Goal: Task Accomplishment & Management: Manage account settings

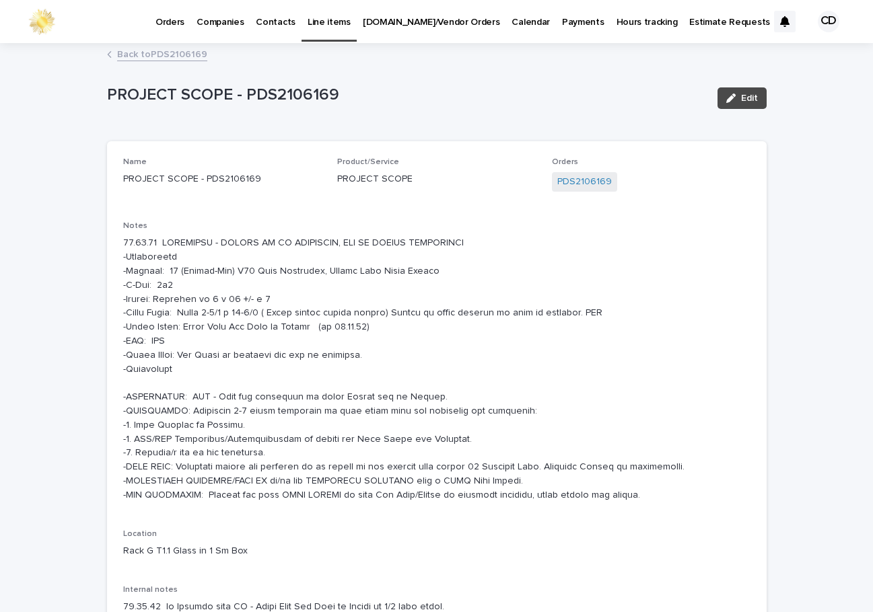
click at [151, 52] on link "Back to PDS2106169" at bounding box center [162, 53] width 90 height 15
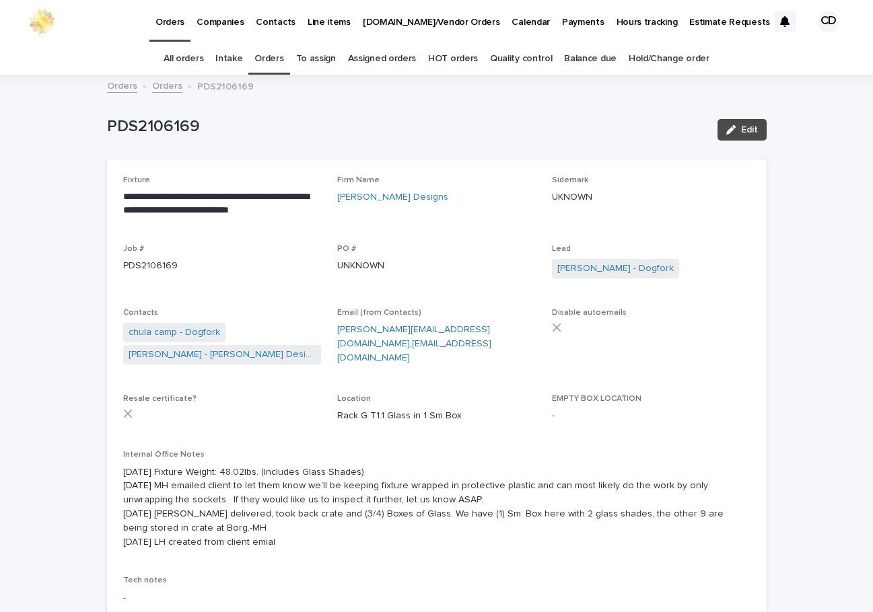
click at [272, 57] on link "Orders" at bounding box center [268, 59] width 29 height 32
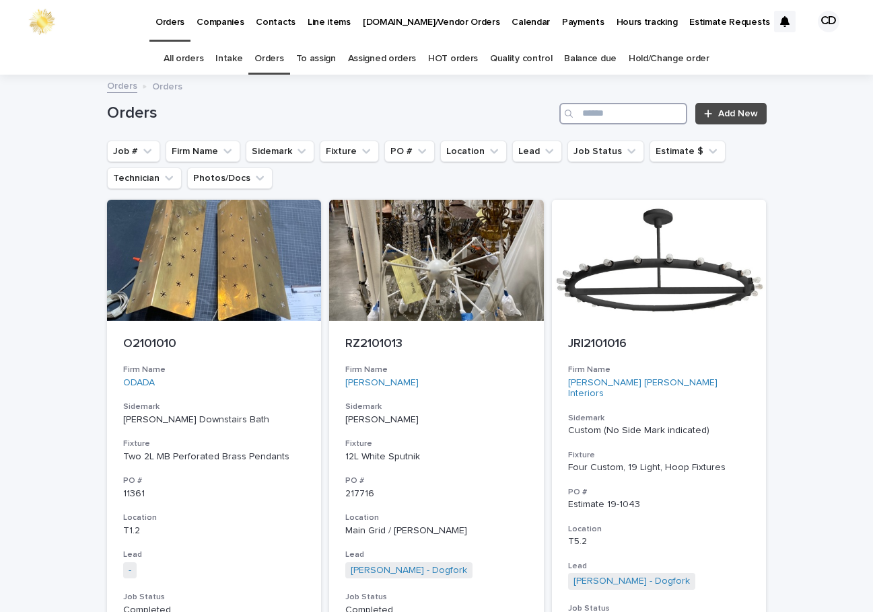
click at [658, 116] on input "Search" at bounding box center [623, 114] width 128 height 22
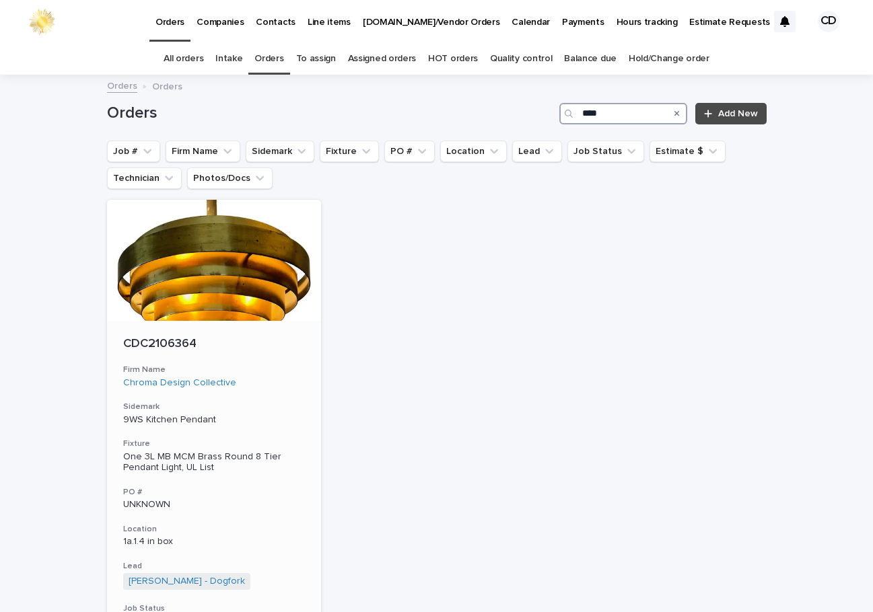
type input "****"
click at [265, 369] on h3 "Firm Name" at bounding box center [214, 370] width 182 height 11
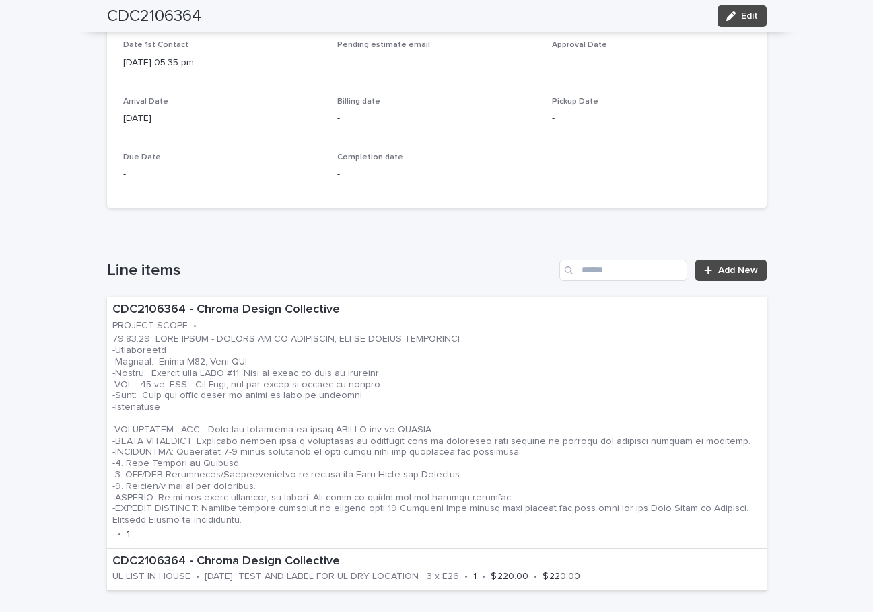
scroll to position [583, 0]
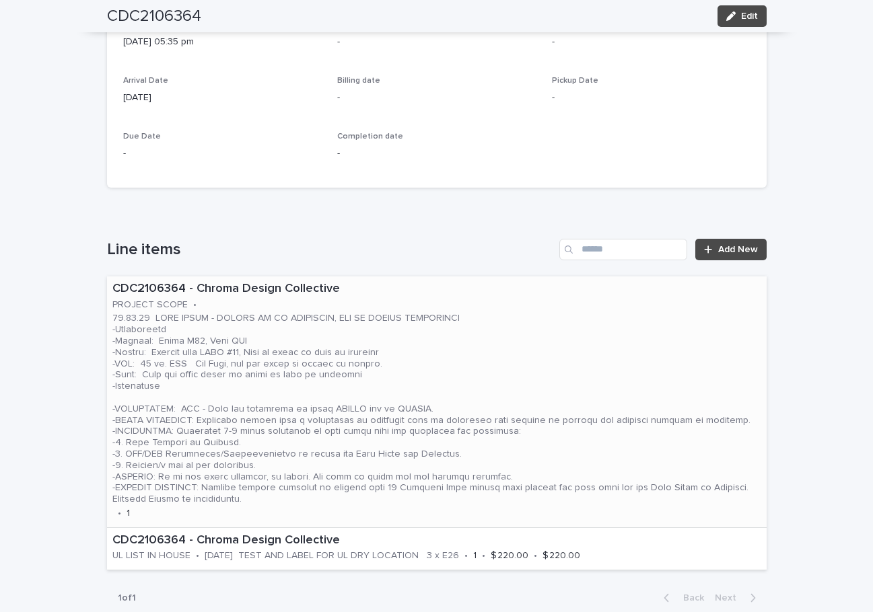
click at [566, 373] on p at bounding box center [436, 409] width 649 height 192
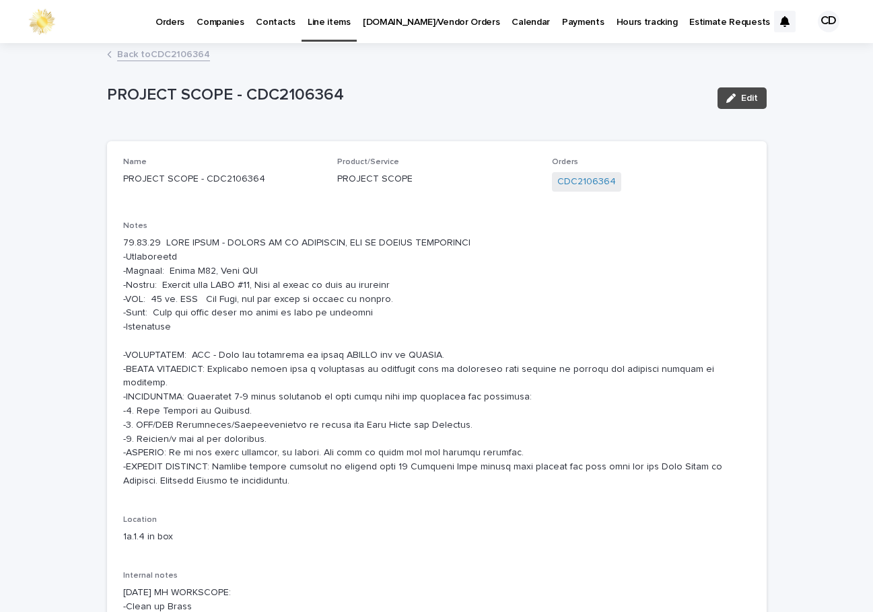
click at [484, 266] on p at bounding box center [436, 362] width 627 height 252
click at [739, 91] on button "Edit" at bounding box center [741, 98] width 49 height 22
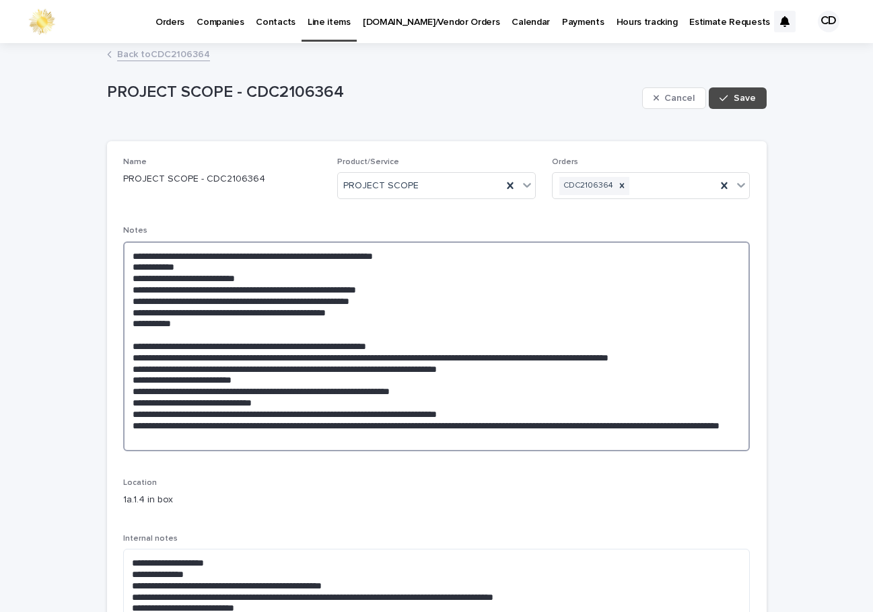
click at [189, 264] on textarea at bounding box center [436, 347] width 627 height 210
click at [252, 270] on textarea at bounding box center [436, 347] width 627 height 210
click at [260, 266] on textarea at bounding box center [436, 347] width 627 height 210
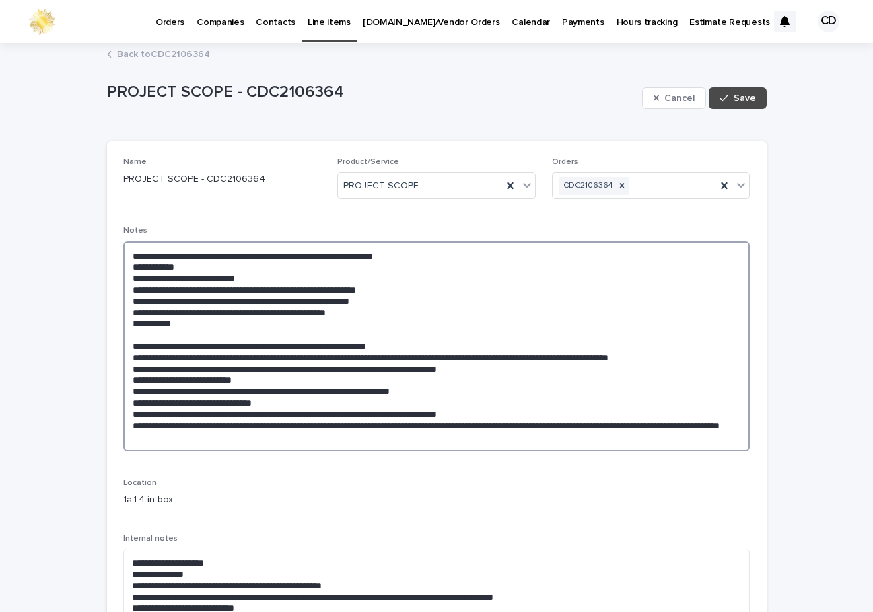
click at [365, 315] on textarea at bounding box center [436, 347] width 627 height 210
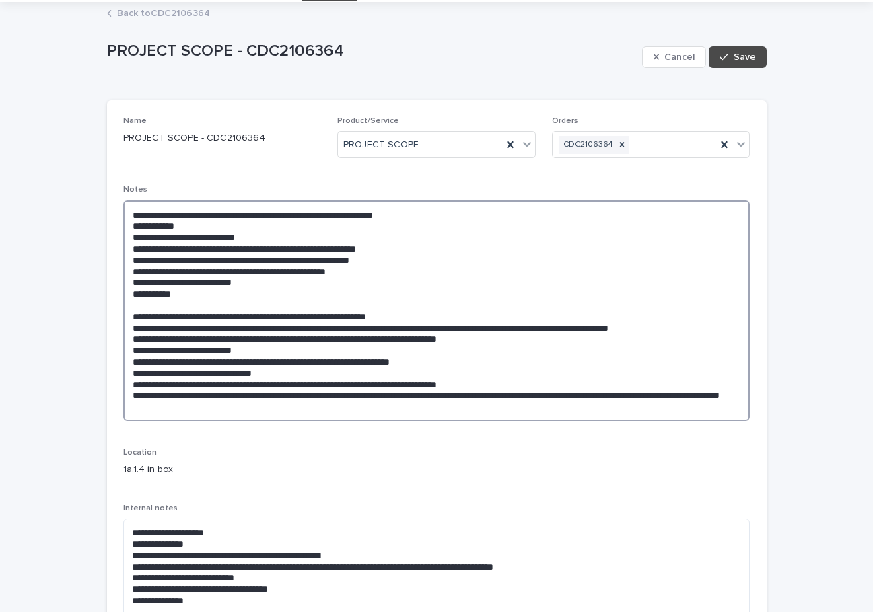
scroll to position [26, 0]
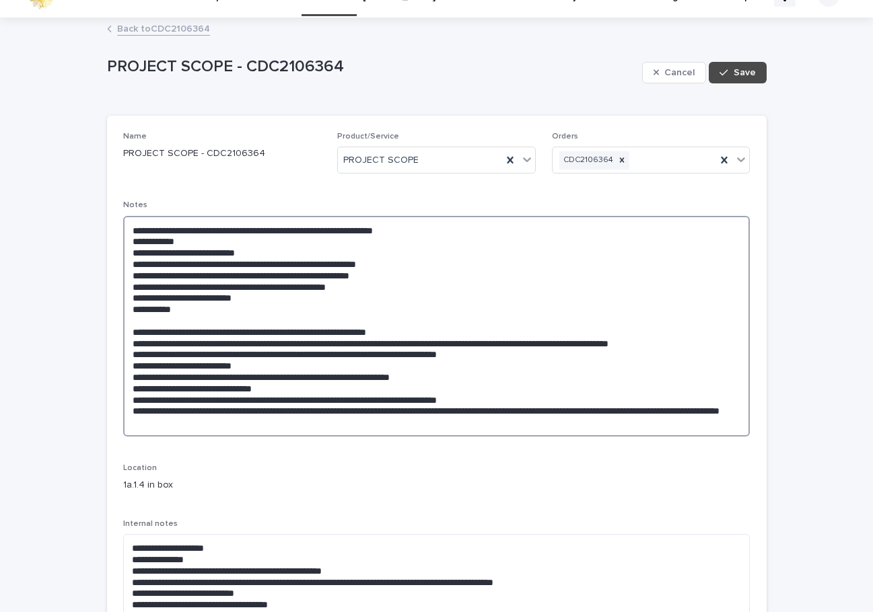
click at [159, 297] on textarea at bounding box center [436, 326] width 627 height 221
click at [159, 293] on textarea at bounding box center [436, 326] width 627 height 221
click at [153, 299] on textarea at bounding box center [436, 326] width 627 height 221
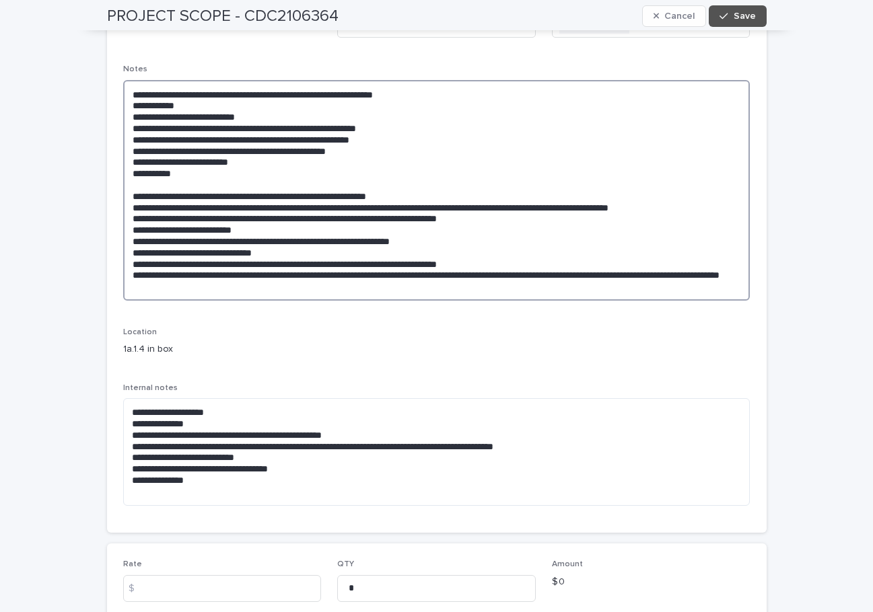
scroll to position [169, 0]
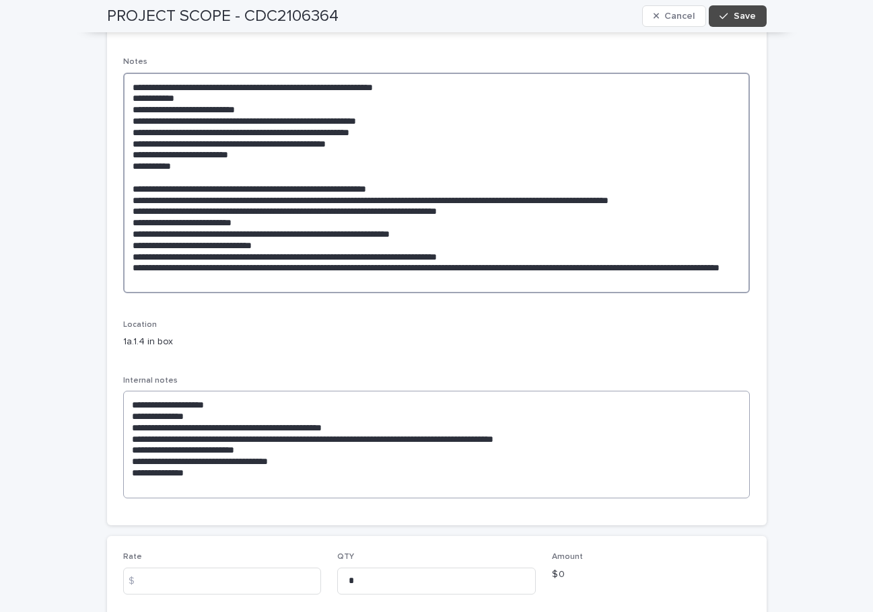
type textarea "**********"
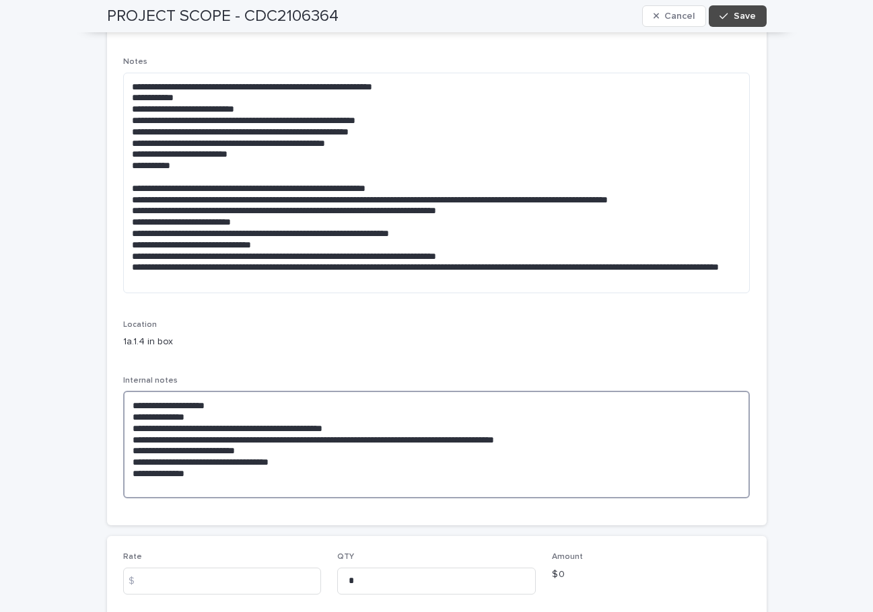
click at [124, 408] on textarea "**********" at bounding box center [436, 445] width 627 height 108
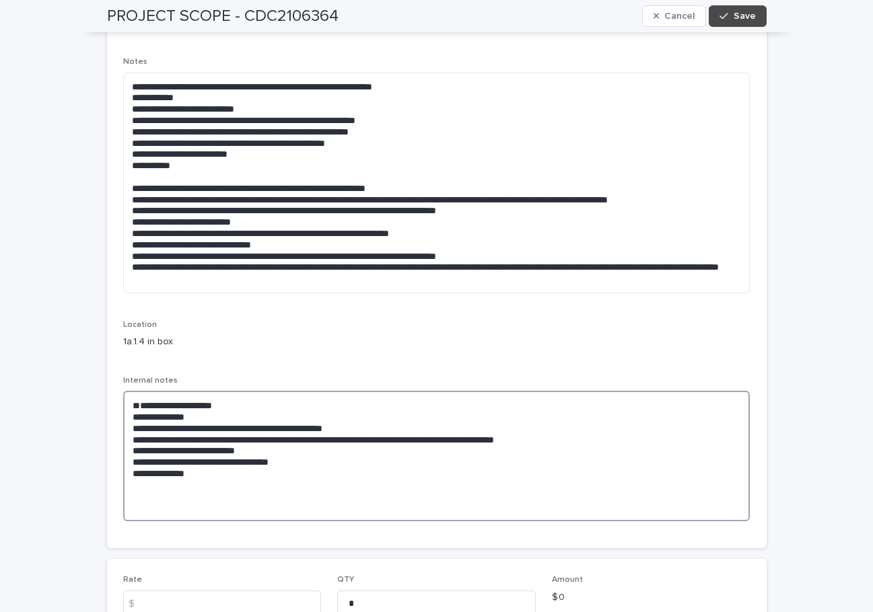
click at [228, 408] on textarea "**********" at bounding box center [436, 456] width 627 height 131
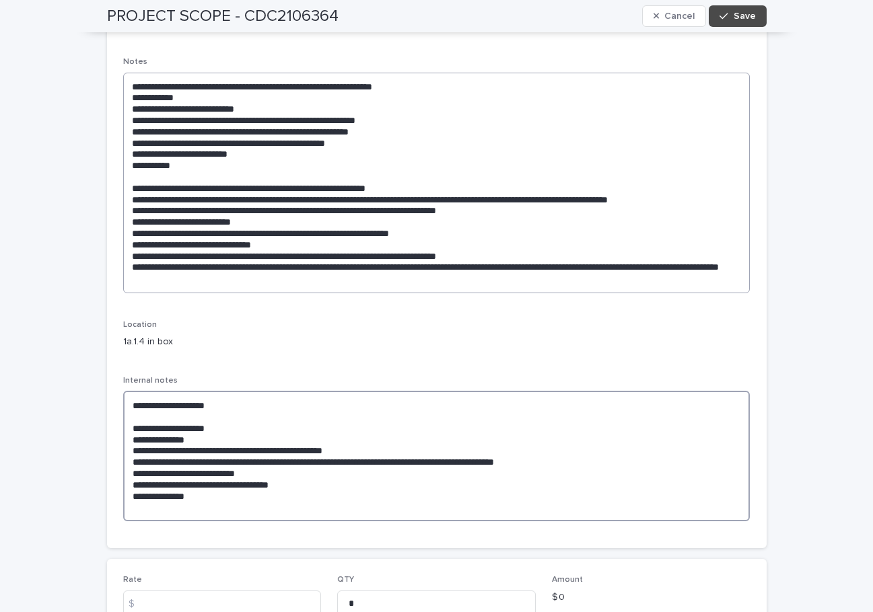
type textarea "**********"
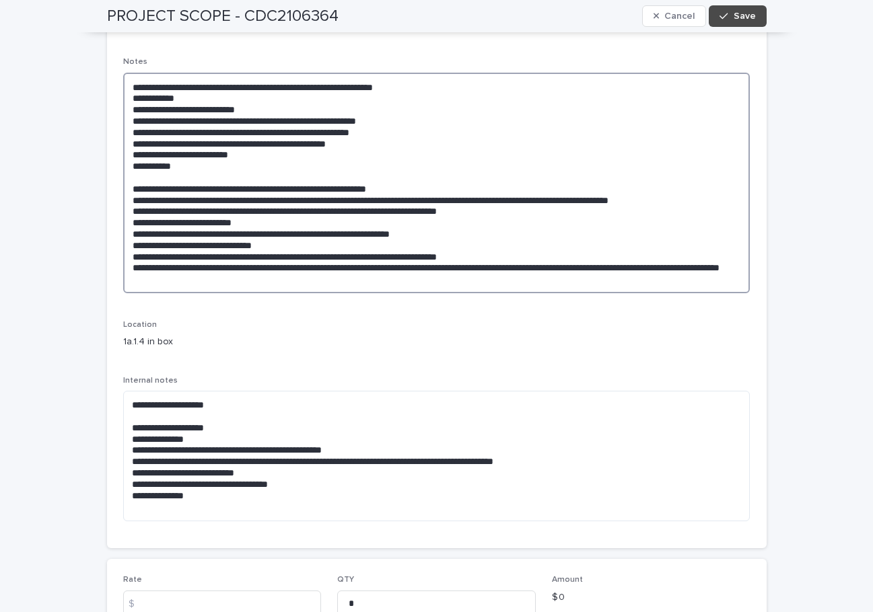
click at [256, 103] on textarea at bounding box center [436, 183] width 627 height 221
click at [269, 112] on textarea at bounding box center [436, 183] width 627 height 221
click at [268, 118] on textarea at bounding box center [436, 183] width 627 height 221
click at [484, 120] on textarea at bounding box center [436, 183] width 627 height 221
type textarea "**********"
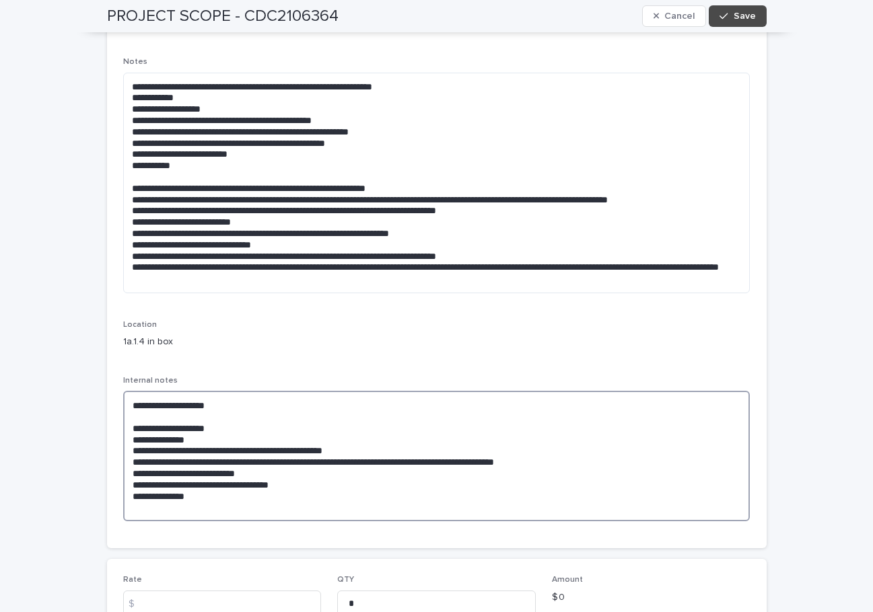
click at [214, 404] on textarea "**********" at bounding box center [436, 456] width 627 height 131
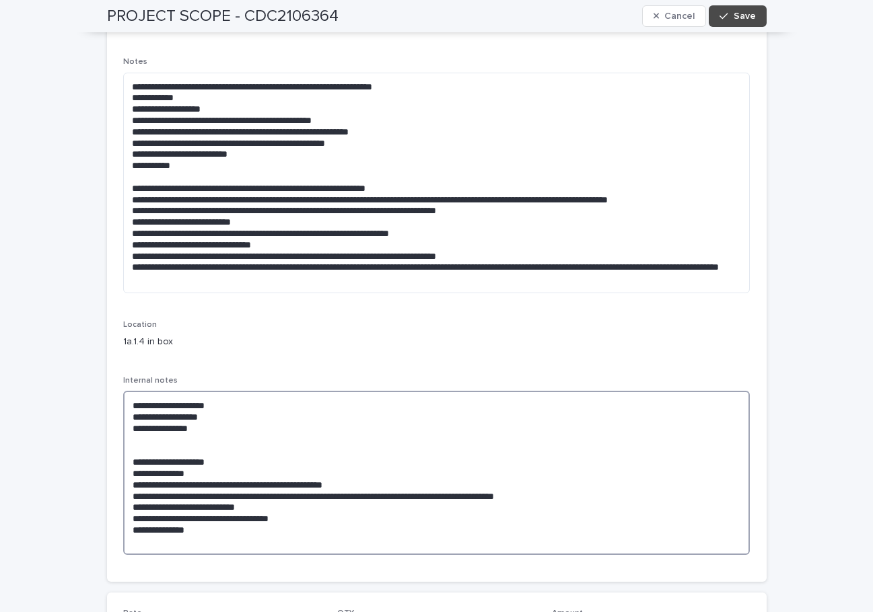
click at [137, 437] on textarea "**********" at bounding box center [436, 473] width 627 height 164
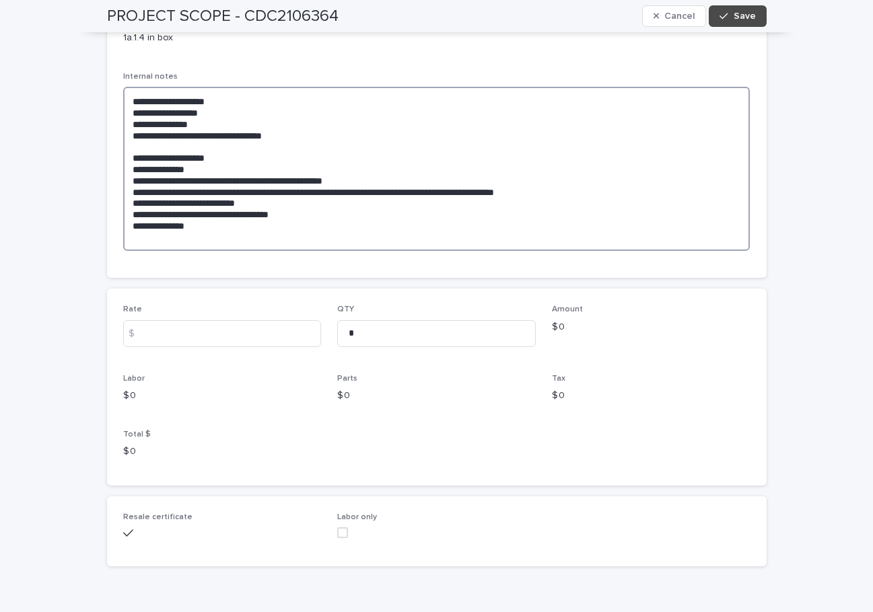
scroll to position [505, 0]
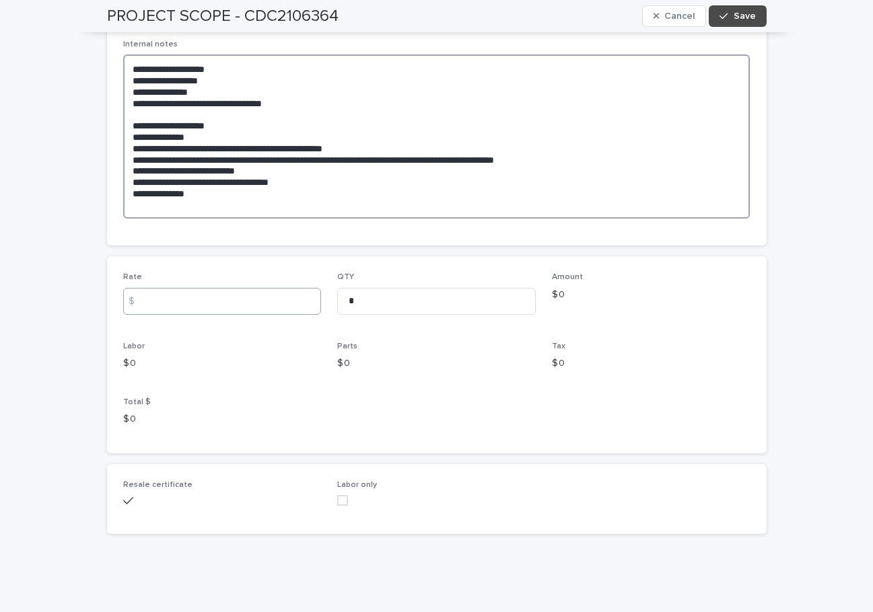
type textarea "**********"
click at [159, 299] on input at bounding box center [222, 301] width 198 height 27
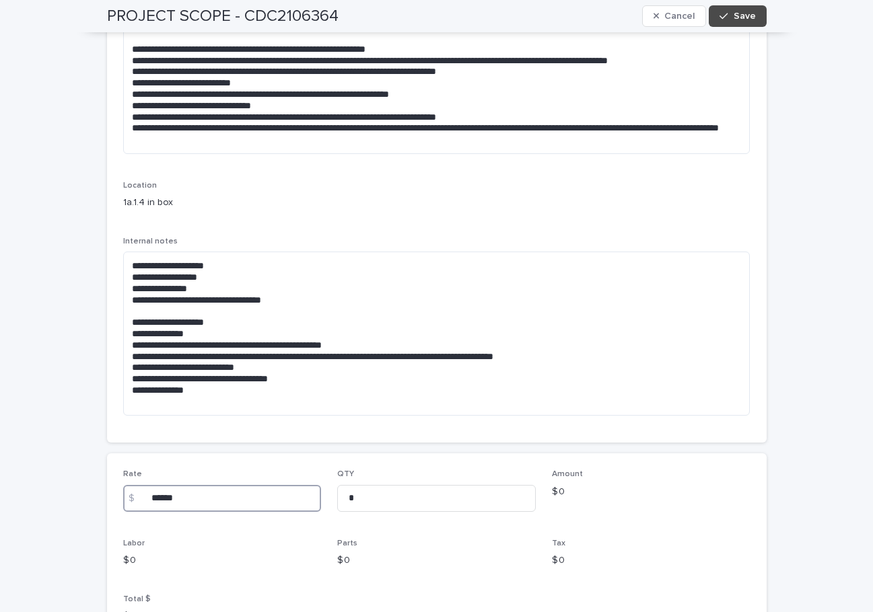
scroll to position [200, 0]
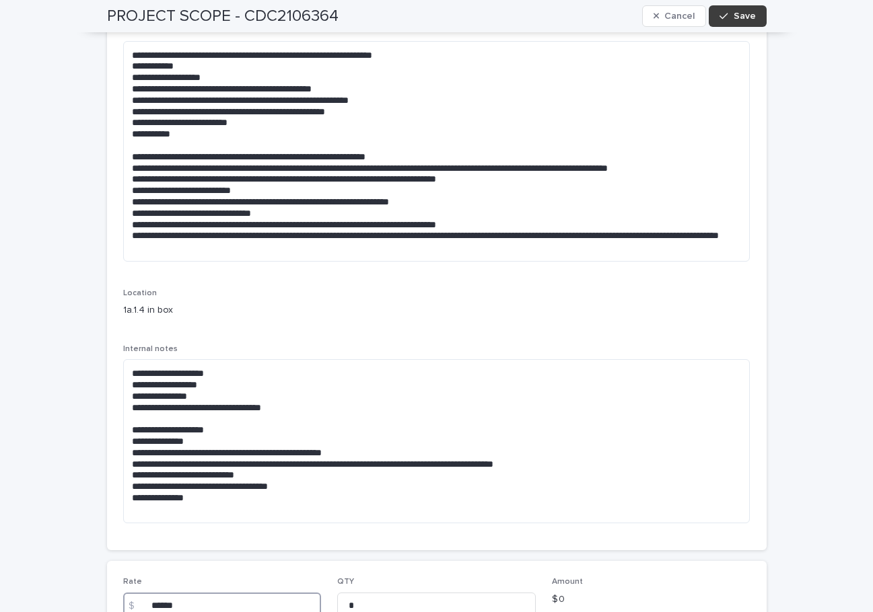
type input "******"
click at [736, 15] on span "Save" at bounding box center [744, 15] width 22 height 9
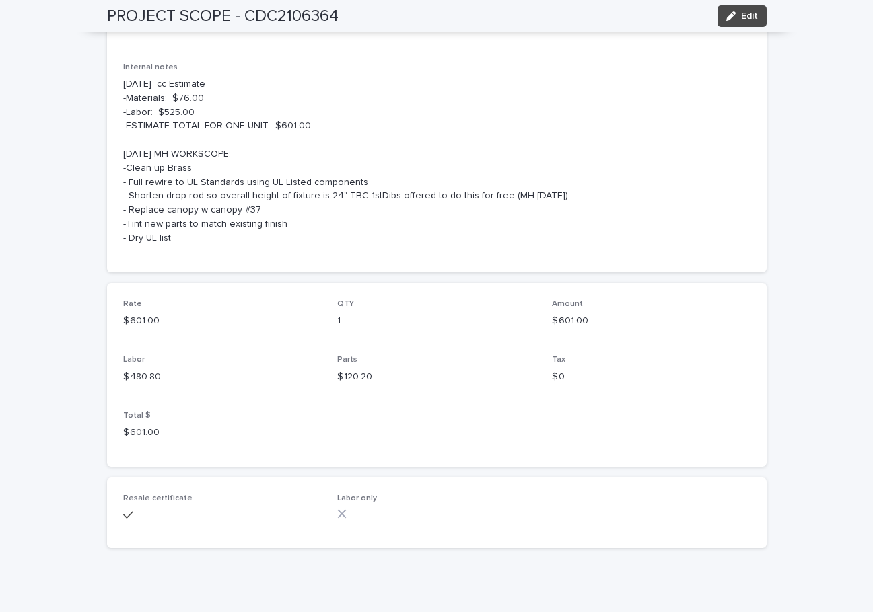
scroll to position [0, 0]
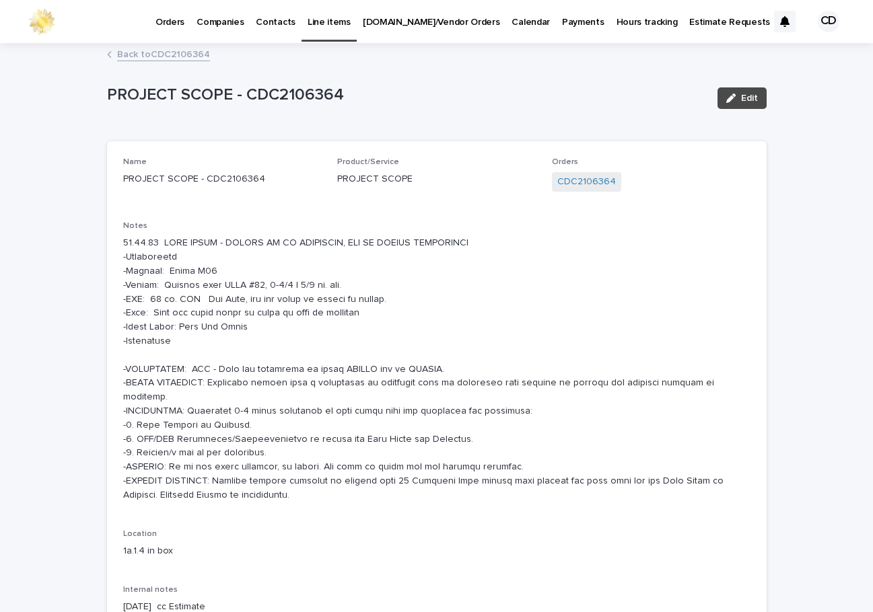
click at [163, 54] on link "Back to CDC2106364" at bounding box center [163, 53] width 93 height 15
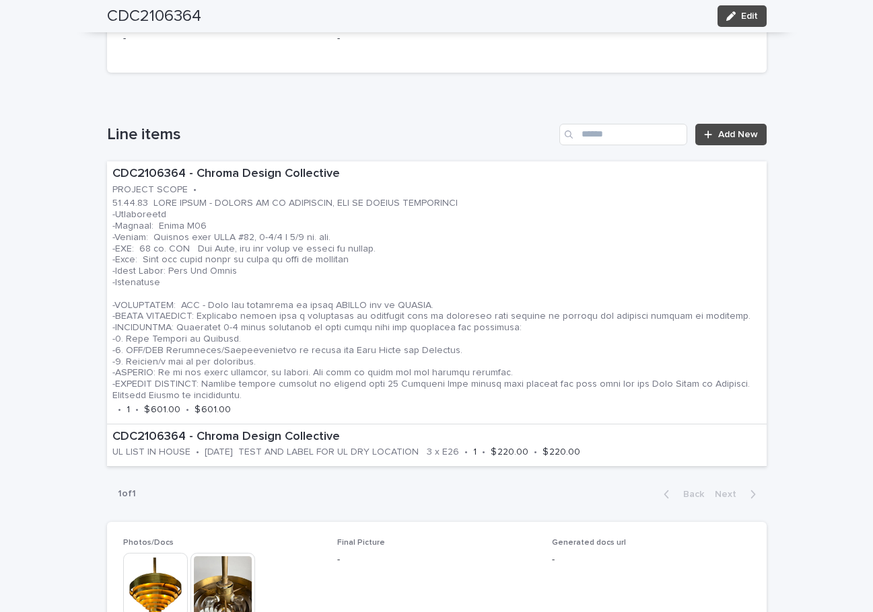
scroll to position [1139, 0]
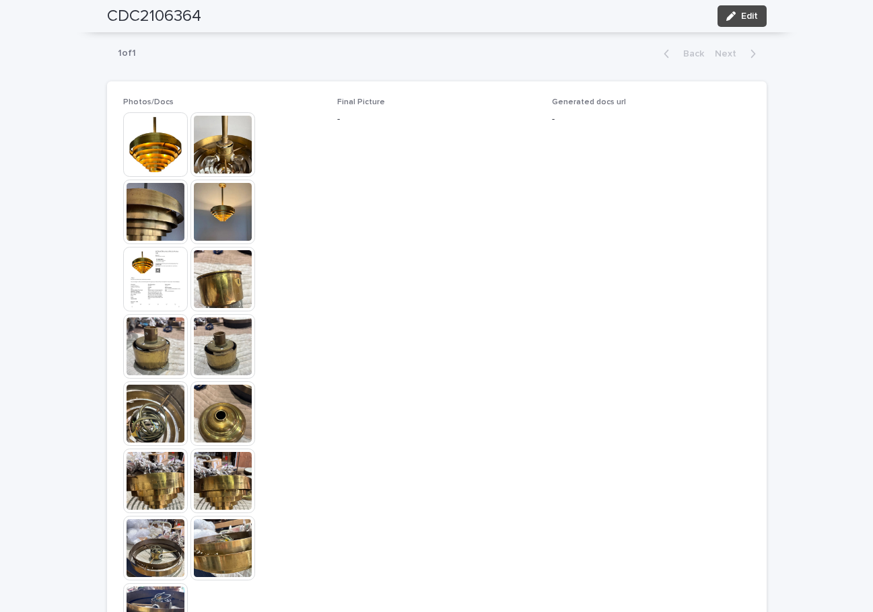
click at [226, 145] on img at bounding box center [222, 144] width 65 height 65
click at [226, 145] on body "**********" at bounding box center [436, 306] width 873 height 612
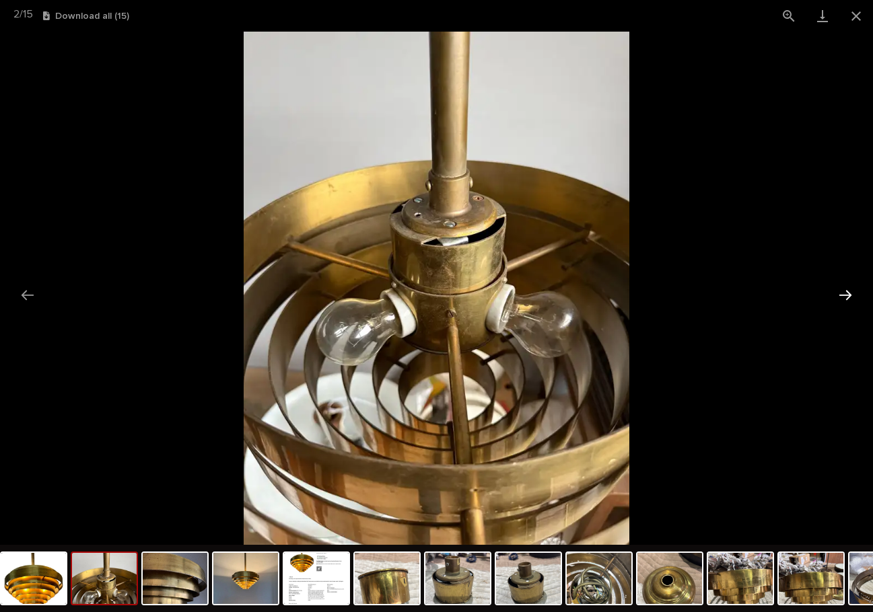
click at [845, 293] on button "Next slide" at bounding box center [845, 295] width 28 height 26
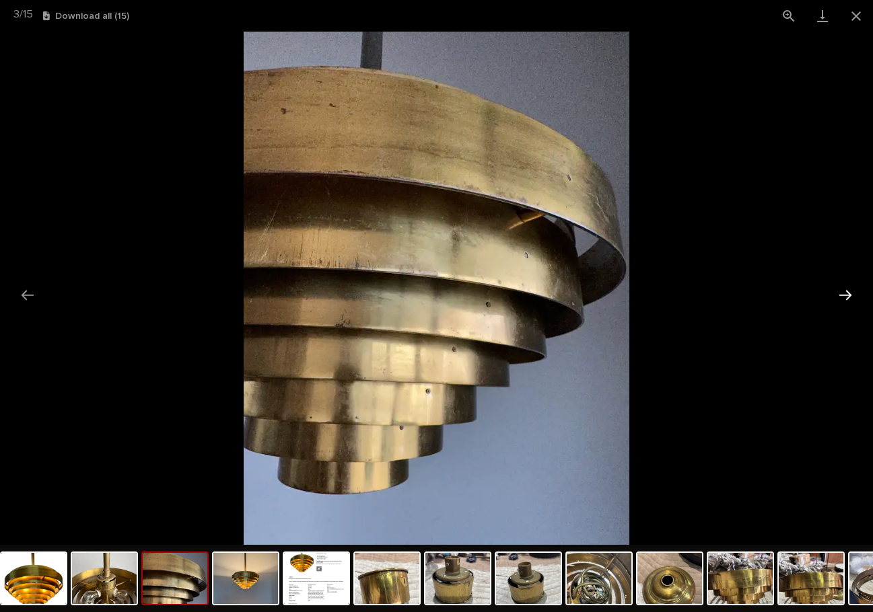
click at [845, 293] on button "Next slide" at bounding box center [845, 295] width 28 height 26
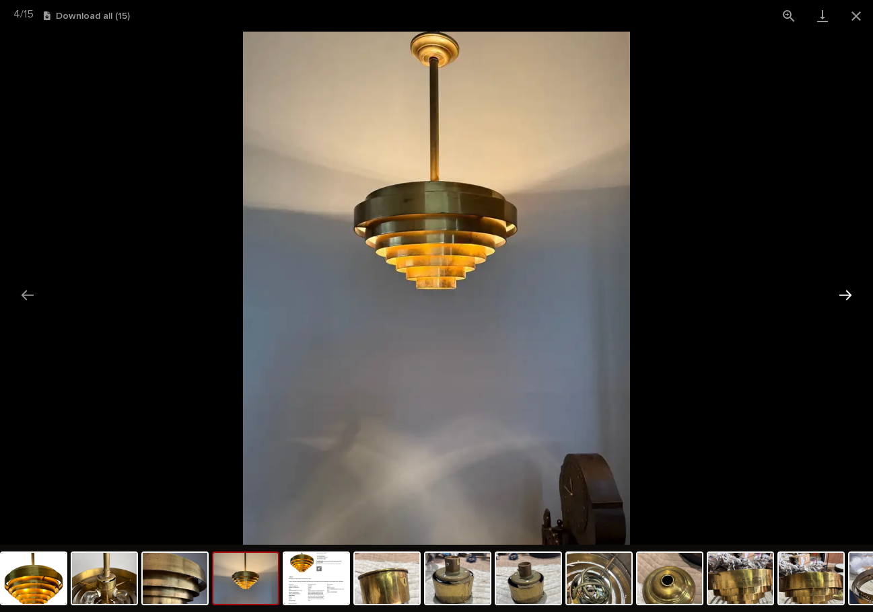
click at [845, 293] on button "Next slide" at bounding box center [845, 295] width 28 height 26
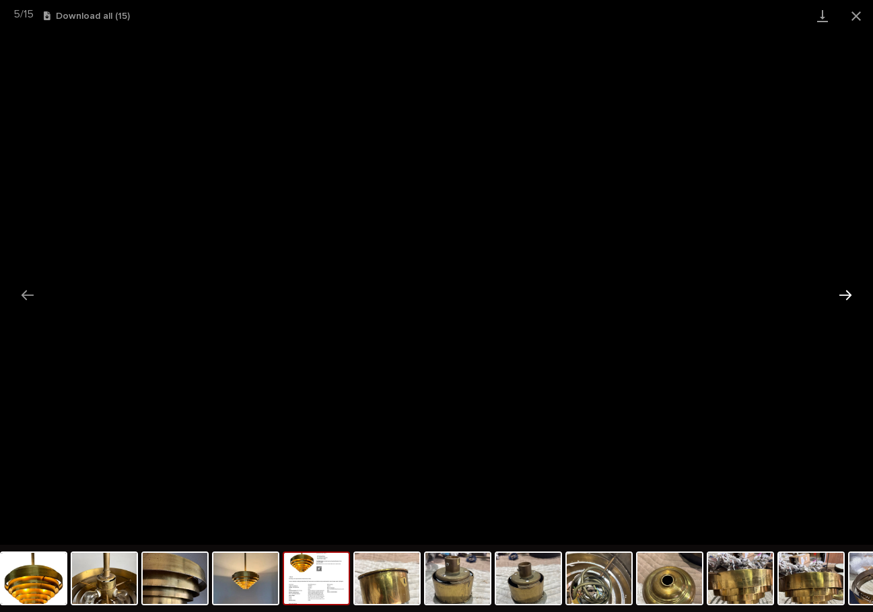
click at [845, 292] on button "Next slide" at bounding box center [845, 295] width 28 height 26
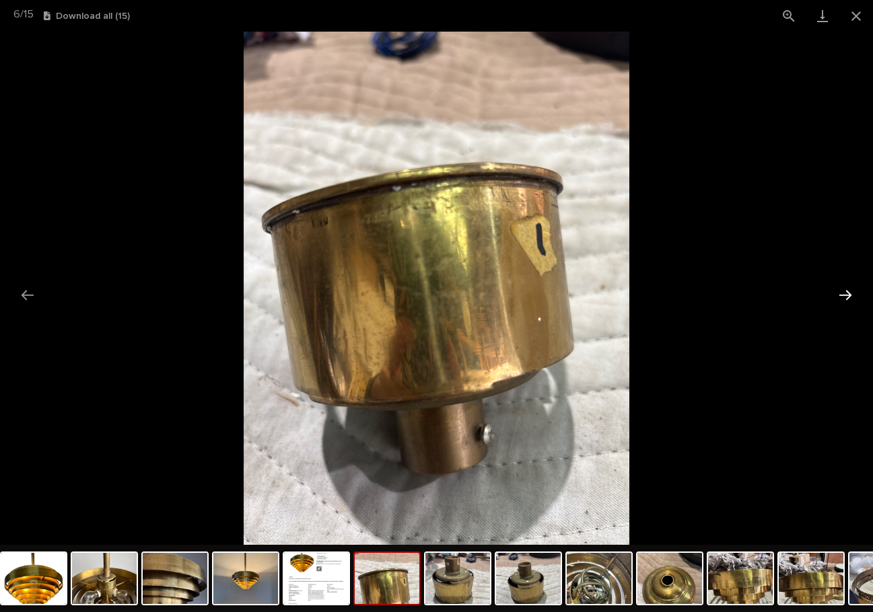
click at [845, 292] on button "Next slide" at bounding box center [845, 295] width 28 height 26
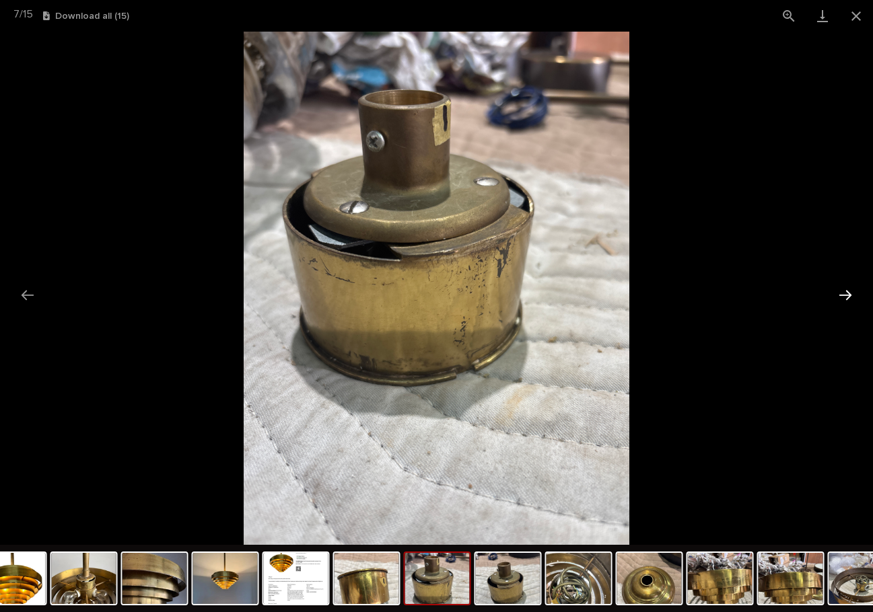
click at [845, 292] on button "Next slide" at bounding box center [845, 295] width 28 height 26
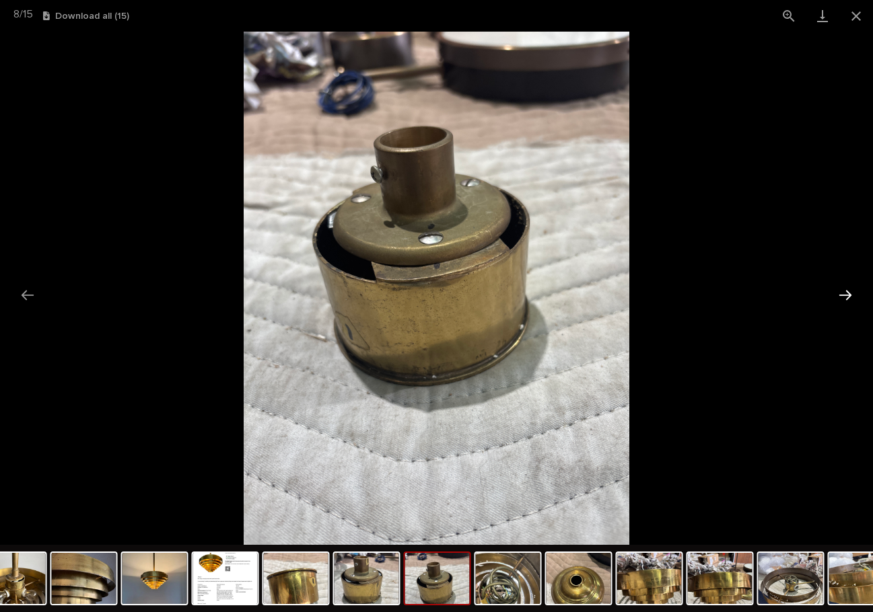
click at [845, 292] on button "Next slide" at bounding box center [845, 295] width 28 height 26
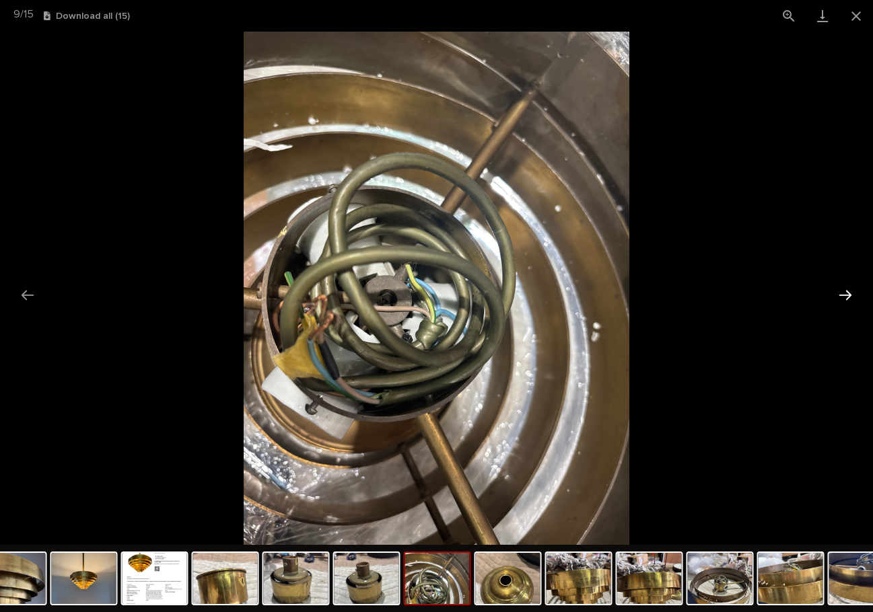
click at [845, 292] on button "Next slide" at bounding box center [845, 295] width 28 height 26
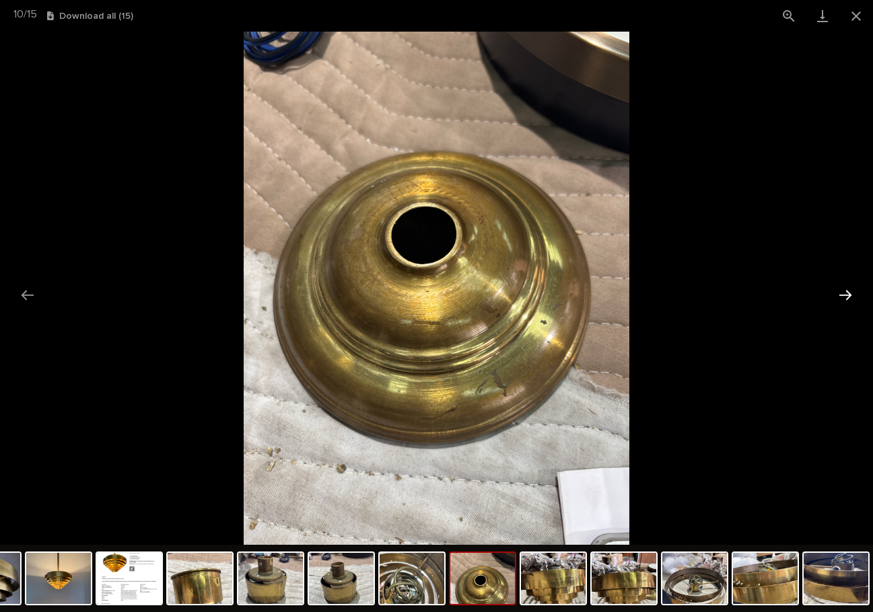
click at [846, 290] on button "Next slide" at bounding box center [845, 295] width 28 height 26
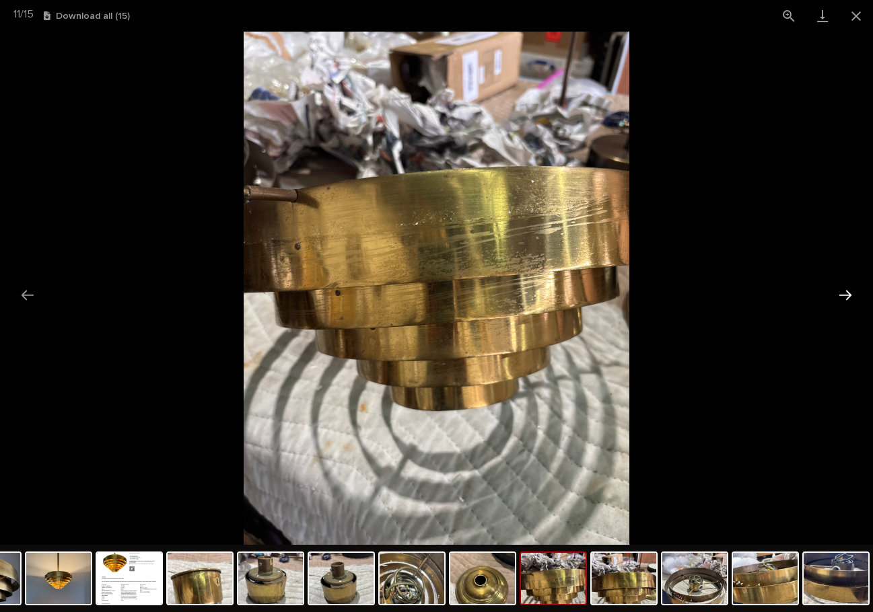
click at [841, 292] on button "Next slide" at bounding box center [845, 295] width 28 height 26
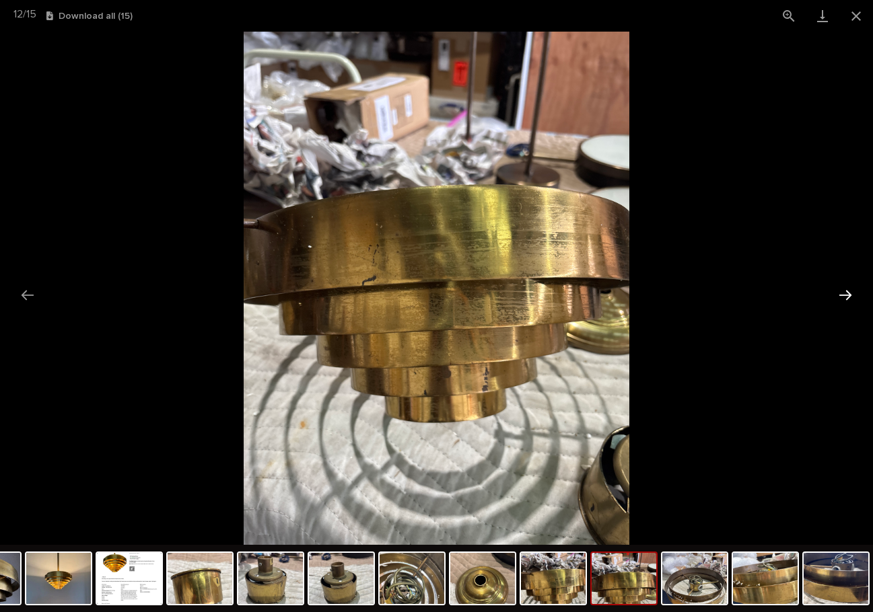
click at [841, 292] on button "Next slide" at bounding box center [845, 295] width 28 height 26
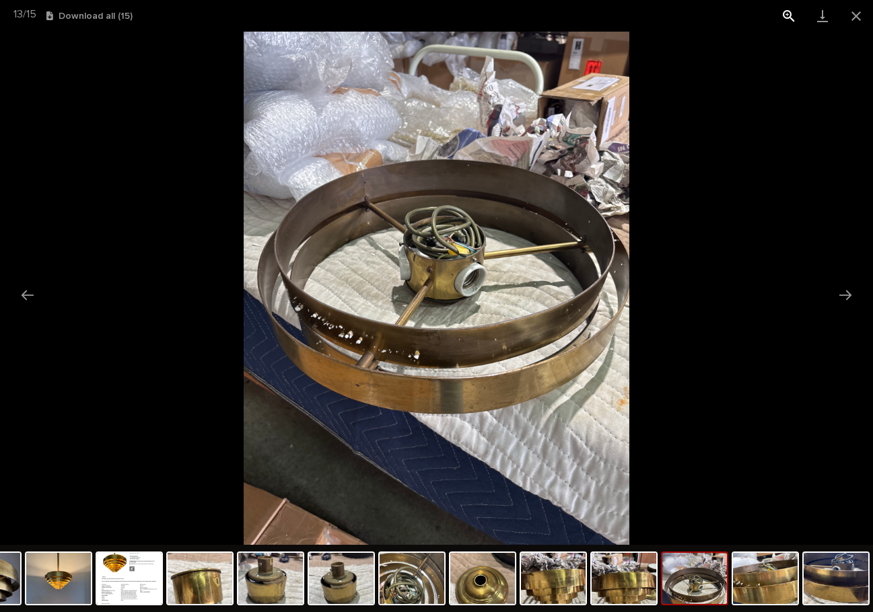
click at [786, 13] on button "View actual size" at bounding box center [789, 16] width 34 height 32
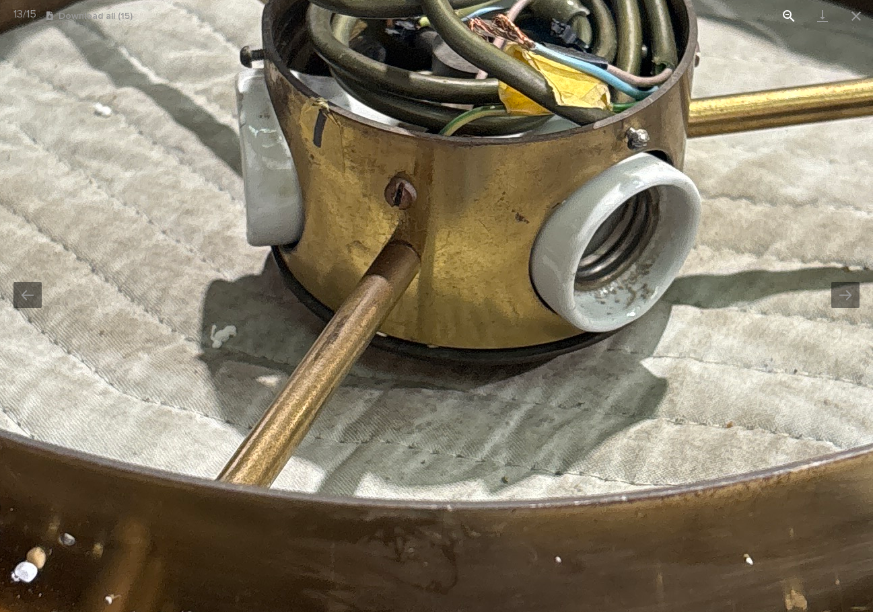
click at [784, 15] on button "View actual size" at bounding box center [789, 16] width 34 height 32
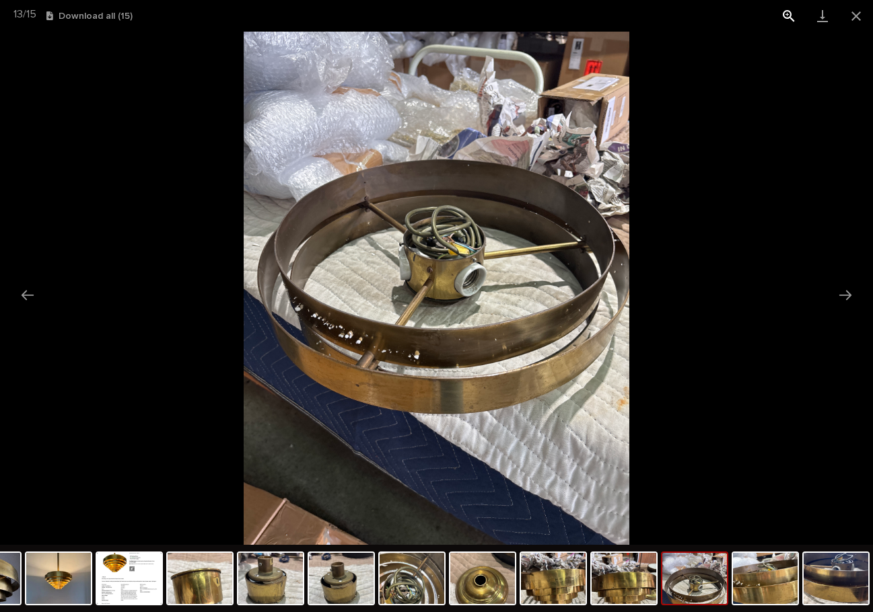
click at [787, 11] on button "View actual size" at bounding box center [789, 16] width 34 height 32
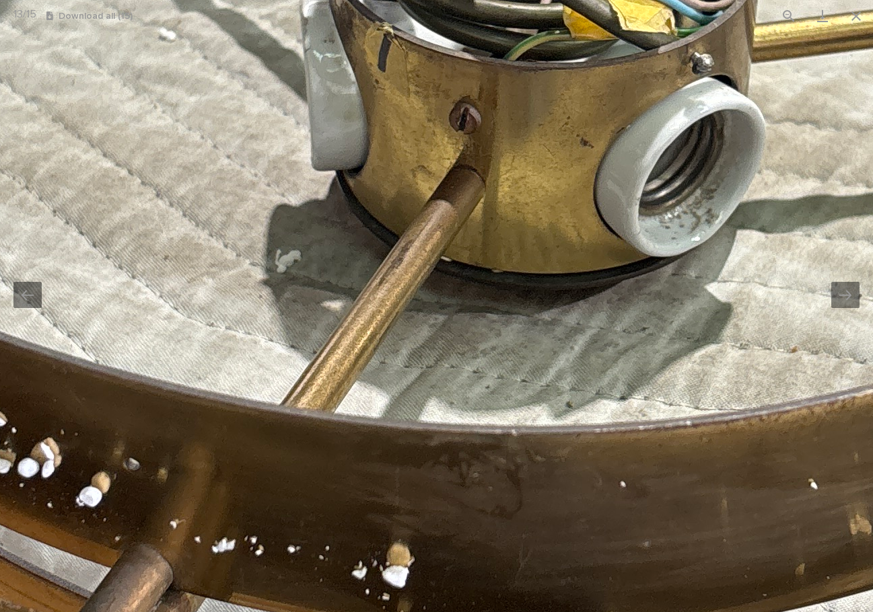
drag, startPoint x: 36, startPoint y: 390, endPoint x: 100, endPoint y: 314, distance: 99.2
click at [100, 314] on img at bounding box center [501, 213] width 2034 height 2712
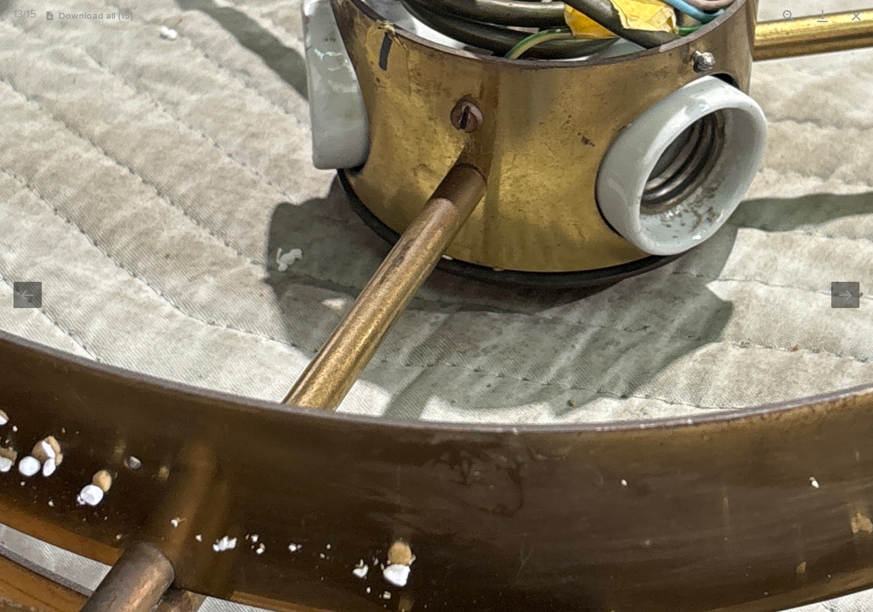
click at [802, 86] on img at bounding box center [502, 211] width 2034 height 2712
click at [846, 298] on button "Next slide" at bounding box center [845, 295] width 28 height 26
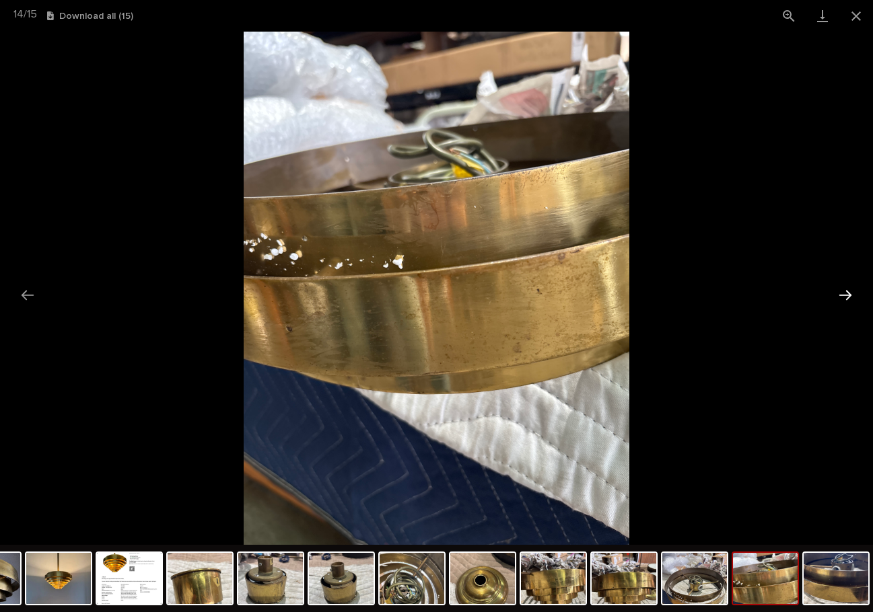
click at [846, 295] on button "Next slide" at bounding box center [845, 295] width 28 height 26
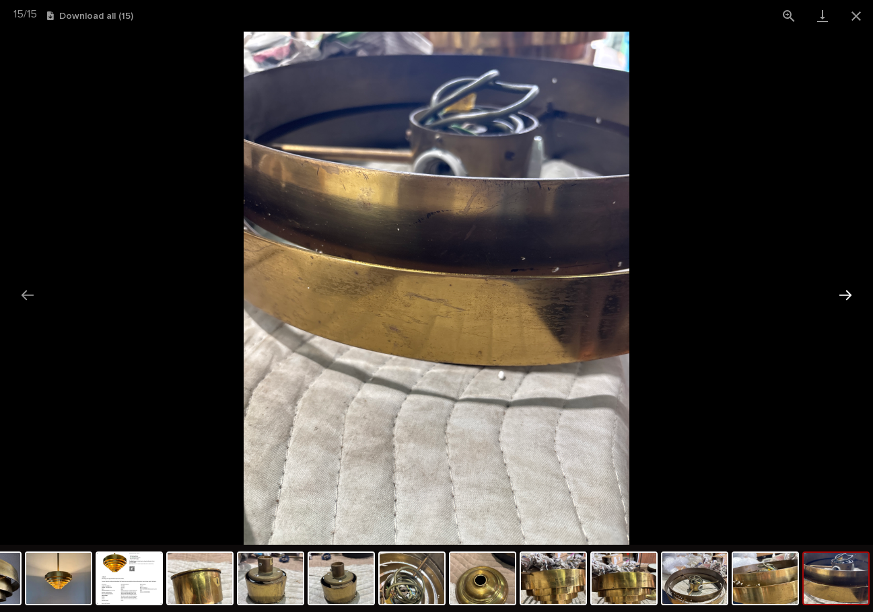
click at [849, 292] on button "Next slide" at bounding box center [845, 295] width 28 height 26
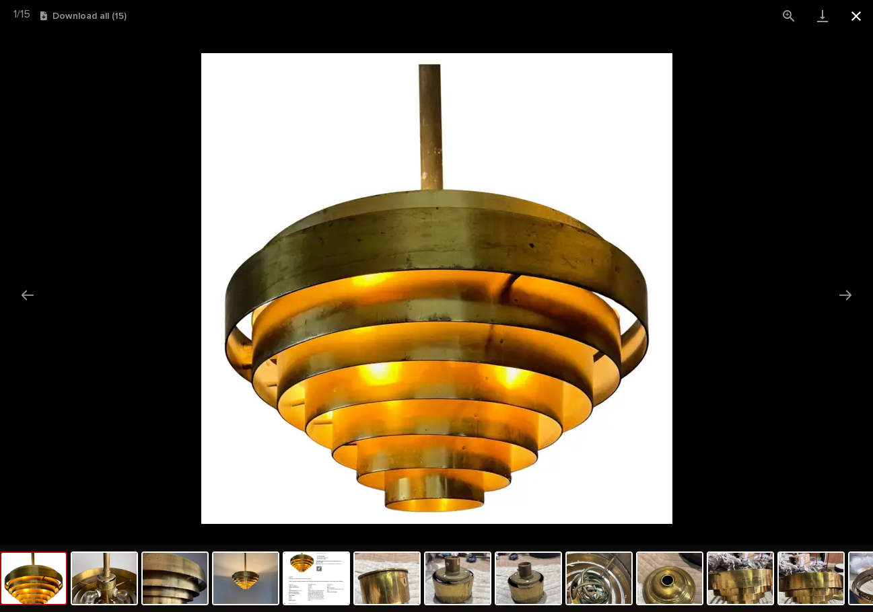
click at [852, 14] on button "Close gallery" at bounding box center [856, 16] width 34 height 32
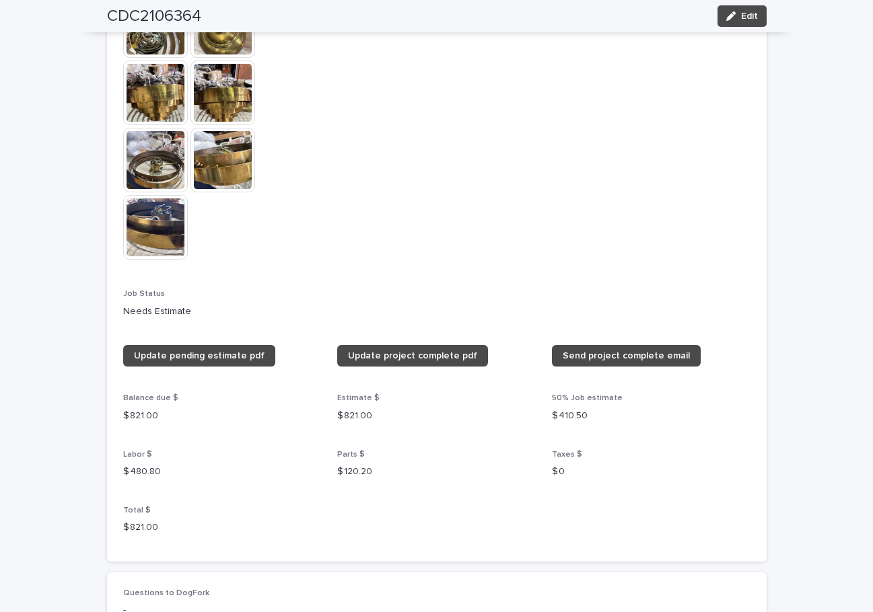
scroll to position [1586, 0]
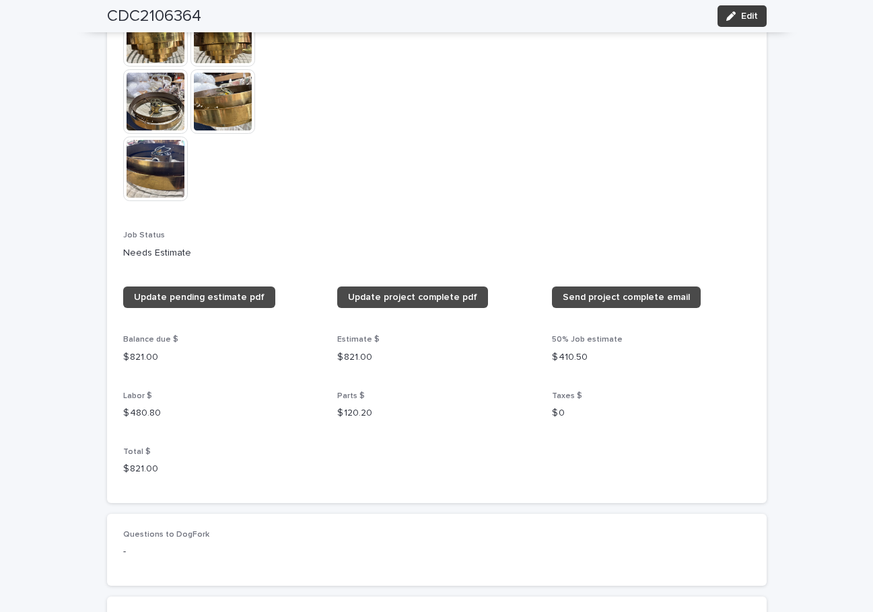
click at [745, 16] on span "Edit" at bounding box center [749, 15] width 17 height 9
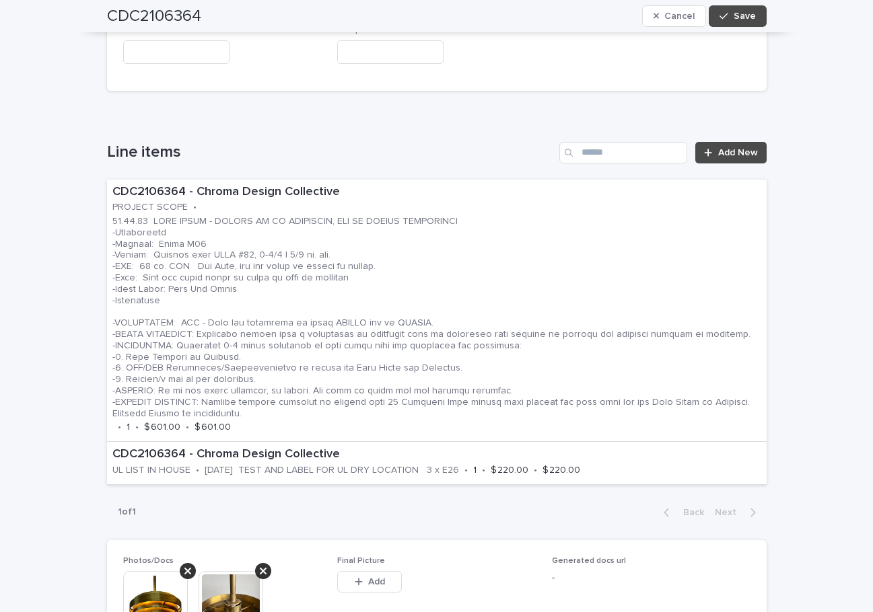
scroll to position [0, 0]
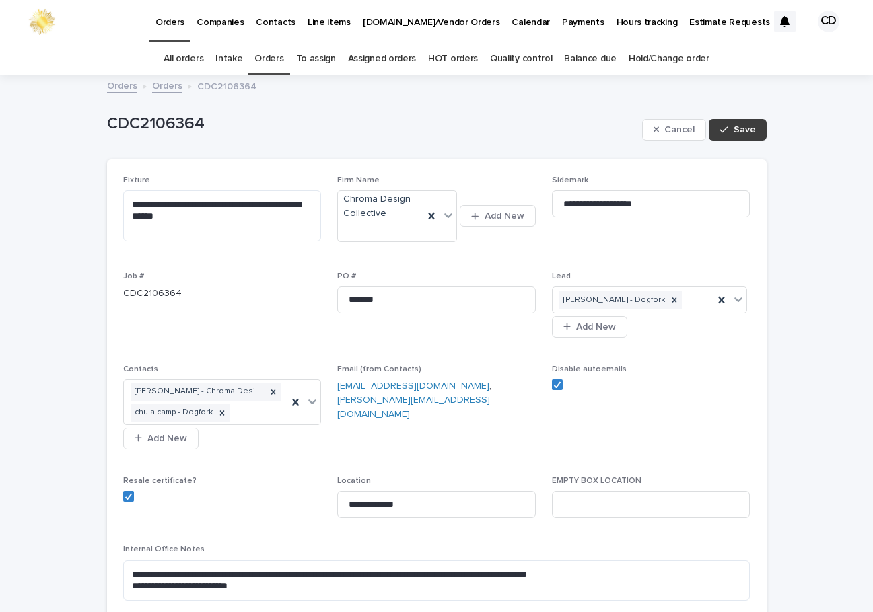
click at [737, 128] on span "Save" at bounding box center [744, 129] width 22 height 9
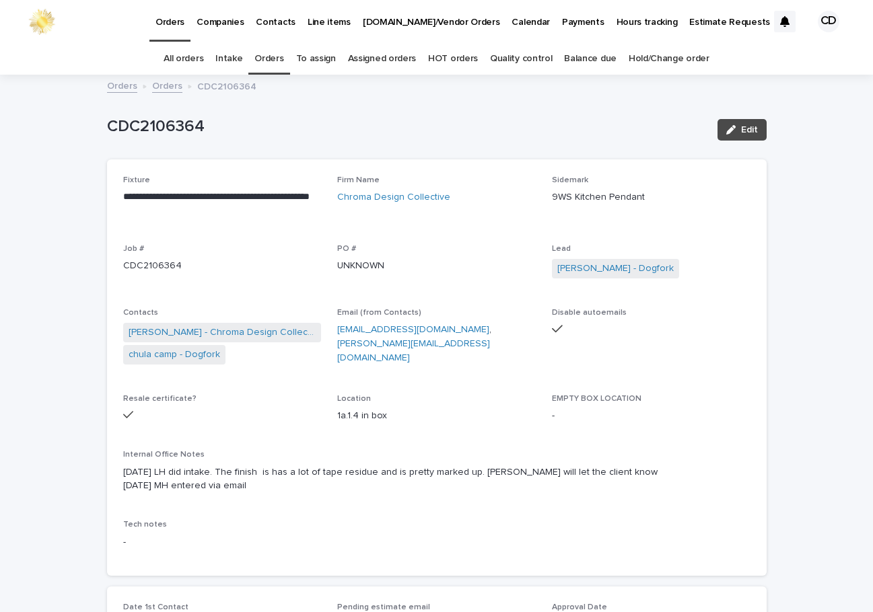
click at [268, 54] on link "Orders" at bounding box center [268, 59] width 29 height 32
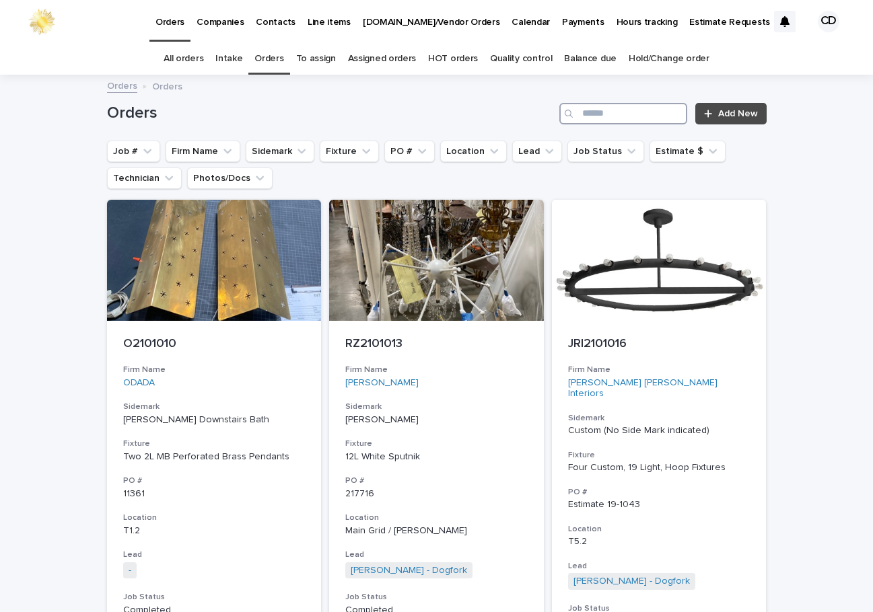
click at [650, 114] on input "Search" at bounding box center [623, 114] width 128 height 22
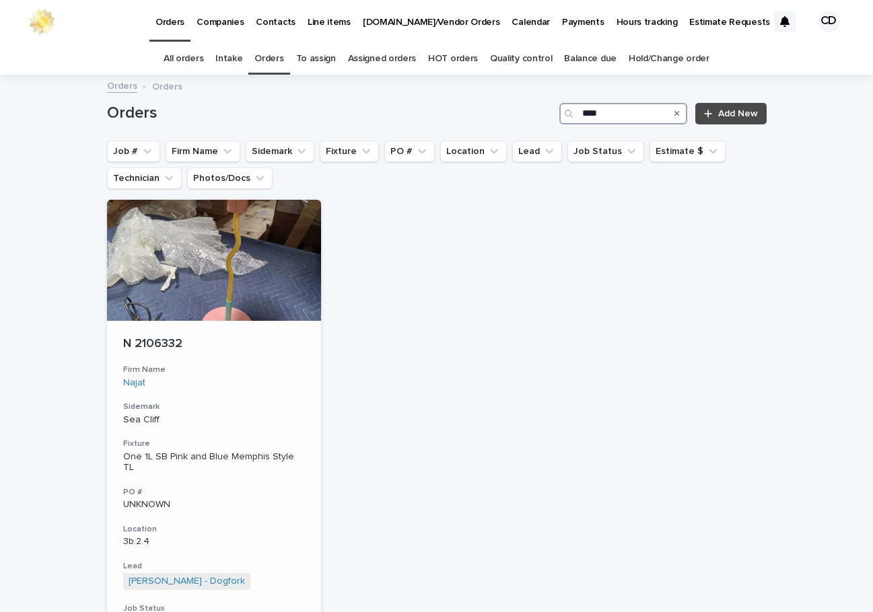
type input "****"
click at [256, 403] on h3 "Sidemark" at bounding box center [214, 407] width 182 height 11
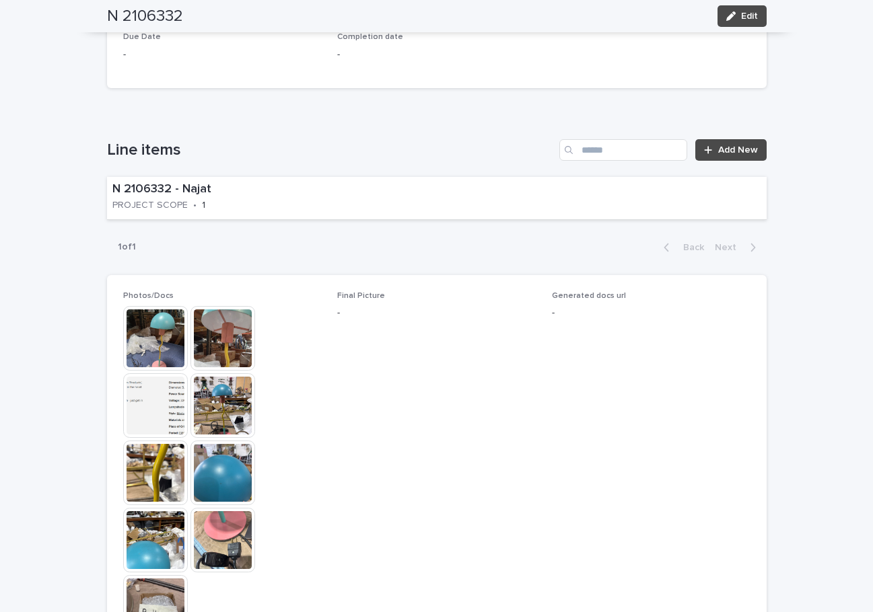
scroll to position [785, 0]
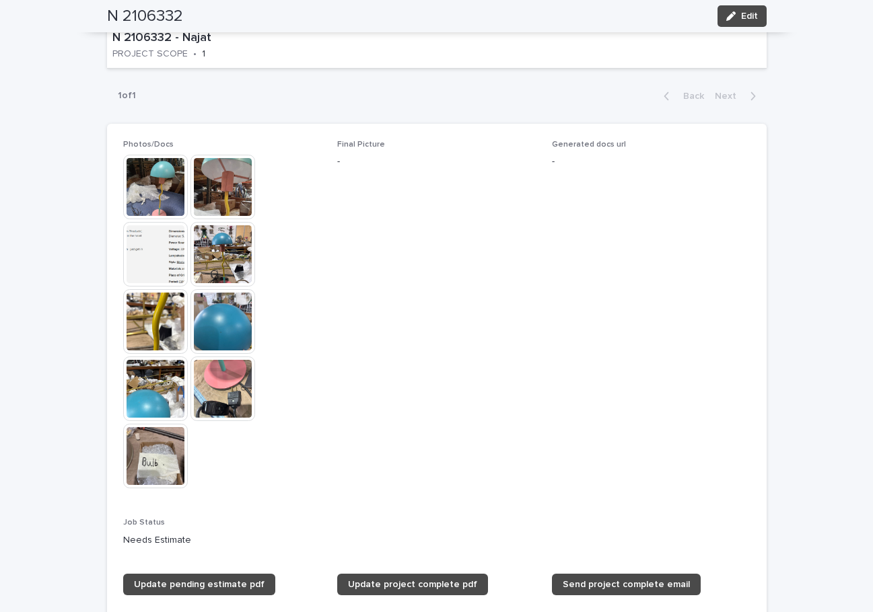
click at [223, 187] on img at bounding box center [222, 187] width 65 height 65
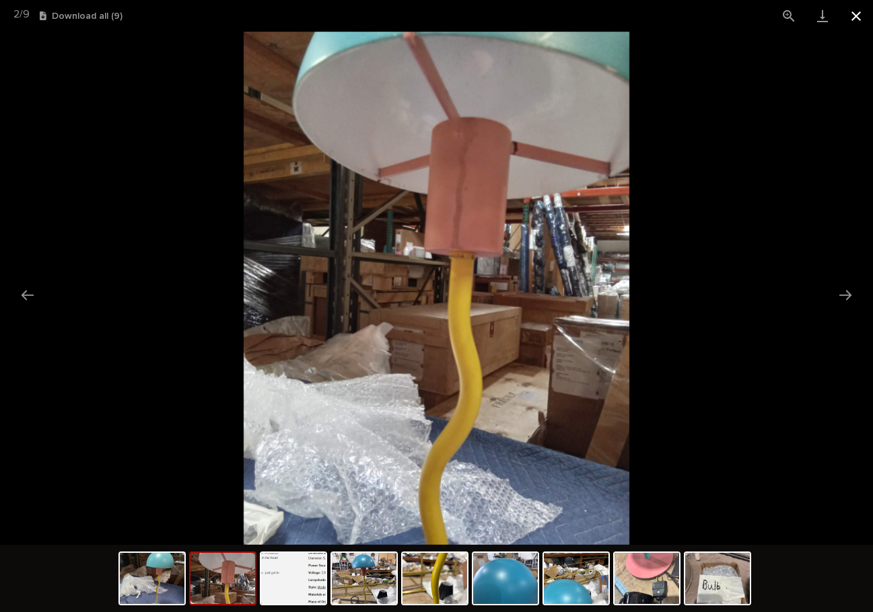
click at [863, 15] on button "Close gallery" at bounding box center [856, 16] width 34 height 32
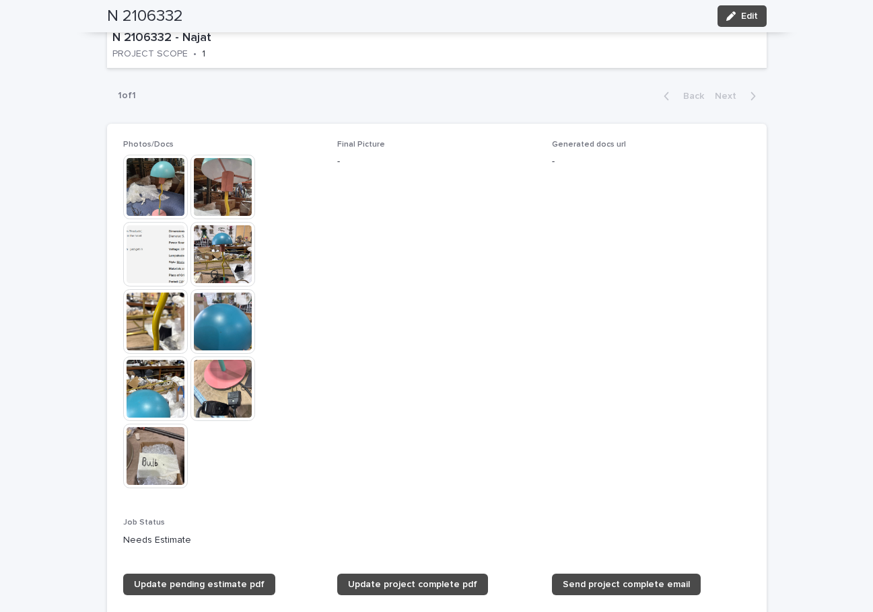
click at [672, 274] on span "Generated docs url -" at bounding box center [651, 321] width 198 height 362
click at [228, 191] on img at bounding box center [222, 187] width 65 height 65
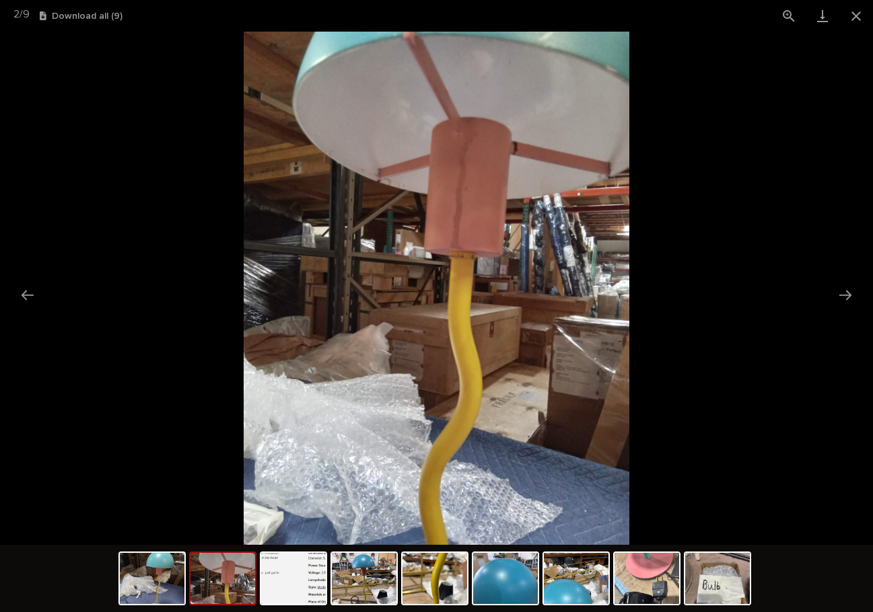
scroll to position [0, 0]
click at [651, 286] on picture at bounding box center [436, 288] width 873 height 513
click at [845, 293] on button "Next slide" at bounding box center [845, 295] width 28 height 26
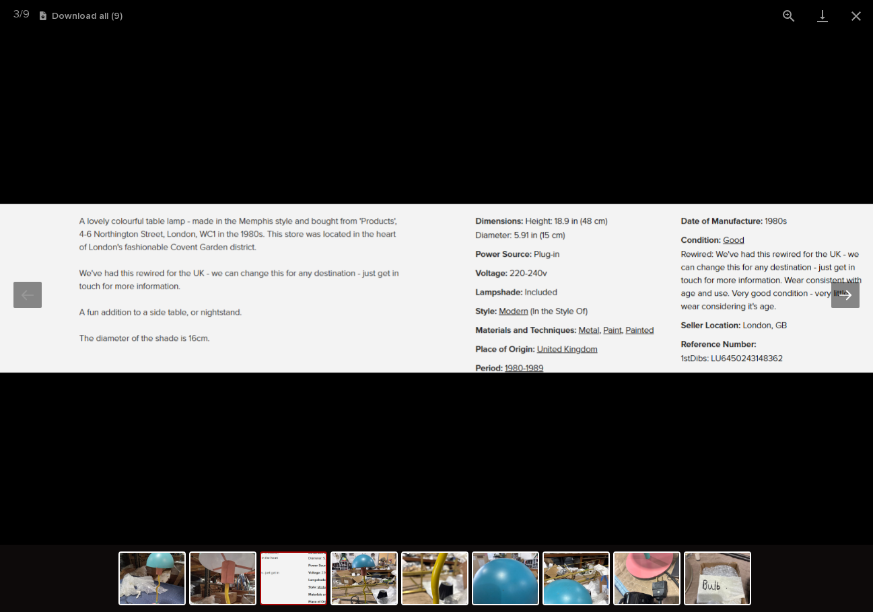
click at [843, 291] on button "Next slide" at bounding box center [845, 295] width 28 height 26
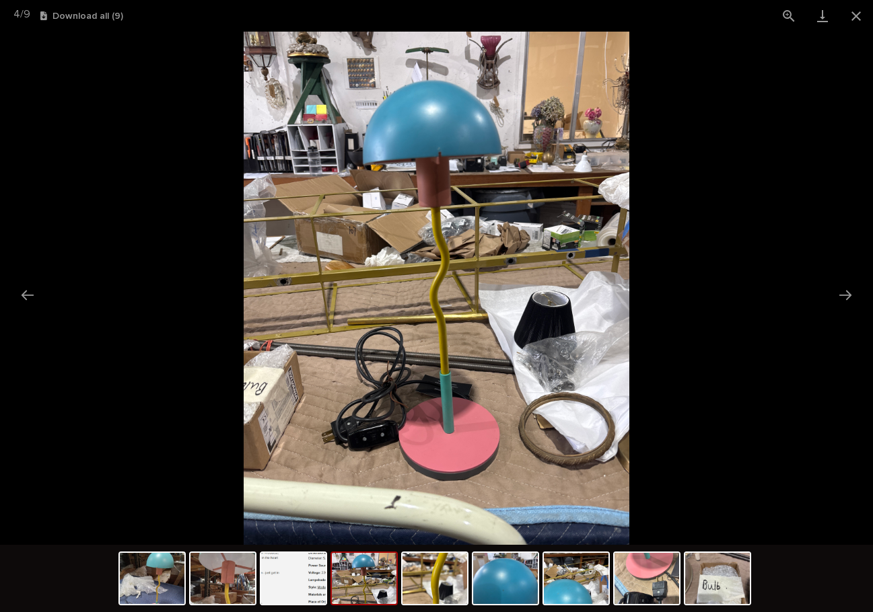
click at [781, 165] on picture at bounding box center [436, 288] width 873 height 513
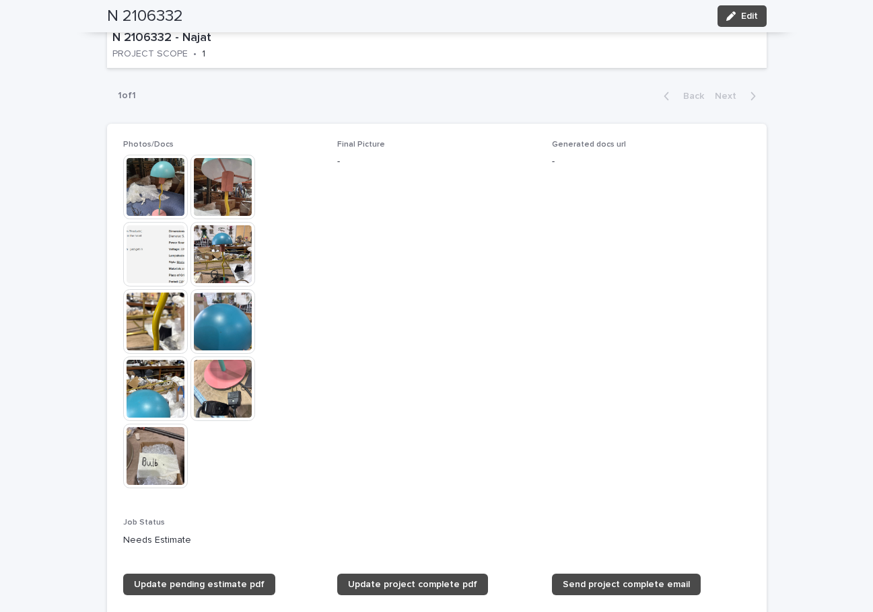
drag, startPoint x: 678, startPoint y: 328, endPoint x: 646, endPoint y: 327, distance: 32.3
click at [678, 328] on span "Generated docs url -" at bounding box center [651, 321] width 198 height 362
drag, startPoint x: 605, startPoint y: 350, endPoint x: 777, endPoint y: 149, distance: 264.9
click at [614, 334] on span "Generated docs url -" at bounding box center [651, 321] width 198 height 362
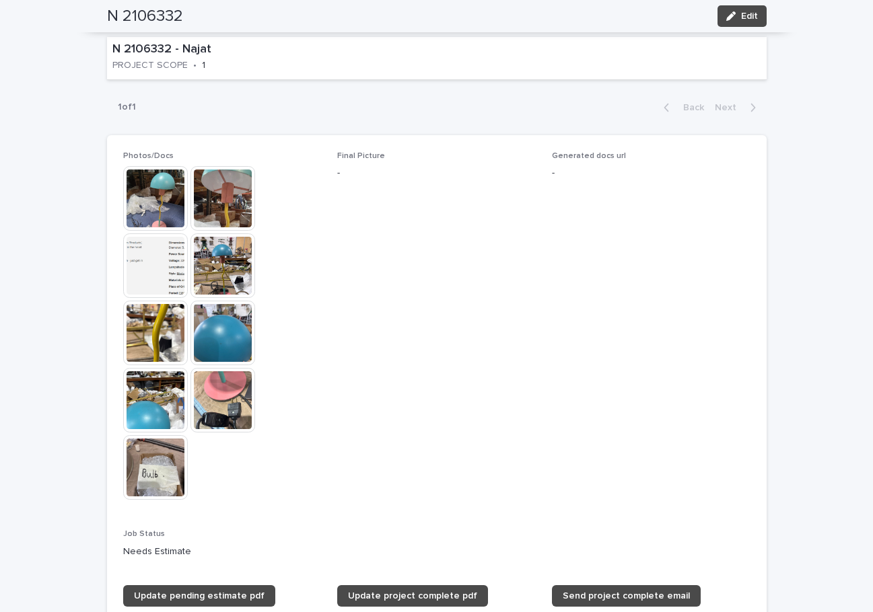
scroll to position [776, 0]
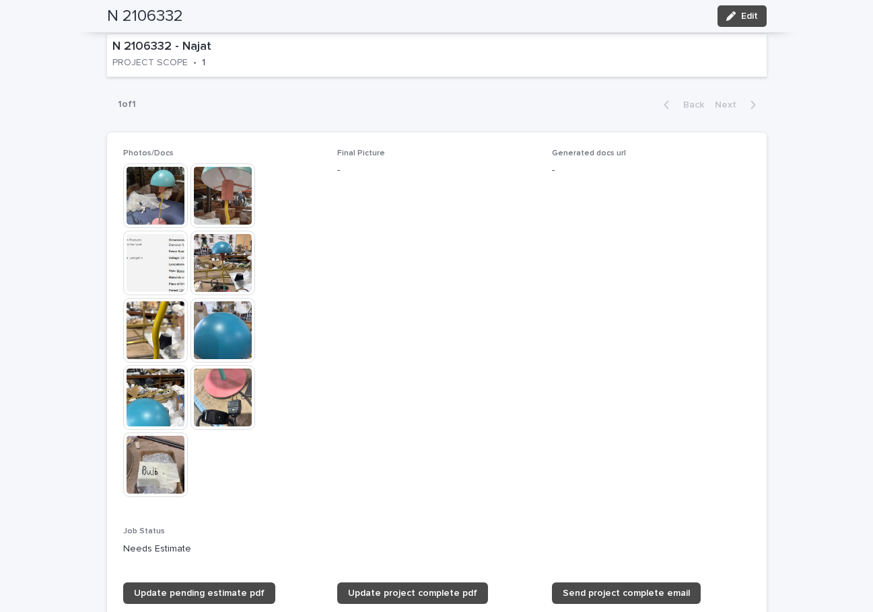
click at [137, 204] on img at bounding box center [155, 195] width 65 height 65
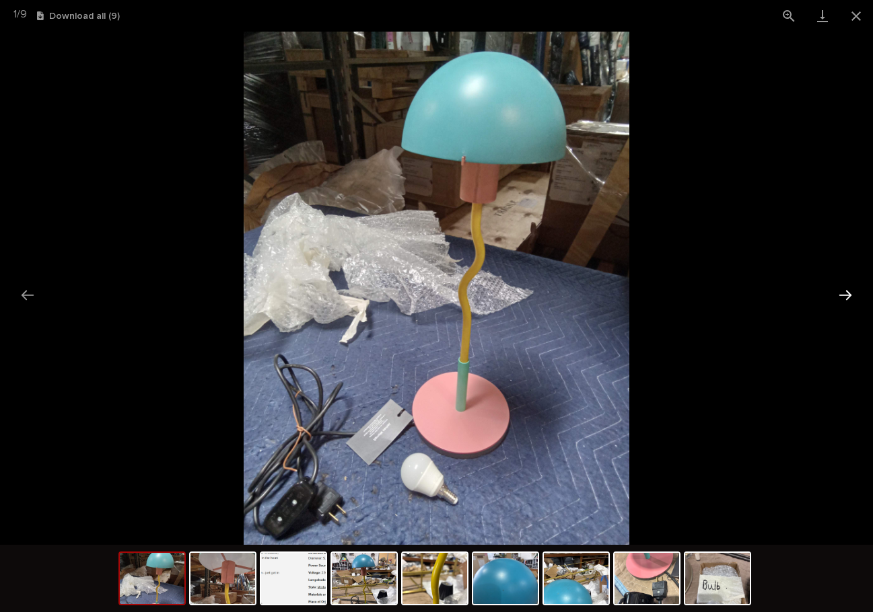
click at [845, 293] on button "Next slide" at bounding box center [845, 295] width 28 height 26
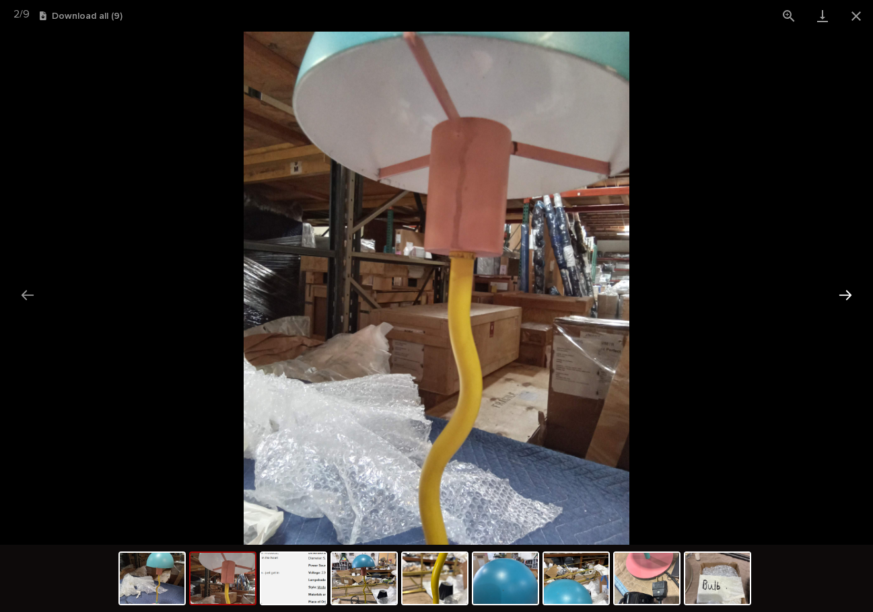
click at [845, 293] on button "Next slide" at bounding box center [845, 295] width 28 height 26
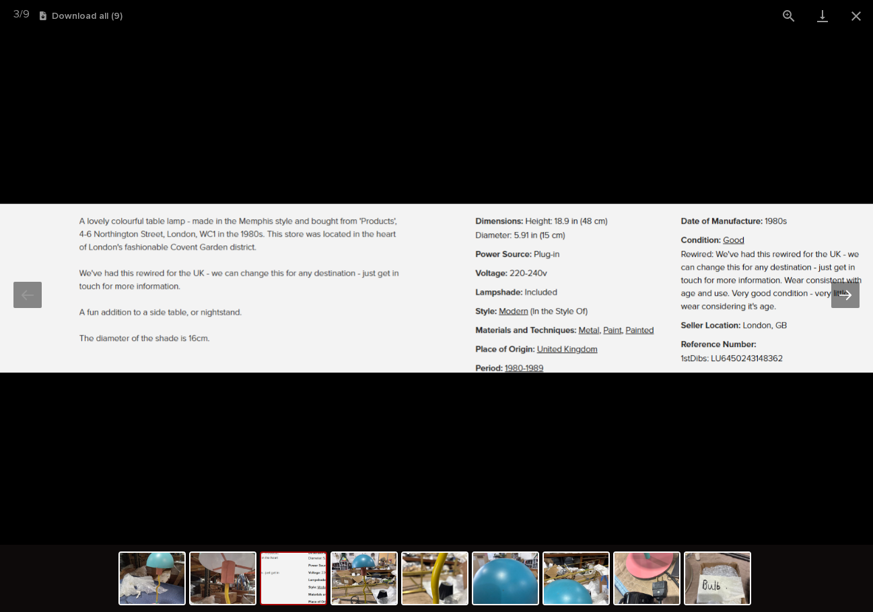
click at [845, 293] on button "Next slide" at bounding box center [845, 295] width 28 height 26
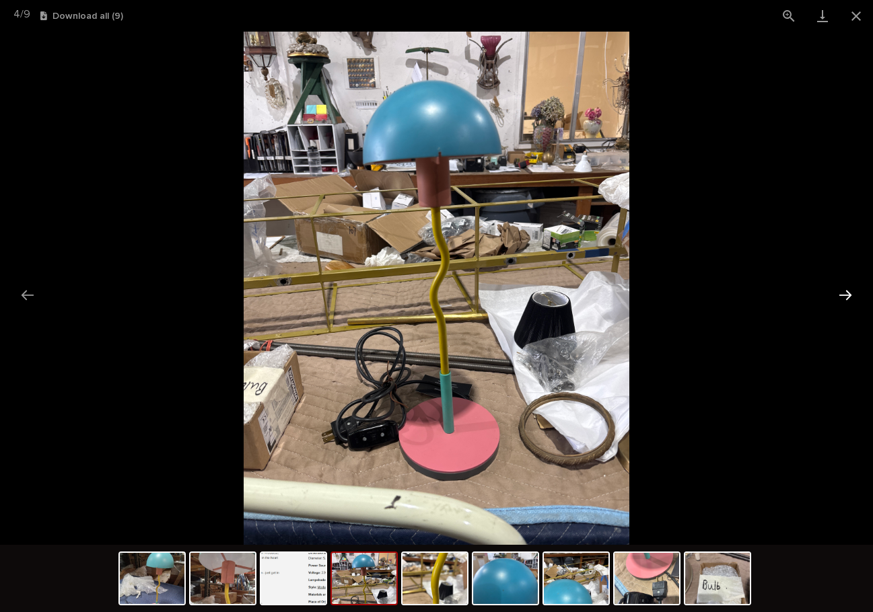
click at [845, 293] on button "Next slide" at bounding box center [845, 295] width 28 height 26
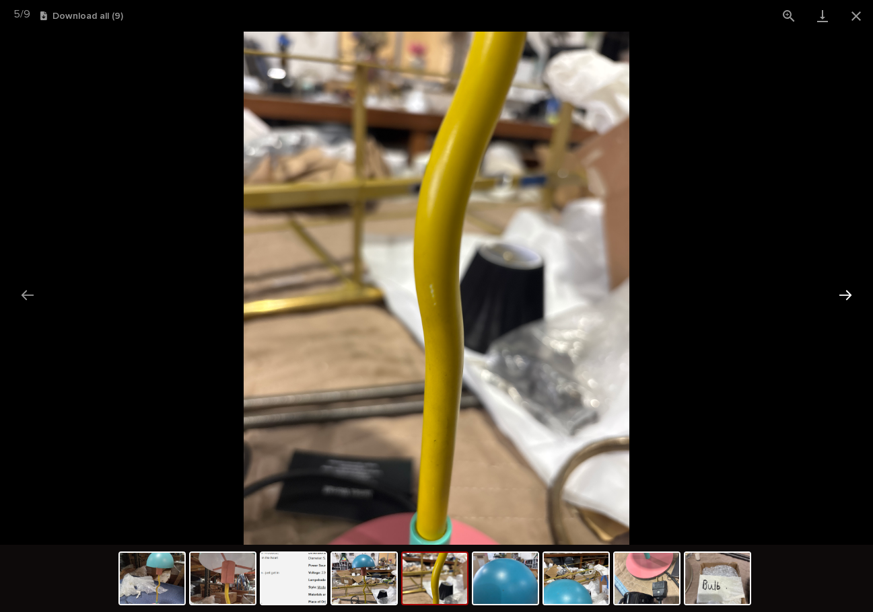
click at [845, 293] on button "Next slide" at bounding box center [845, 295] width 28 height 26
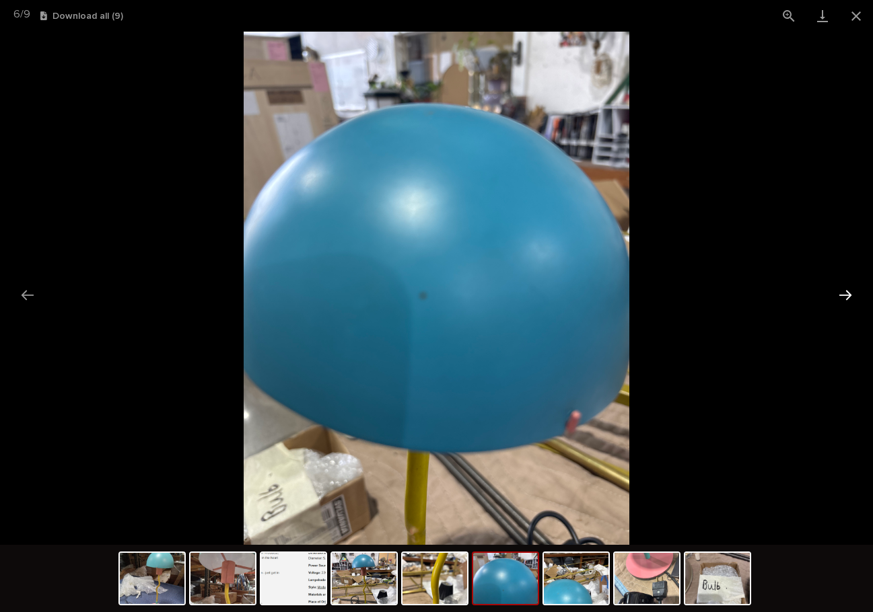
click at [845, 293] on button "Next slide" at bounding box center [845, 295] width 28 height 26
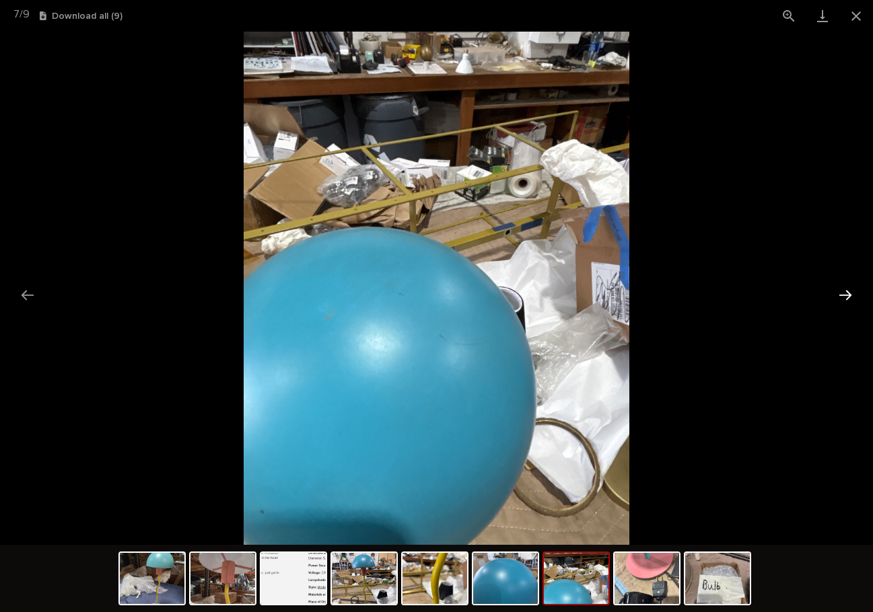
click at [845, 293] on button "Next slide" at bounding box center [845, 295] width 28 height 26
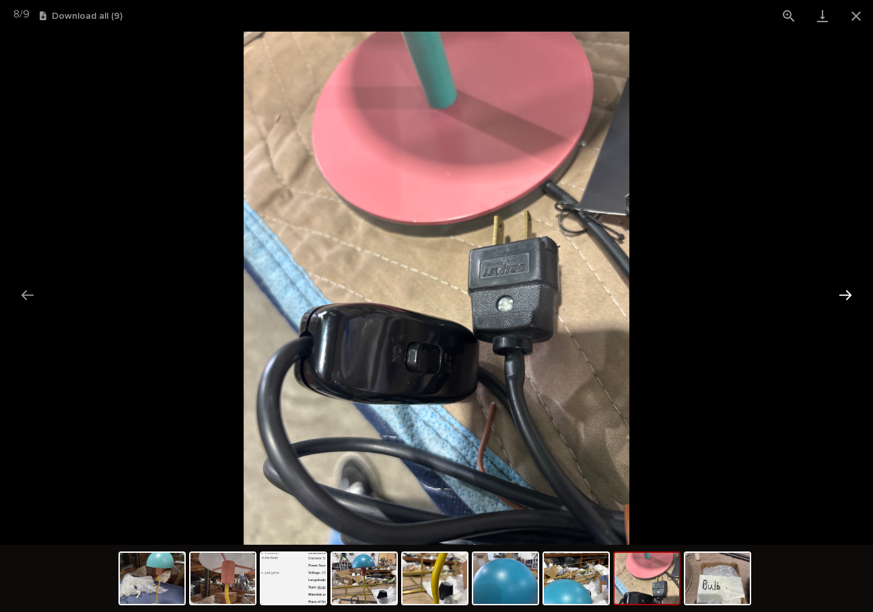
click at [845, 293] on button "Next slide" at bounding box center [845, 295] width 28 height 26
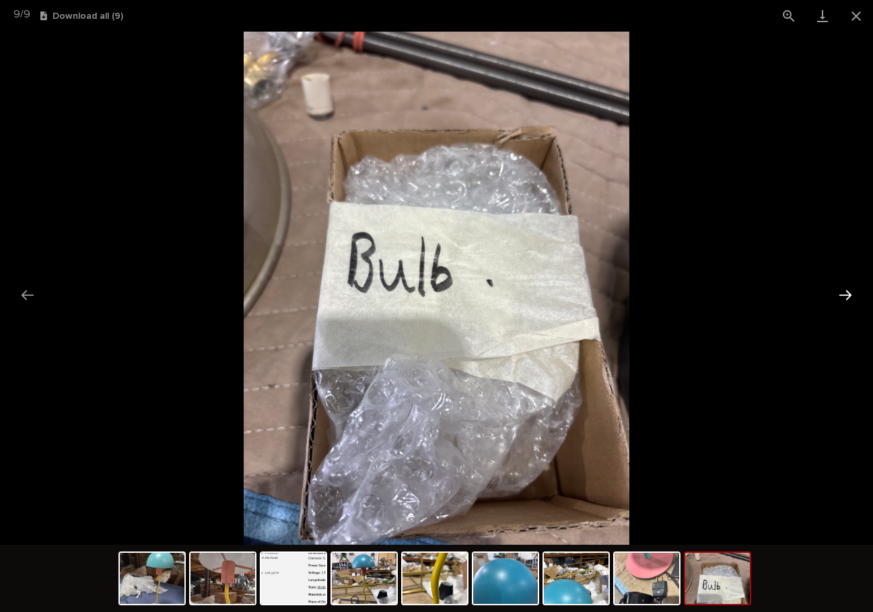
click at [845, 293] on button "Next slide" at bounding box center [845, 295] width 28 height 26
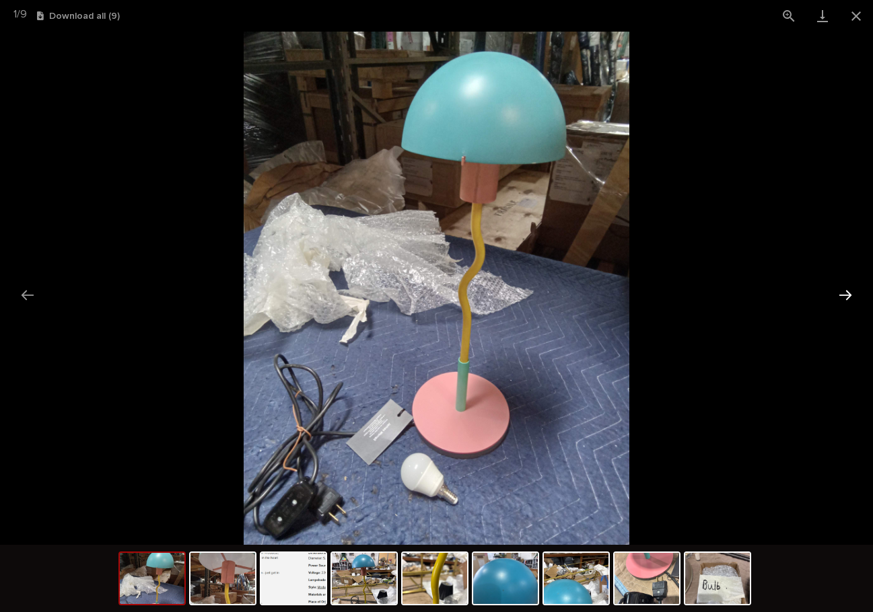
click at [845, 293] on button "Next slide" at bounding box center [845, 295] width 28 height 26
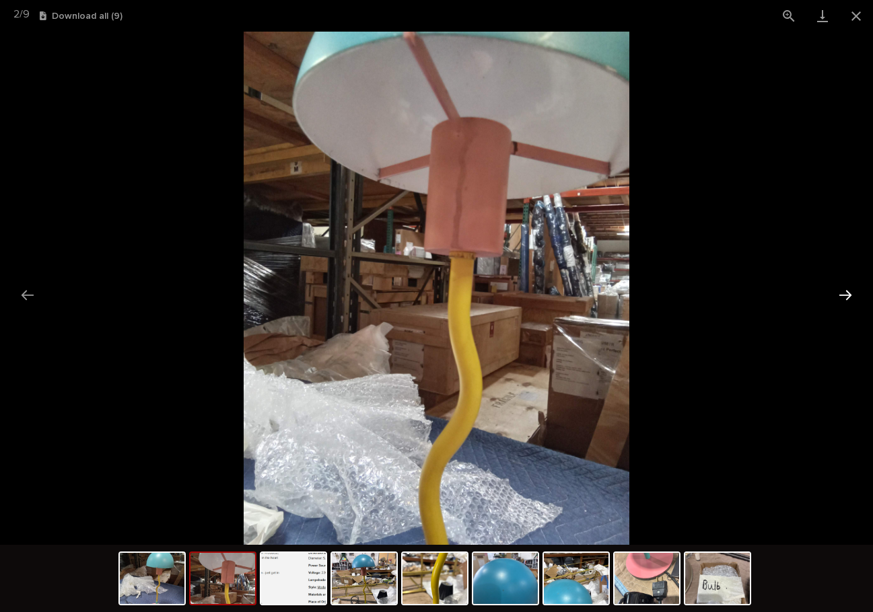
click at [845, 293] on button "Next slide" at bounding box center [845, 295] width 28 height 26
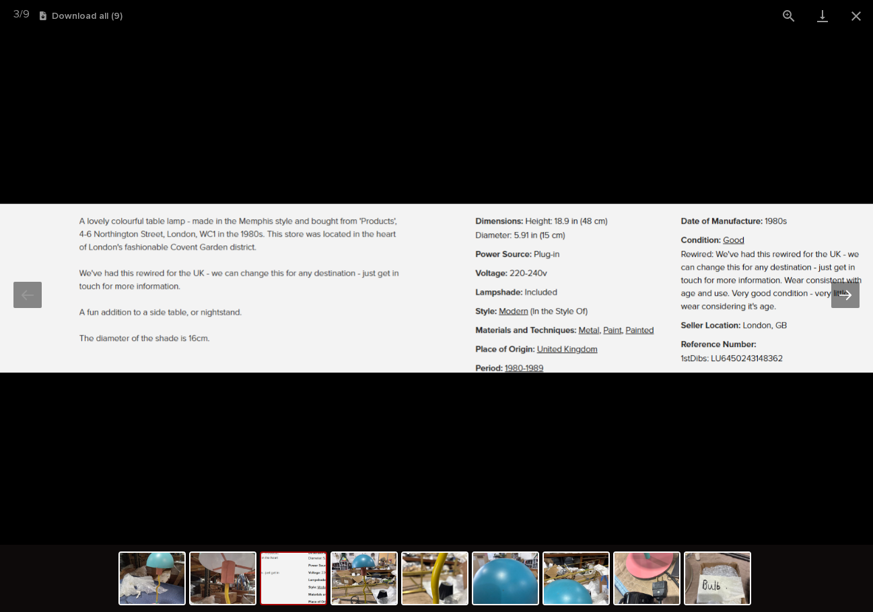
click at [843, 294] on button "Next slide" at bounding box center [845, 295] width 28 height 26
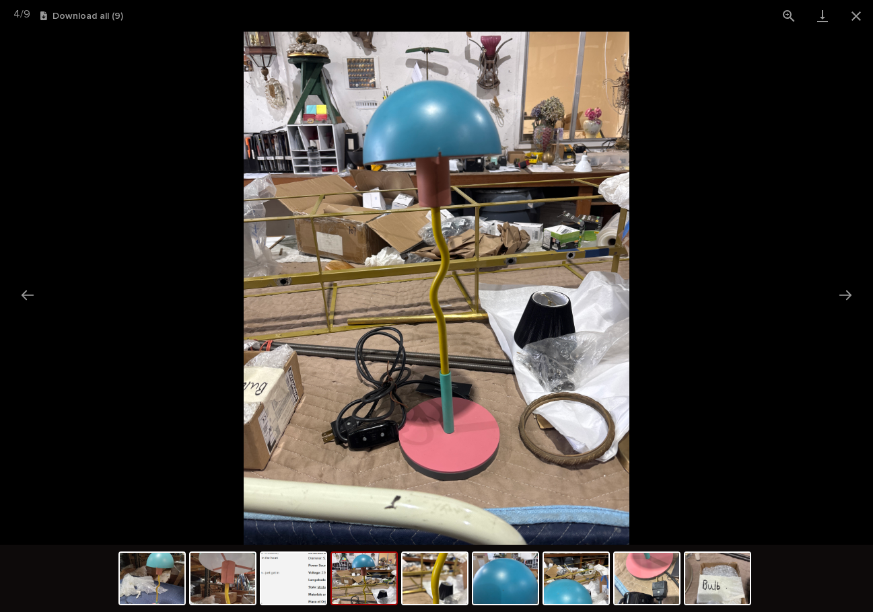
scroll to position [0, 0]
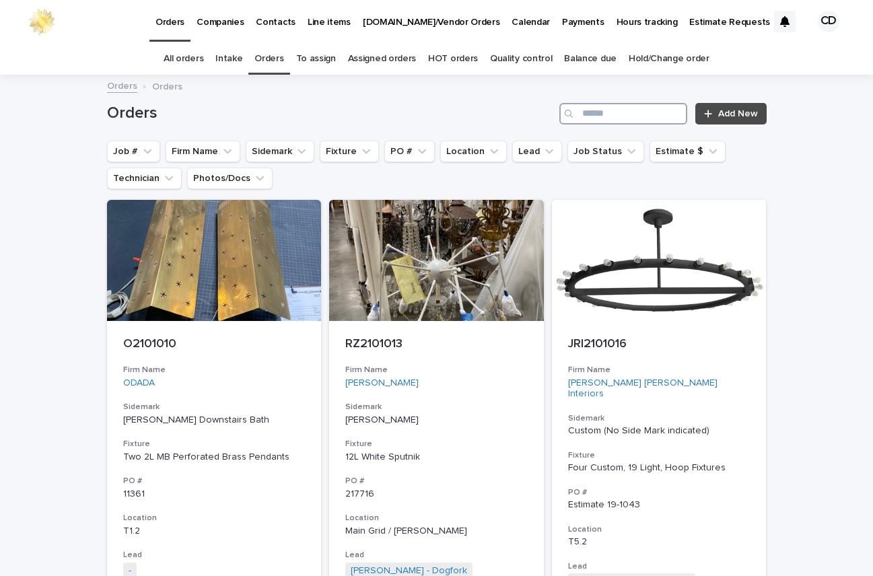
click at [604, 113] on input "Search" at bounding box center [623, 114] width 128 height 22
type input "****"
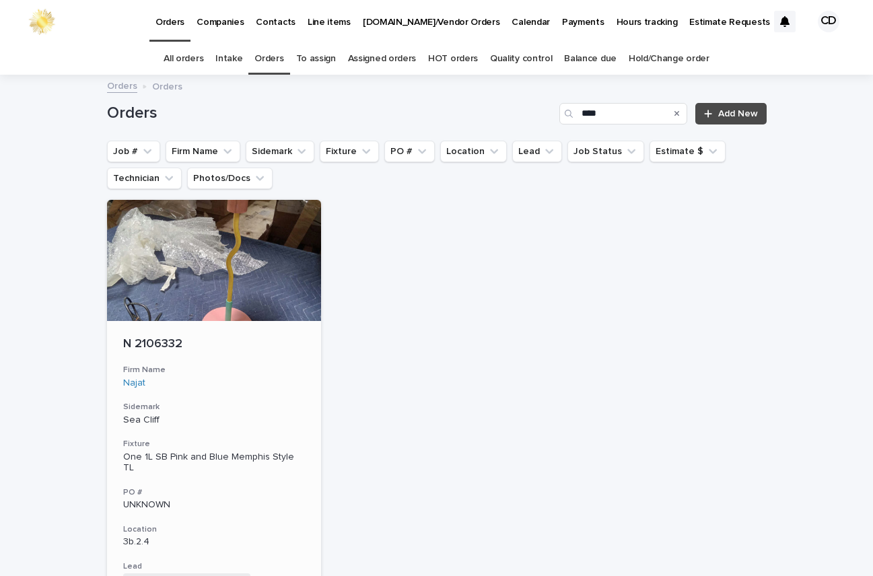
click at [267, 394] on div "N 2106332 Firm Name Najat Sidemark Sea Cliff Fixture One 1L SB Pink and Blue Me…" at bounding box center [214, 519] width 215 height 396
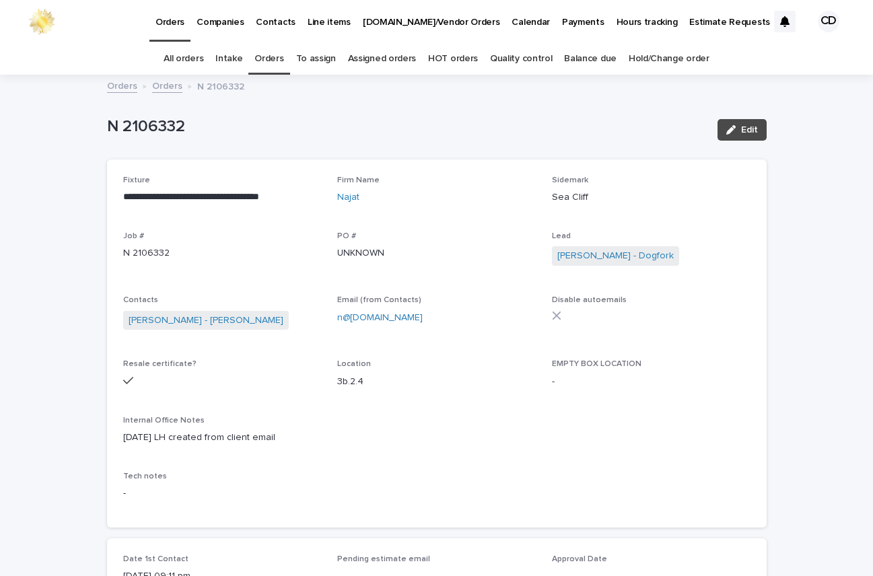
click at [259, 54] on link "Orders" at bounding box center [268, 59] width 29 height 32
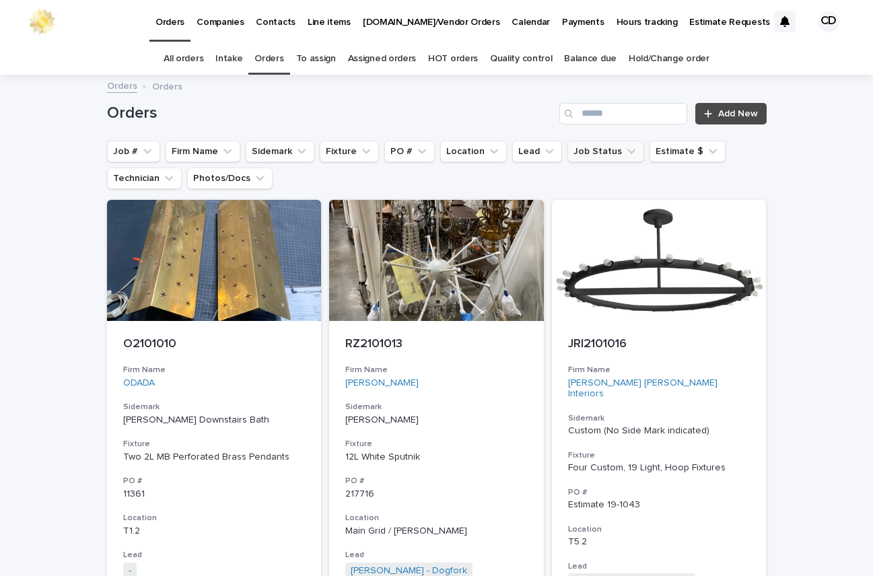
click at [624, 147] on icon "Job Status" at bounding box center [630, 151] width 13 height 13
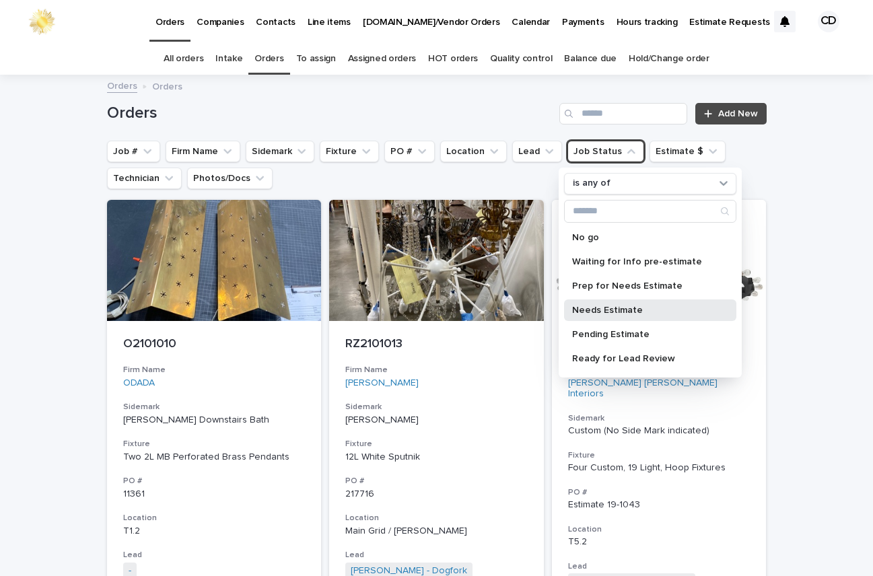
click at [624, 309] on p "Needs Estimate" at bounding box center [643, 309] width 143 height 9
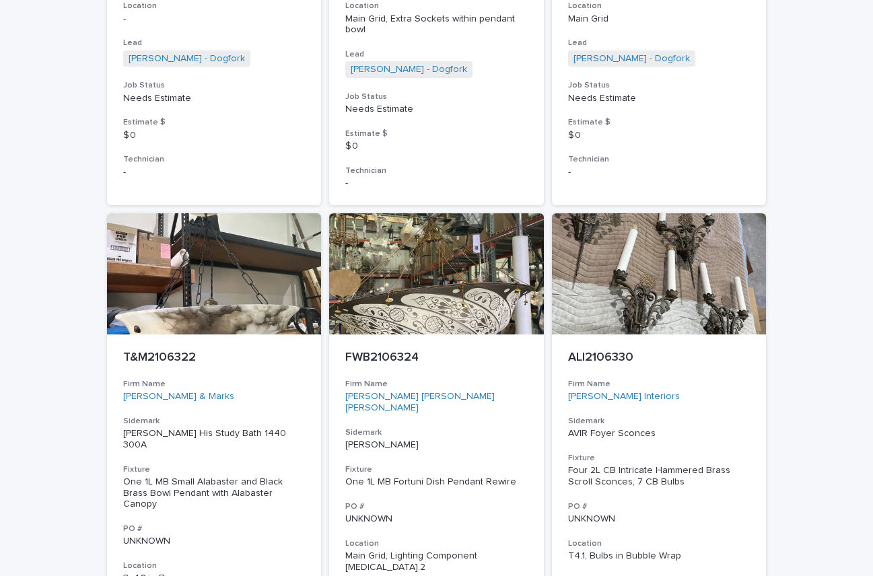
scroll to position [6143, 0]
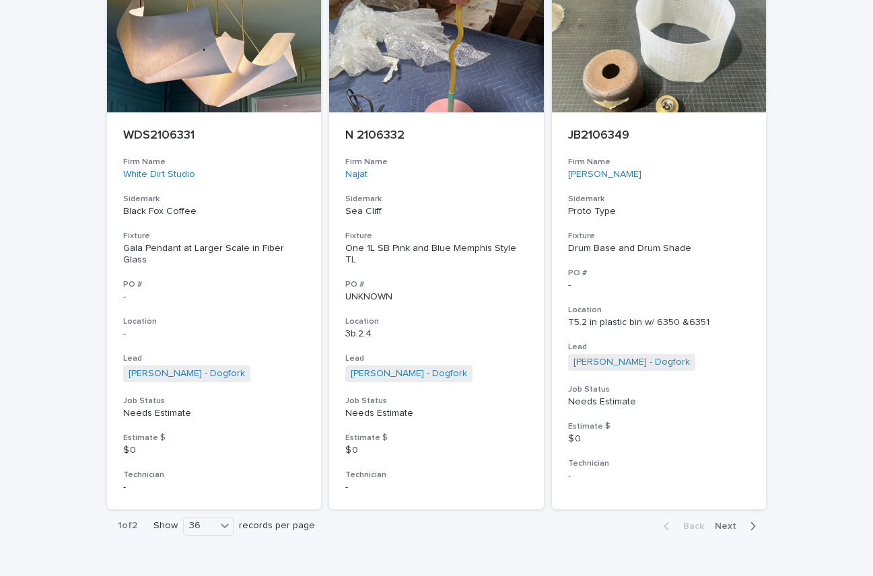
click at [719, 521] on span "Next" at bounding box center [729, 525] width 30 height 9
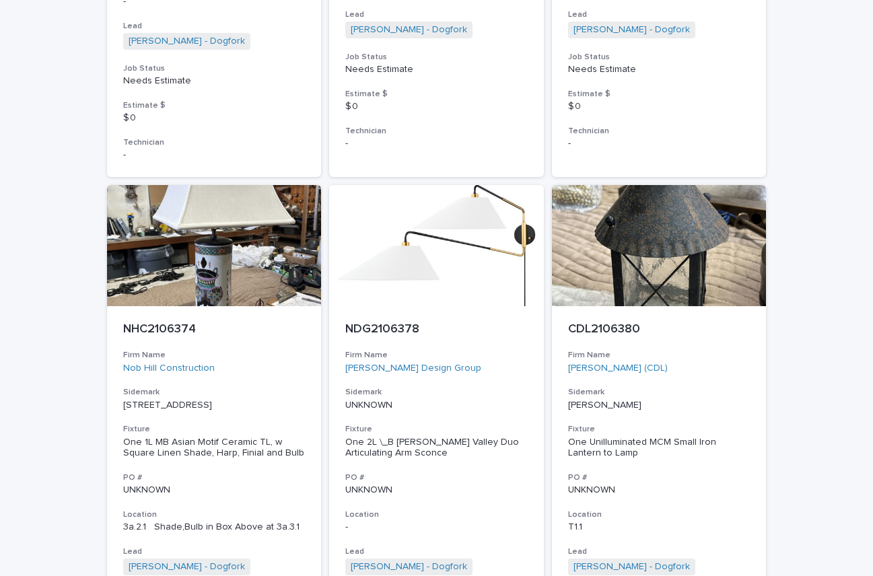
scroll to position [1624, 0]
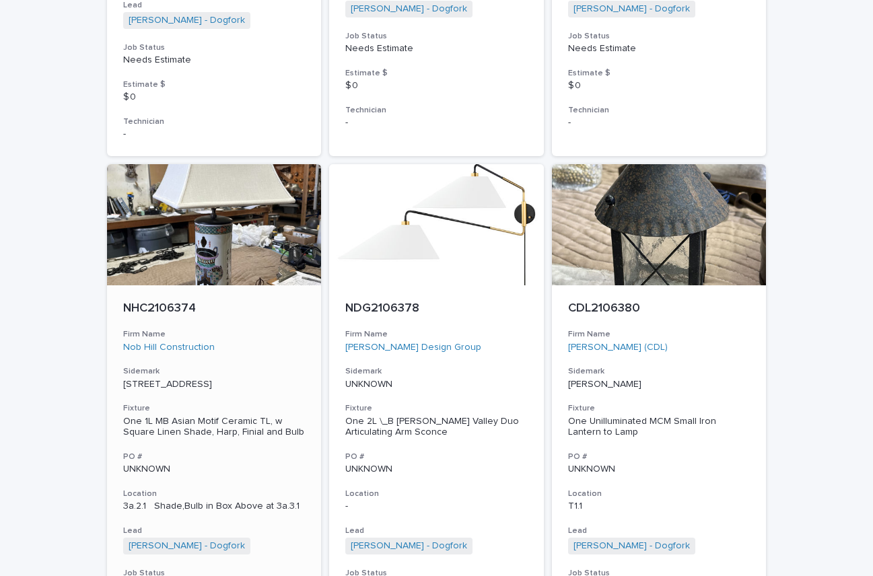
click at [231, 366] on h3 "Sidemark" at bounding box center [214, 371] width 182 height 11
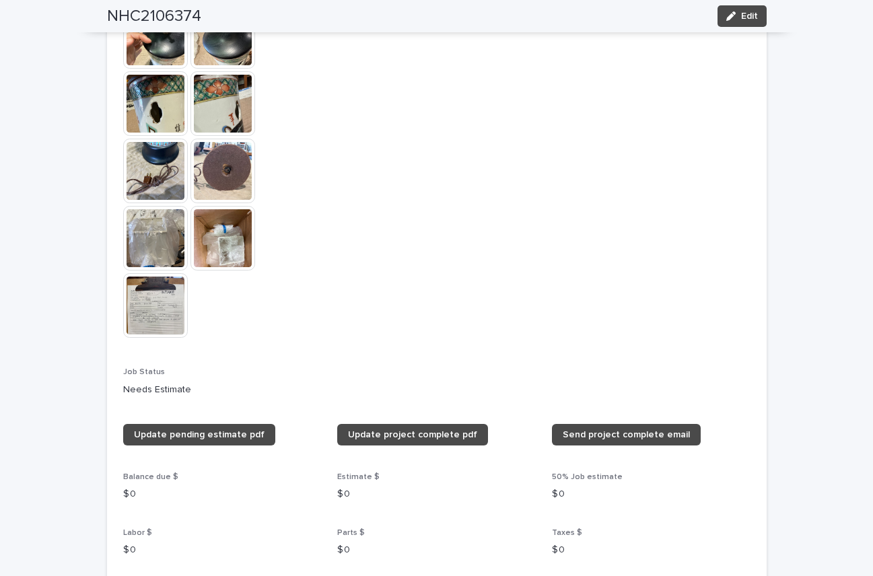
scroll to position [1039, 0]
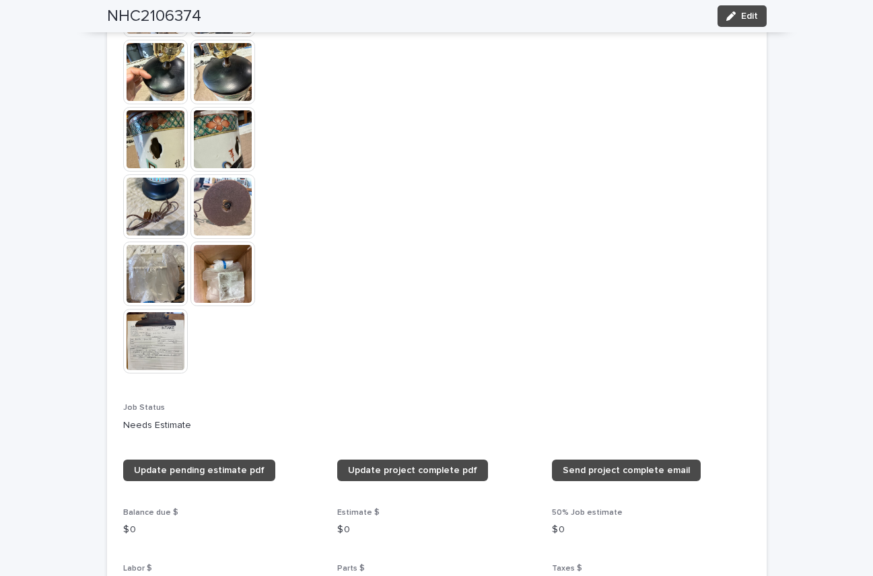
click at [148, 342] on img at bounding box center [155, 341] width 65 height 65
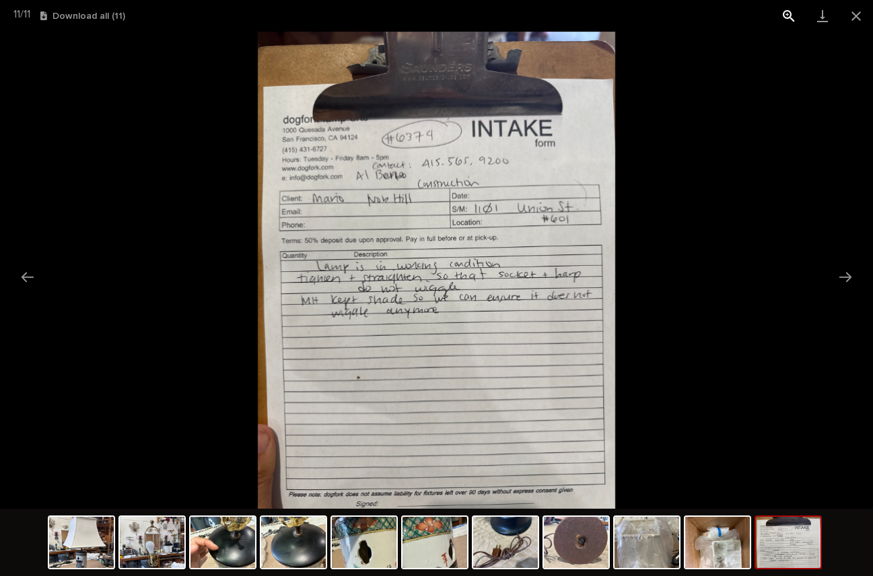
click at [786, 14] on button "View actual size" at bounding box center [789, 16] width 34 height 32
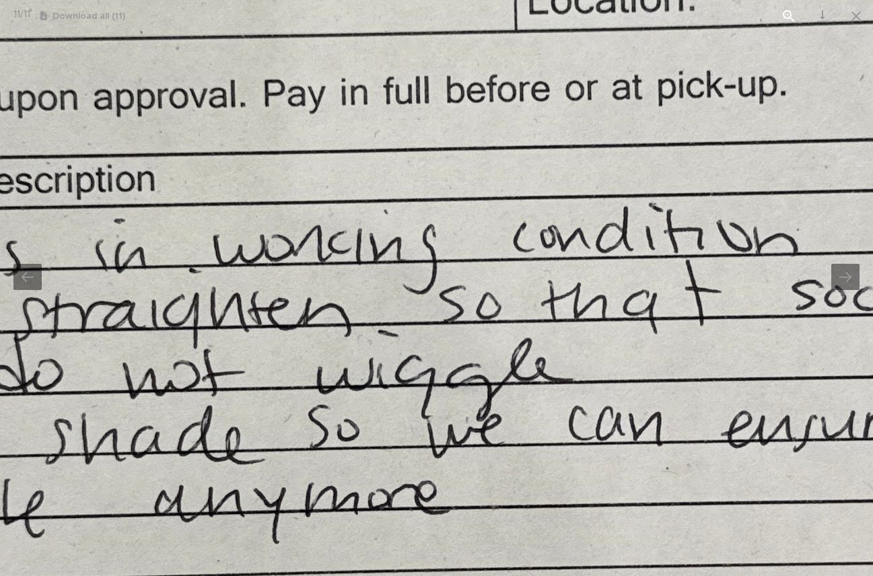
click at [787, 20] on button "View actual size" at bounding box center [789, 16] width 34 height 32
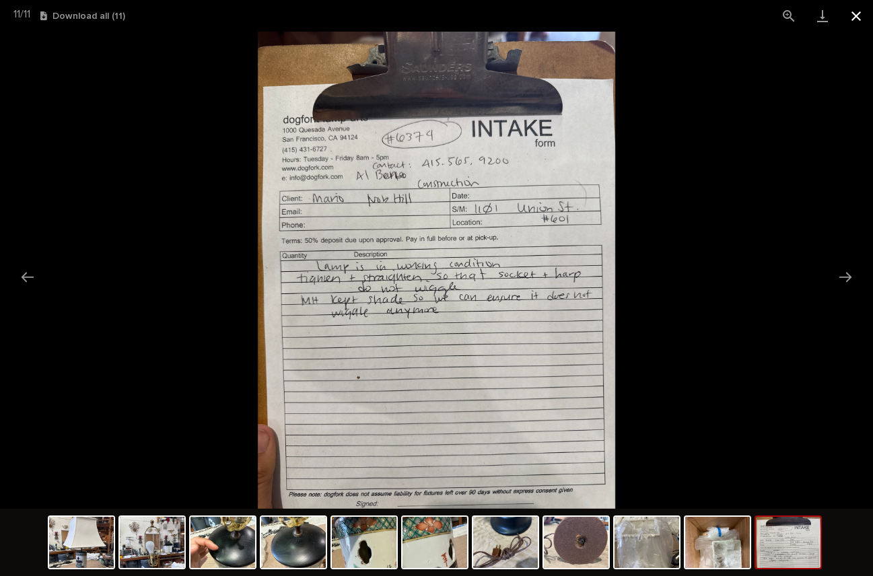
click at [856, 14] on button "Close gallery" at bounding box center [856, 16] width 34 height 32
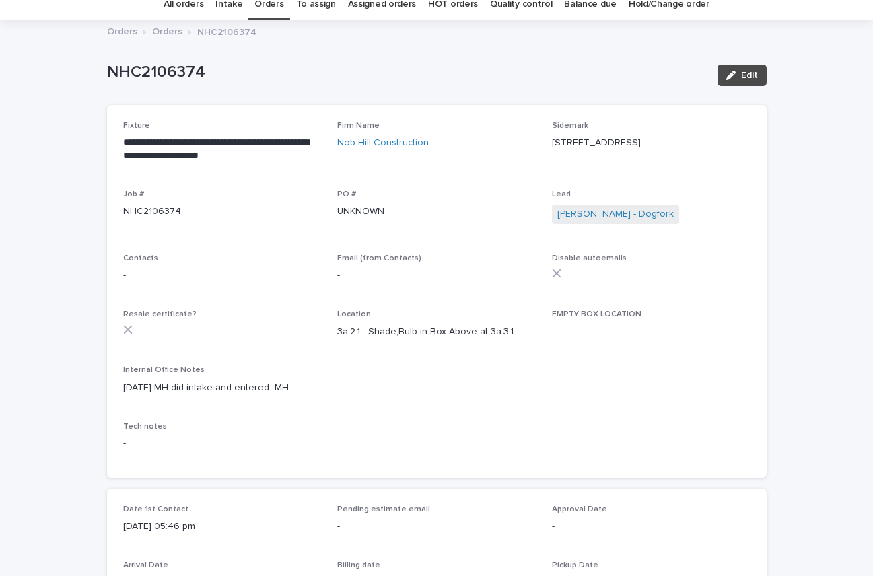
scroll to position [0, 0]
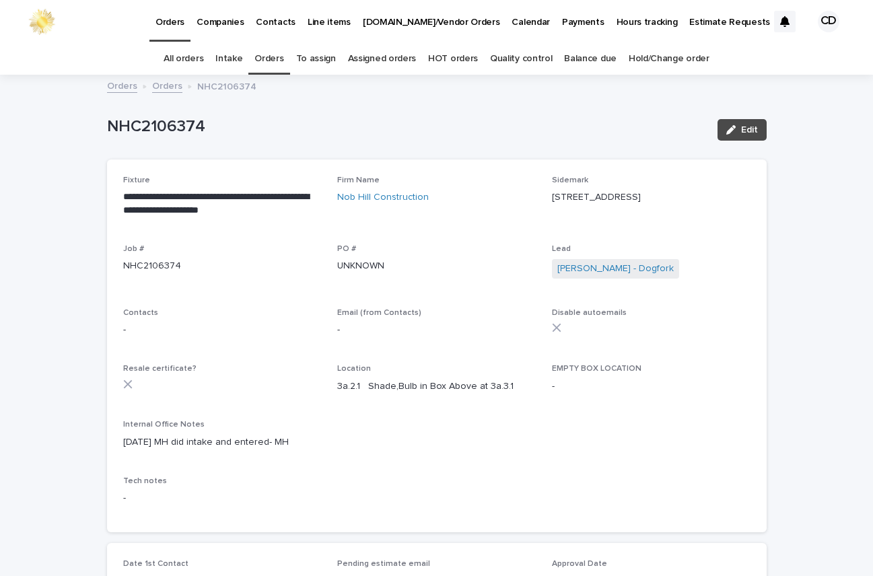
drag, startPoint x: 743, startPoint y: 130, endPoint x: 867, endPoint y: 51, distance: 147.3
click at [743, 130] on span "Edit" at bounding box center [749, 129] width 17 height 9
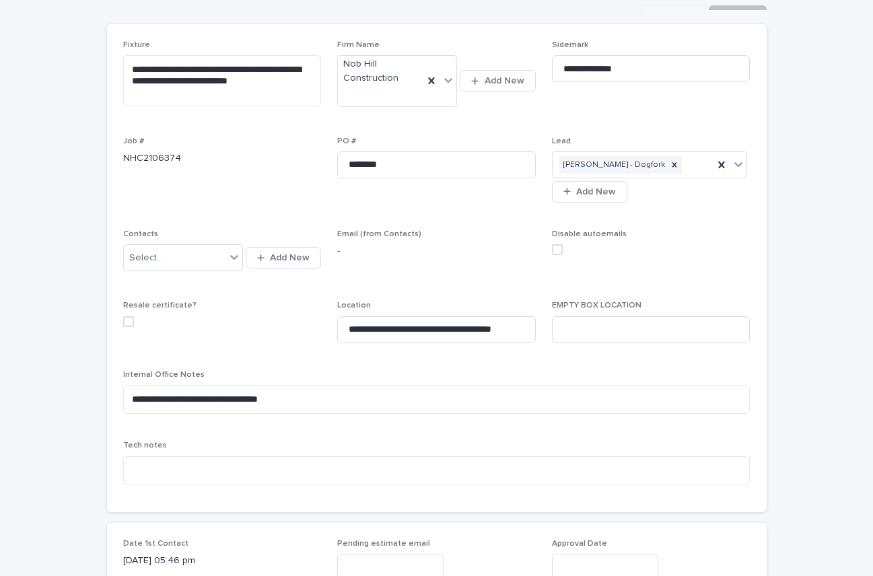
scroll to position [131, 0]
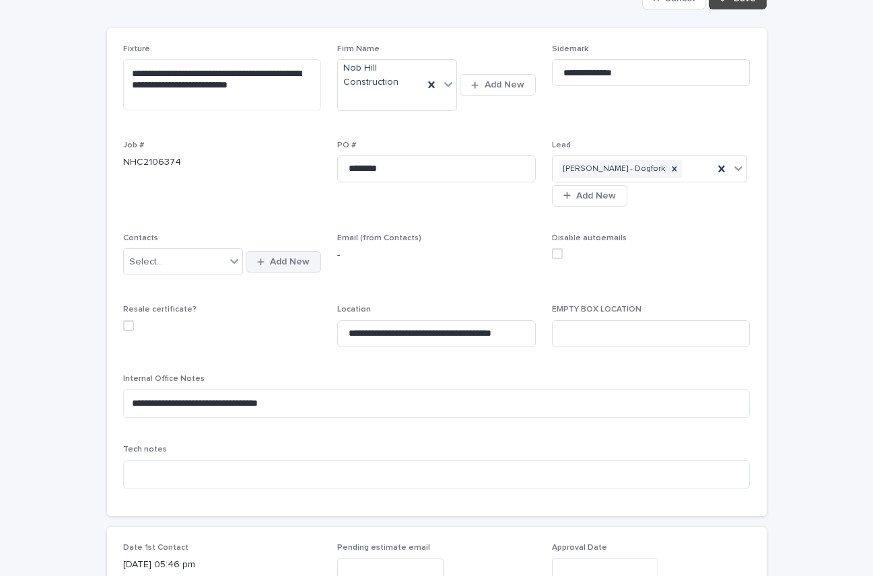
click at [278, 257] on span "Add New" at bounding box center [290, 261] width 40 height 9
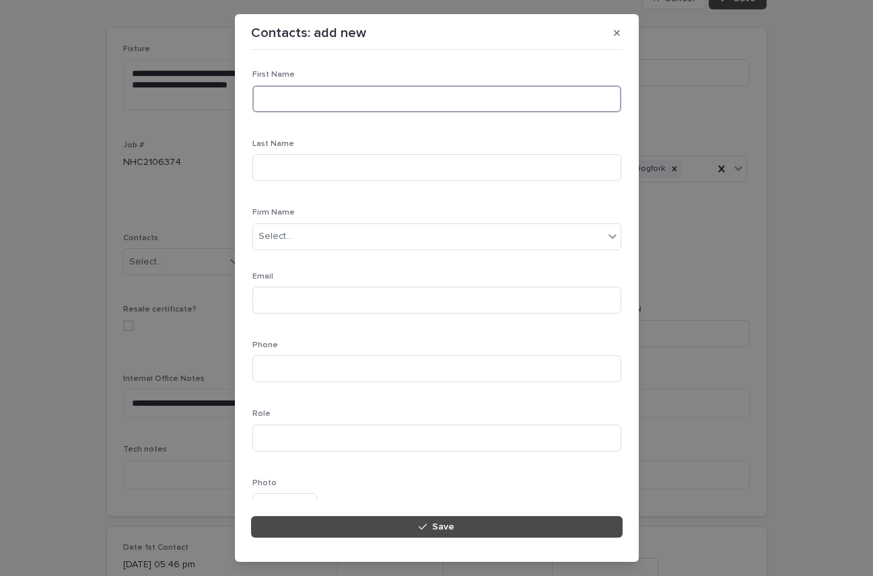
click at [313, 100] on input at bounding box center [436, 98] width 369 height 27
drag, startPoint x: 712, startPoint y: 245, endPoint x: 725, endPoint y: 248, distance: 13.2
click at [715, 246] on div "Contacts: add new Loading... Saving… Loading... Saving… Loading... Saving… Firs…" at bounding box center [436, 288] width 873 height 576
click at [751, 243] on div "Contacts: add new Loading... Saving… Loading... Saving… Loading... Saving… Firs…" at bounding box center [436, 288] width 873 height 576
drag, startPoint x: 764, startPoint y: 157, endPoint x: 760, endPoint y: 170, distance: 13.2
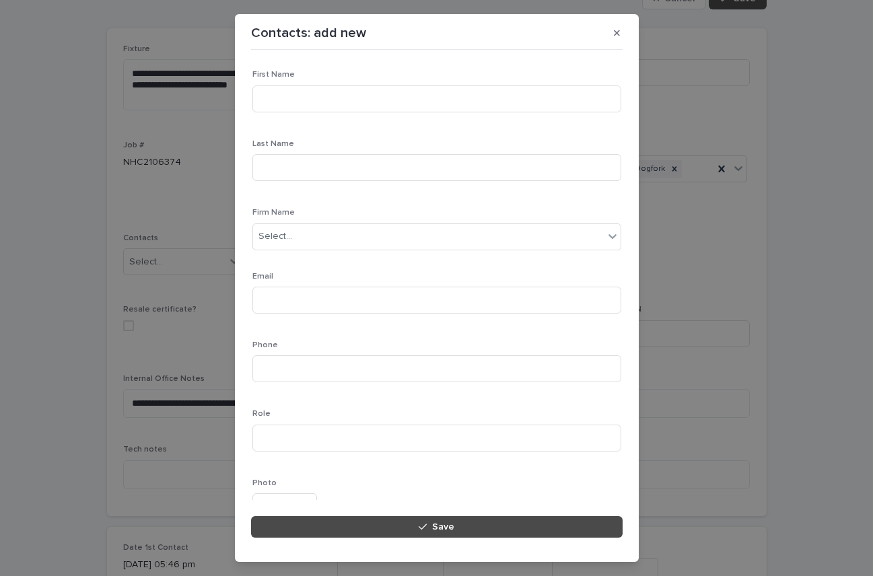
click at [763, 163] on div "Contacts: add new Loading... Saving… Loading... Saving… Loading... Saving… Firs…" at bounding box center [436, 288] width 873 height 576
click at [617, 31] on icon "button" at bounding box center [617, 32] width 6 height 9
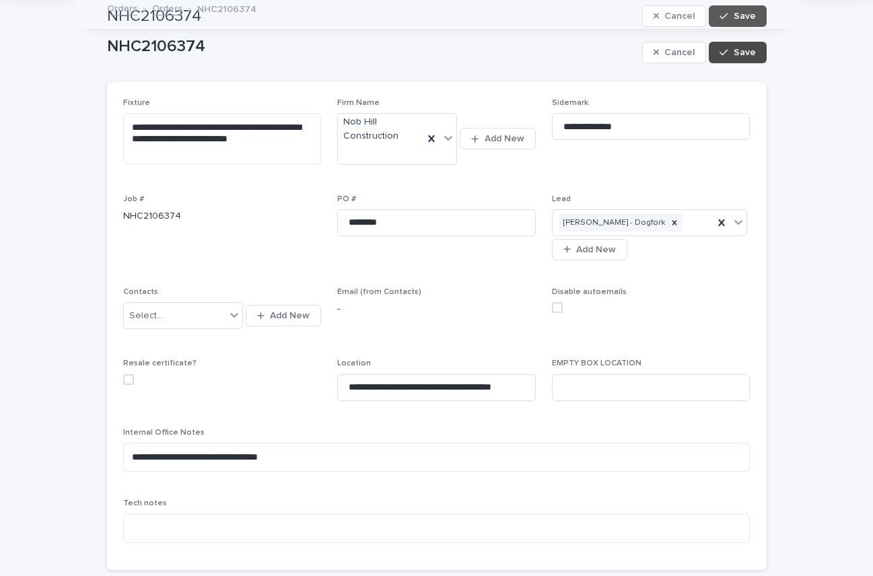
scroll to position [0, 0]
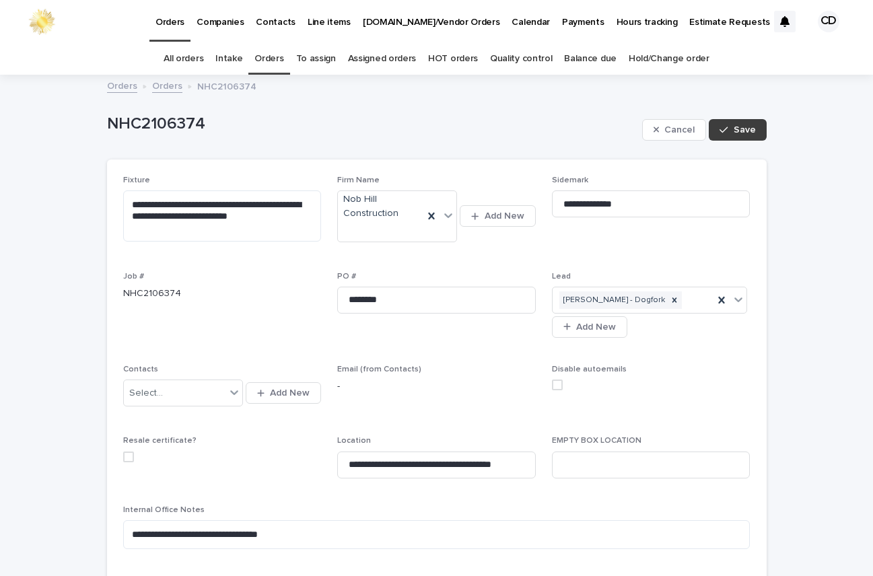
click at [741, 129] on span "Save" at bounding box center [744, 129] width 22 height 9
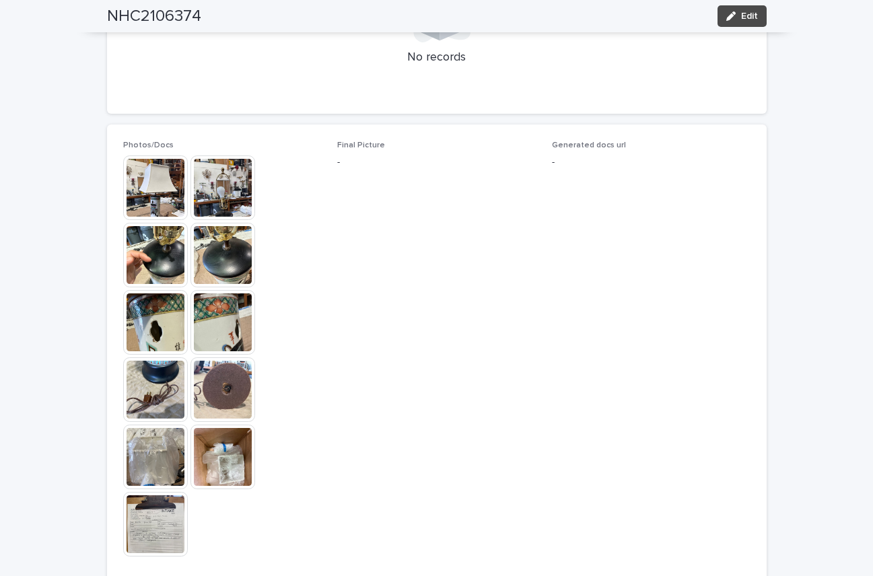
scroll to position [854, 0]
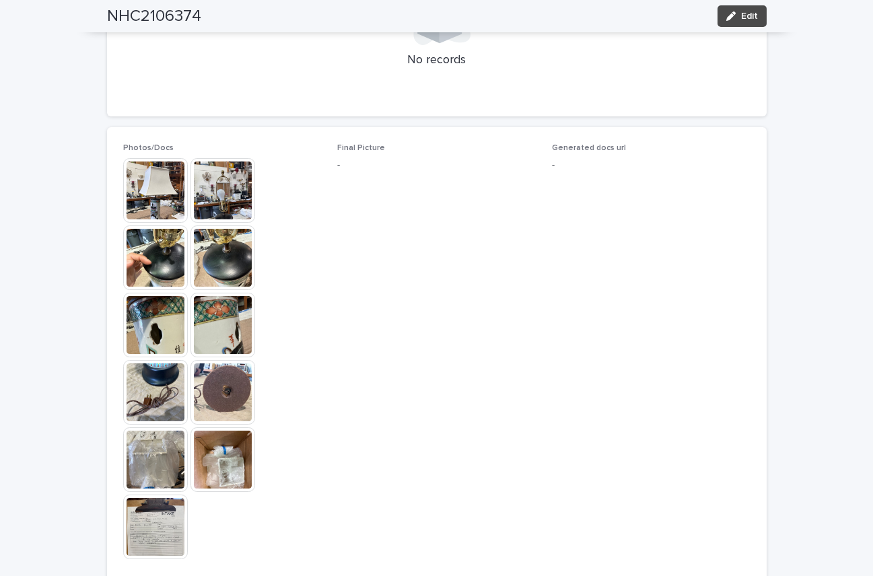
click at [149, 190] on img at bounding box center [155, 190] width 65 height 65
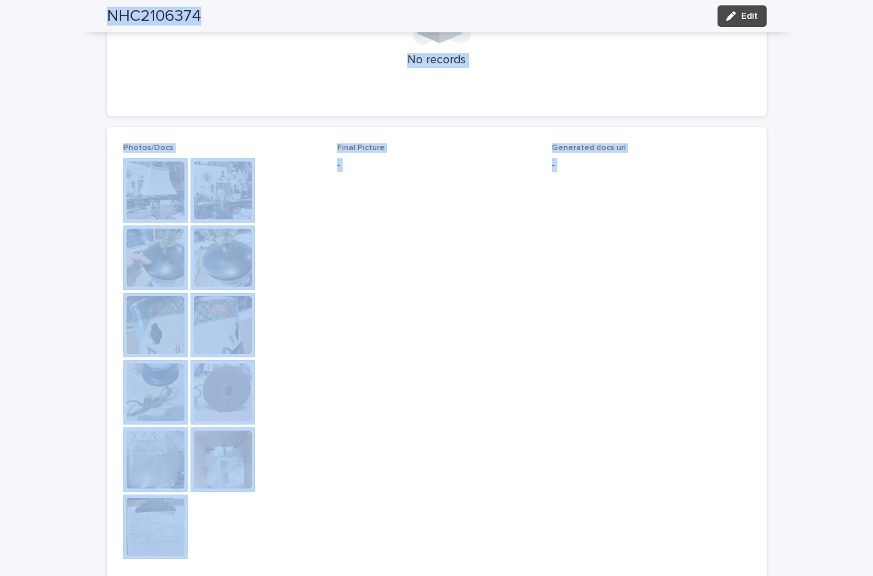
click at [159, 199] on img at bounding box center [155, 190] width 65 height 65
click at [159, 199] on body "**********" at bounding box center [436, 288] width 873 height 576
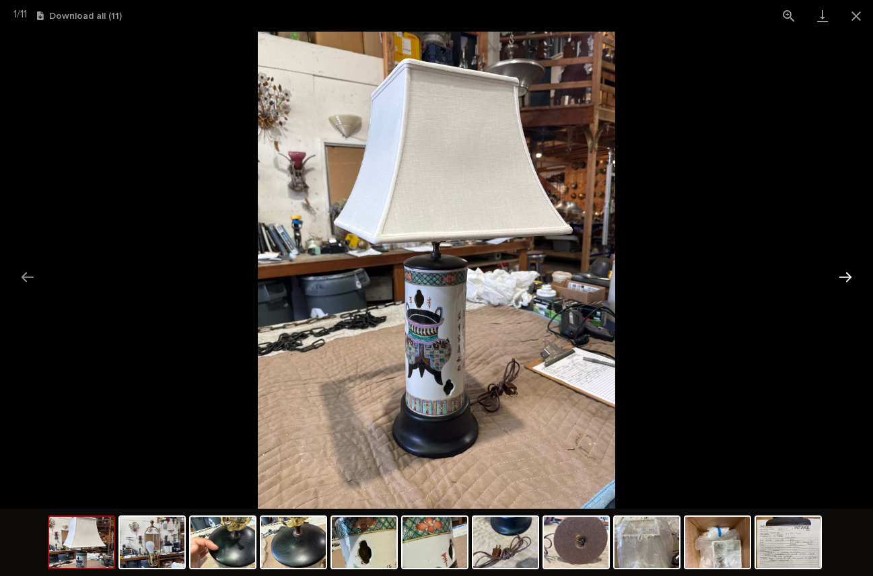
click at [843, 274] on button "Next slide" at bounding box center [845, 277] width 28 height 26
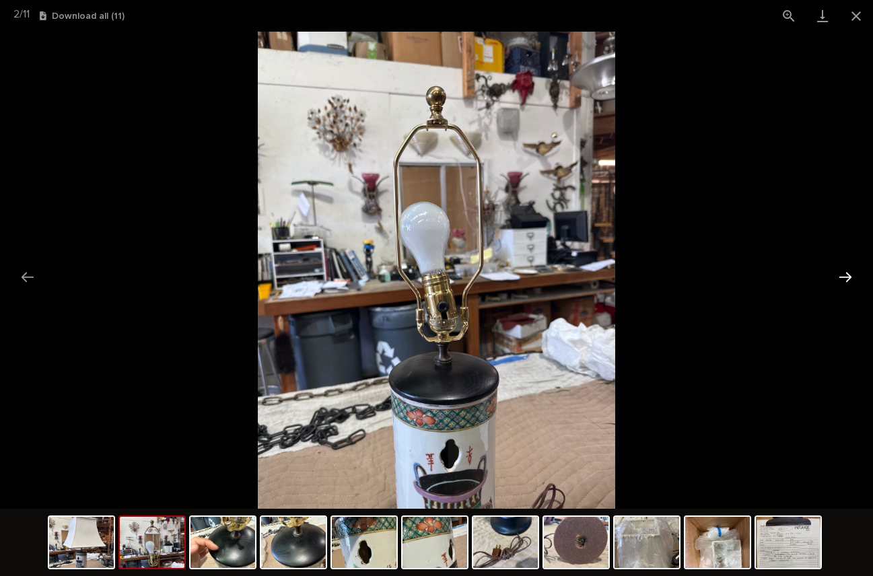
click at [844, 274] on button "Next slide" at bounding box center [845, 277] width 28 height 26
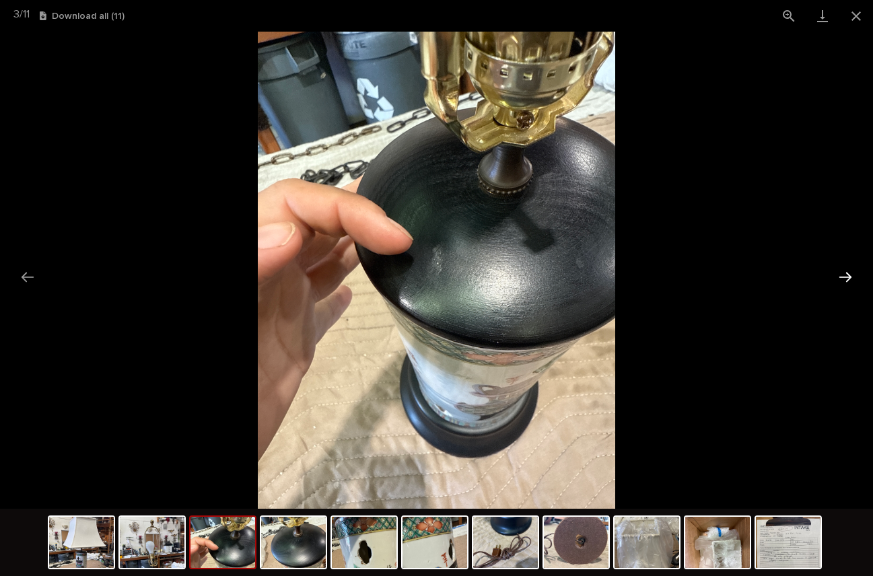
click at [844, 270] on button "Next slide" at bounding box center [845, 277] width 28 height 26
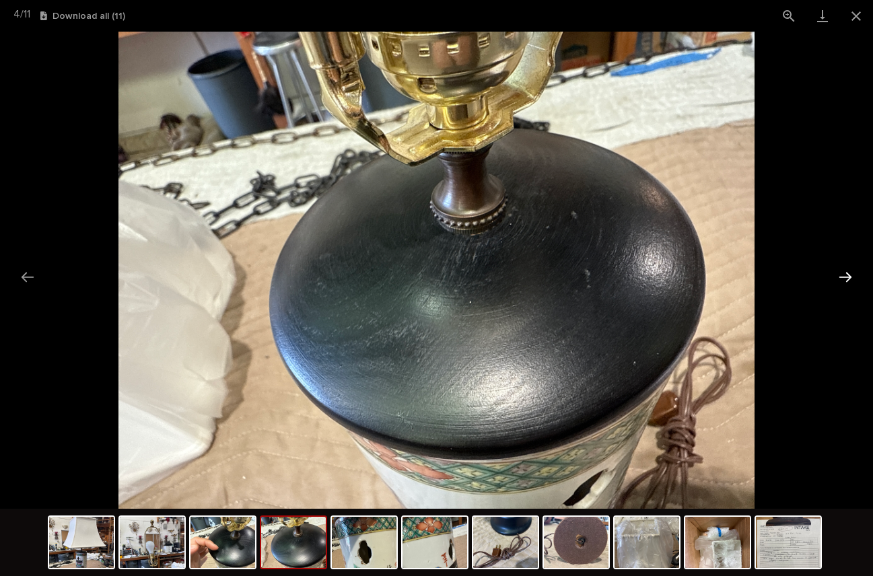
click at [844, 270] on button "Next slide" at bounding box center [845, 277] width 28 height 26
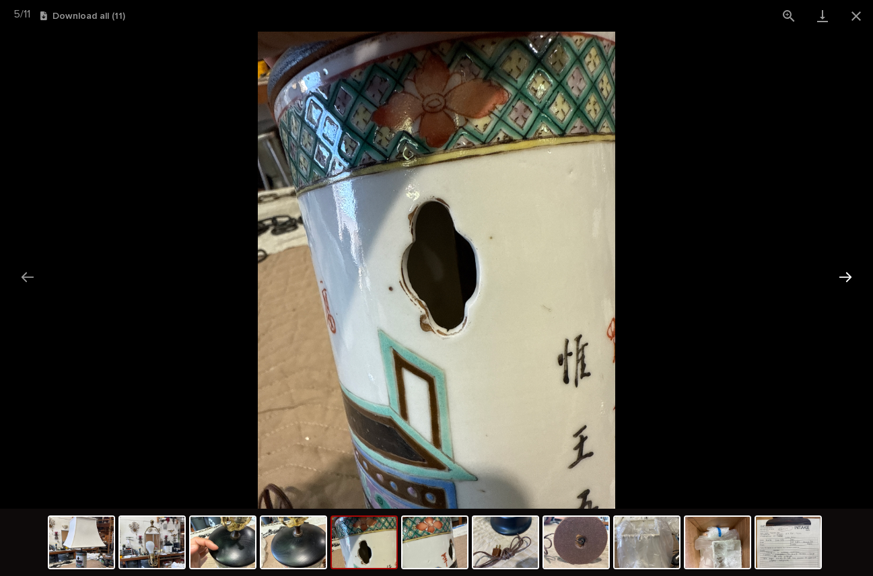
click at [844, 274] on button "Next slide" at bounding box center [845, 277] width 28 height 26
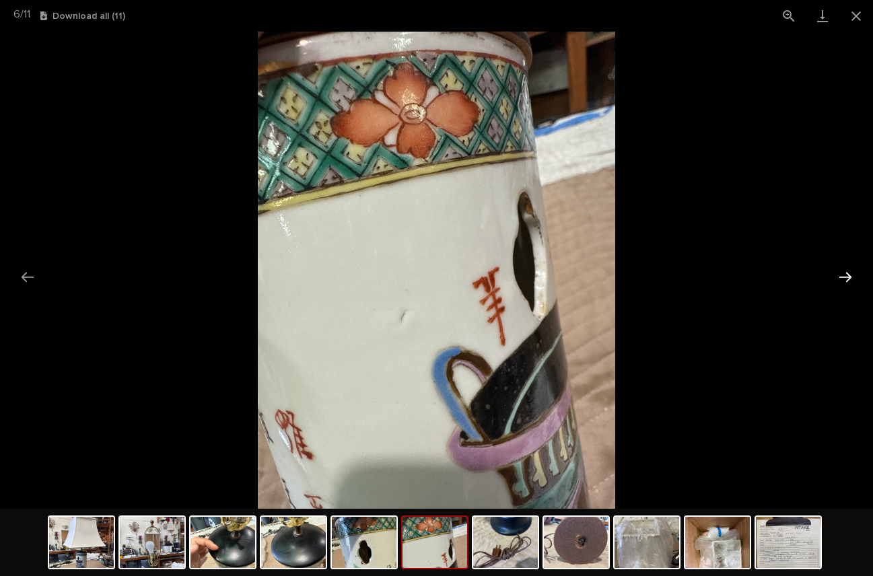
click at [844, 274] on button "Next slide" at bounding box center [845, 277] width 28 height 26
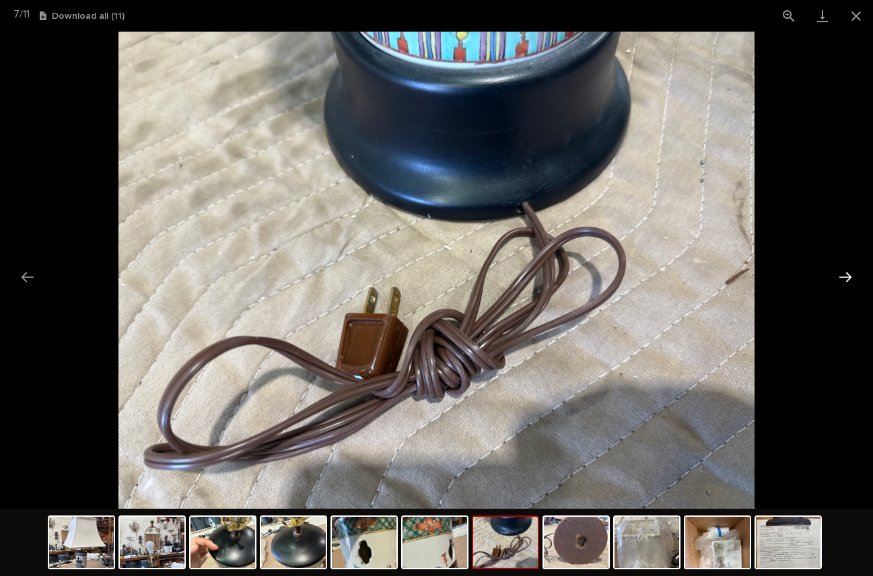
click at [844, 274] on button "Next slide" at bounding box center [845, 277] width 28 height 26
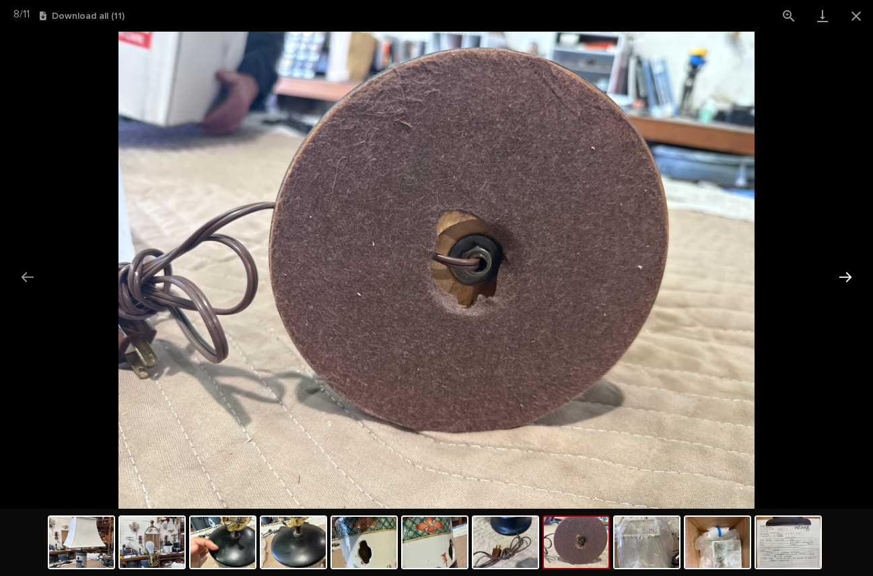
click at [844, 274] on button "Next slide" at bounding box center [845, 277] width 28 height 26
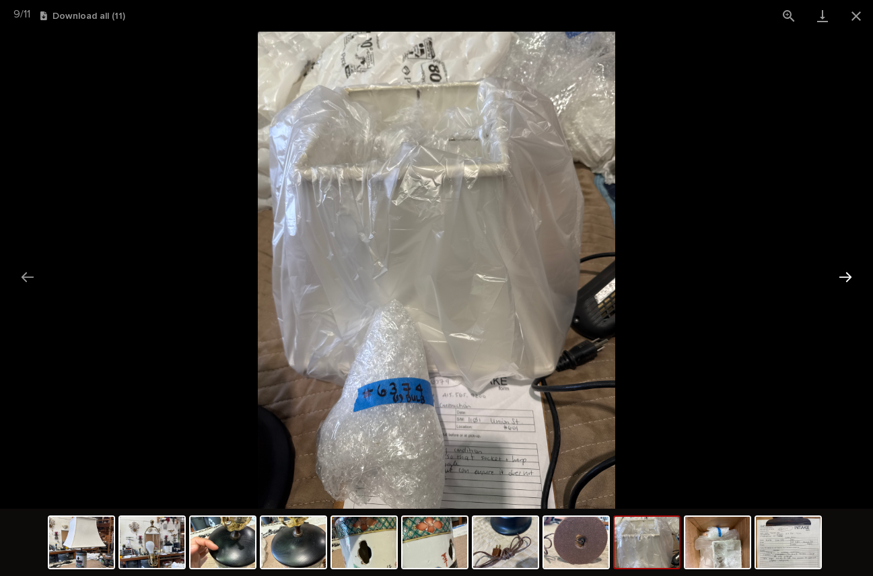
click at [844, 274] on button "Next slide" at bounding box center [845, 277] width 28 height 26
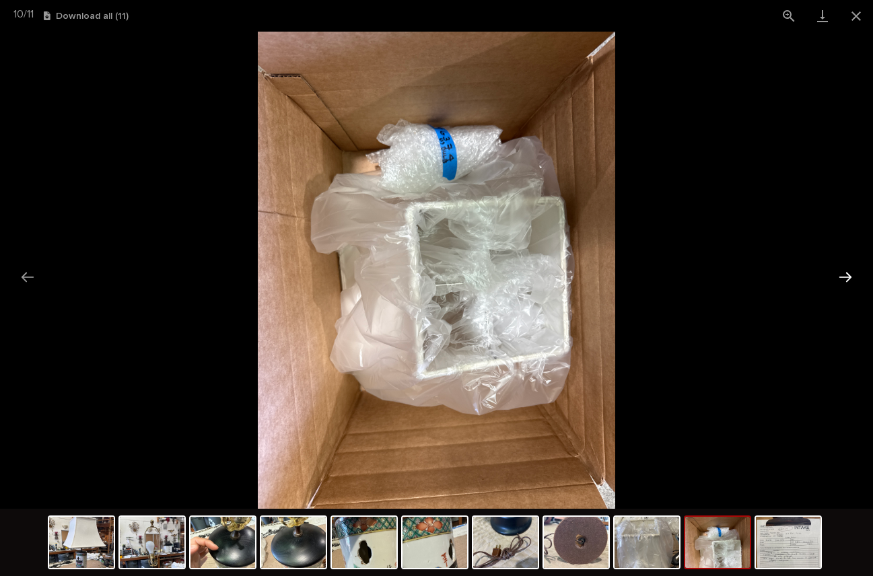
click at [844, 274] on button "Next slide" at bounding box center [845, 277] width 28 height 26
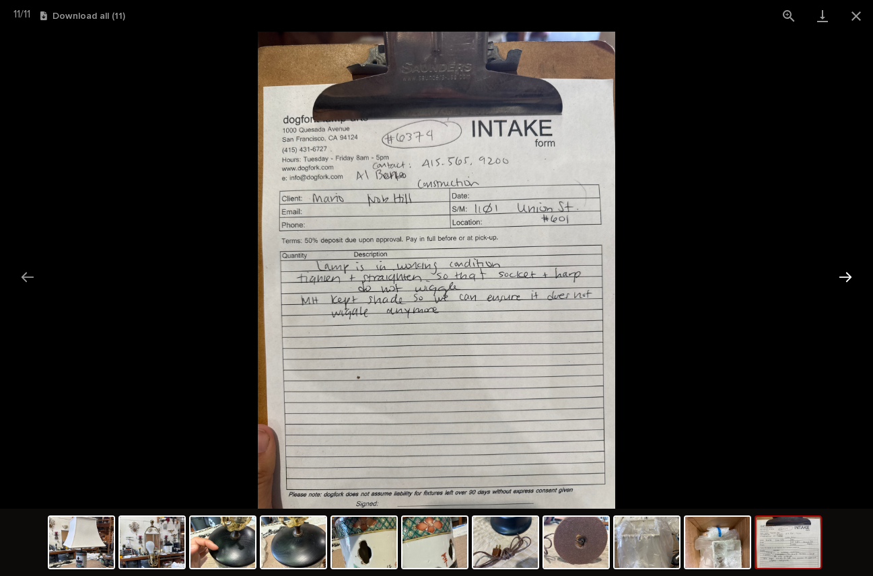
click at [844, 274] on button "Next slide" at bounding box center [845, 277] width 28 height 26
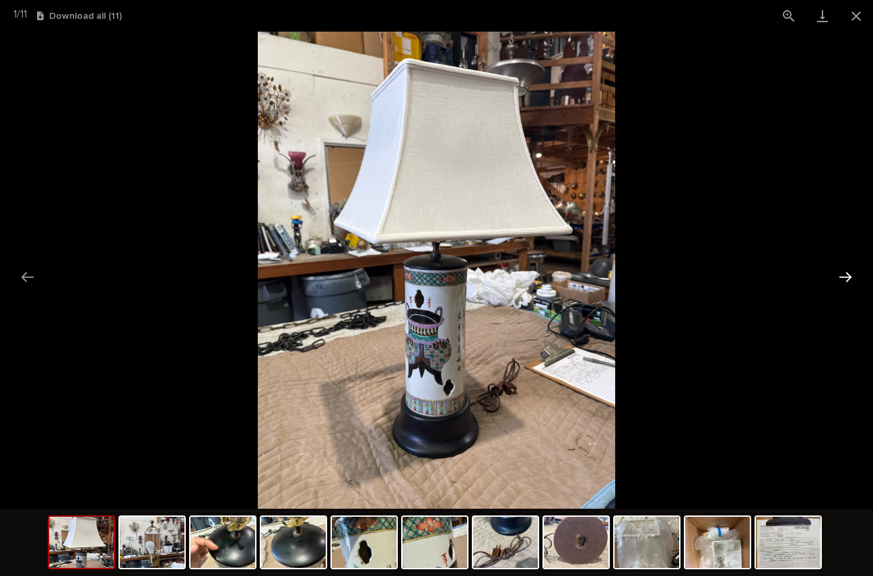
click at [847, 275] on button "Next slide" at bounding box center [845, 277] width 28 height 26
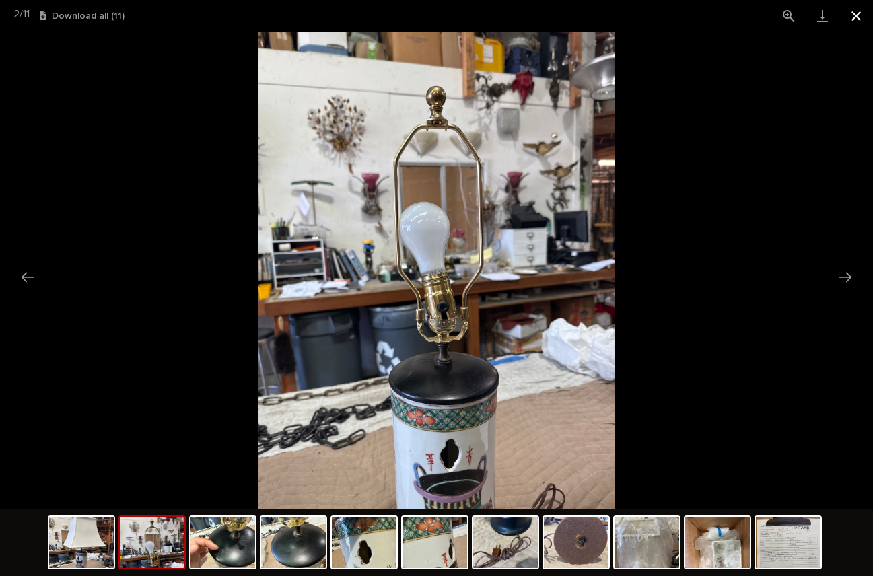
click at [854, 13] on button "Close gallery" at bounding box center [856, 16] width 34 height 32
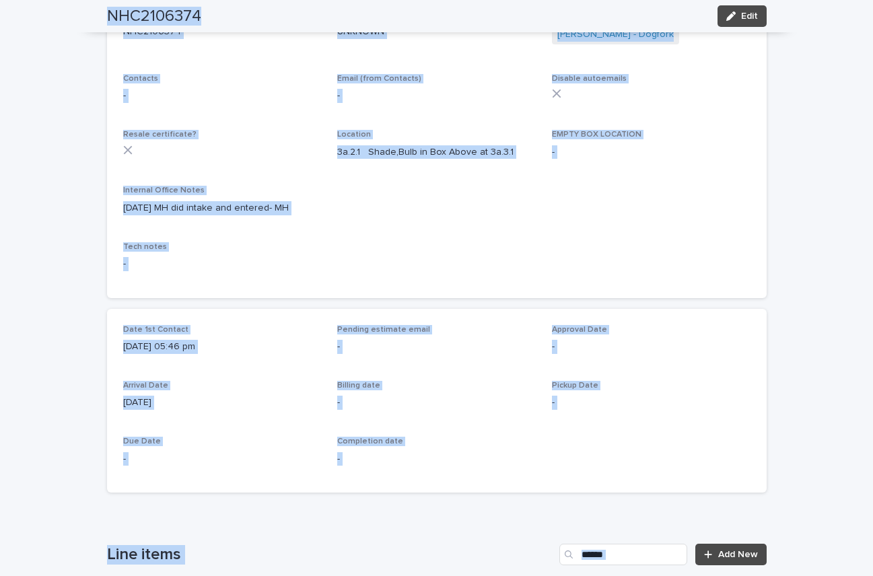
scroll to position [0, 0]
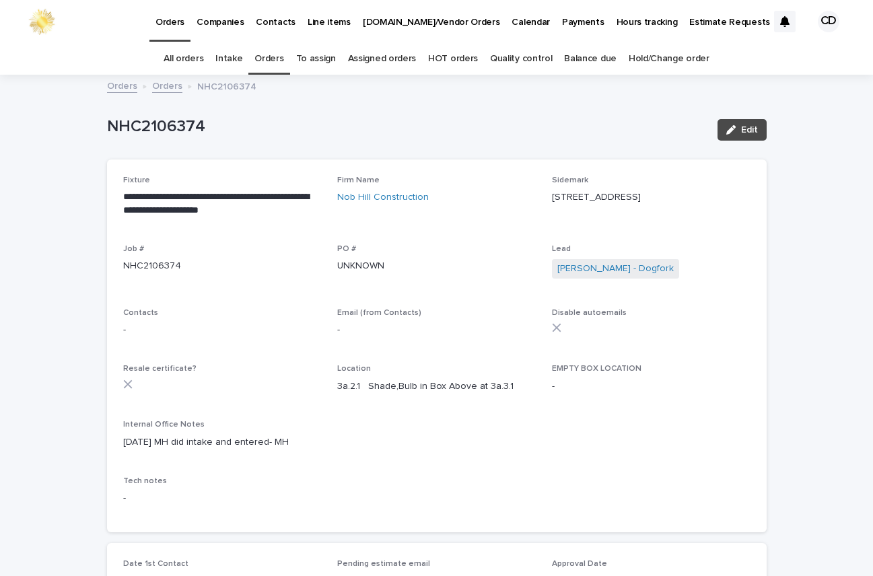
click at [572, 420] on div "**********" at bounding box center [436, 346] width 627 height 340
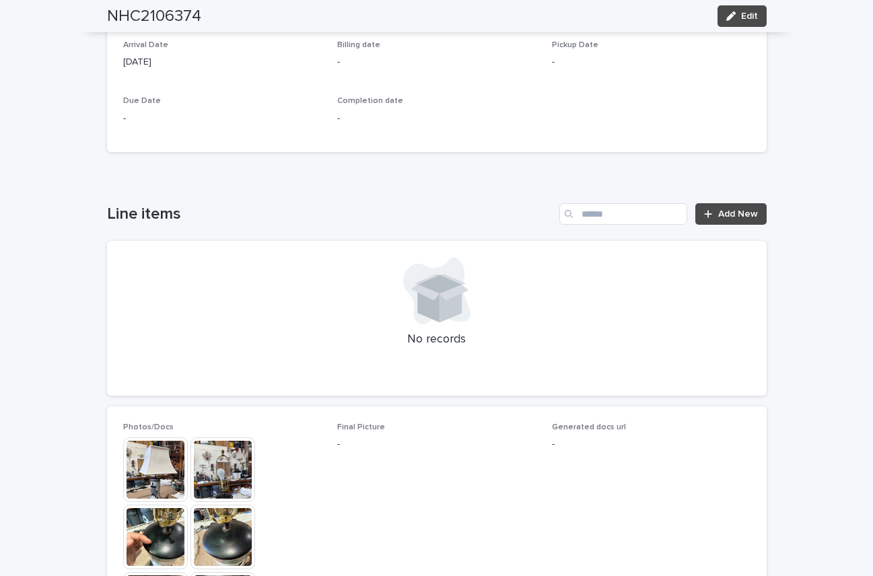
scroll to position [609, 0]
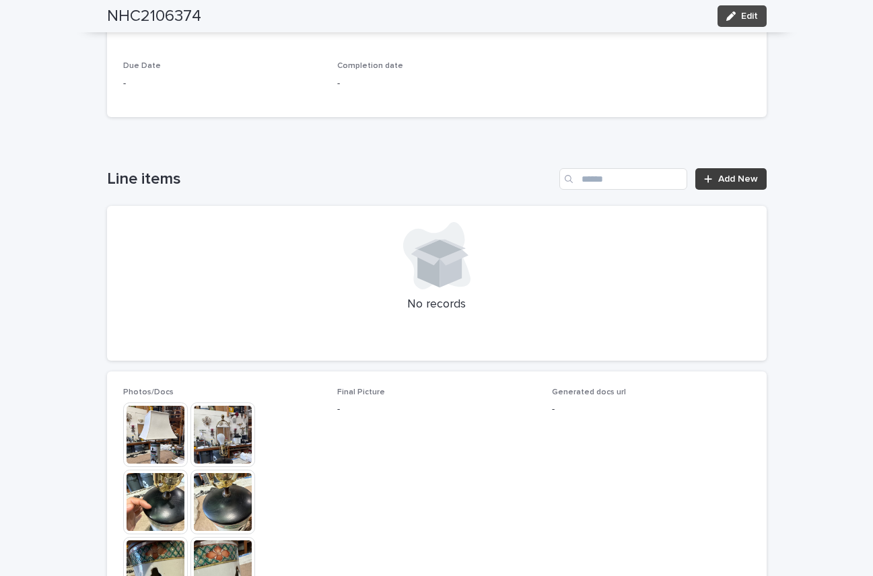
click at [730, 182] on span "Add New" at bounding box center [738, 178] width 40 height 9
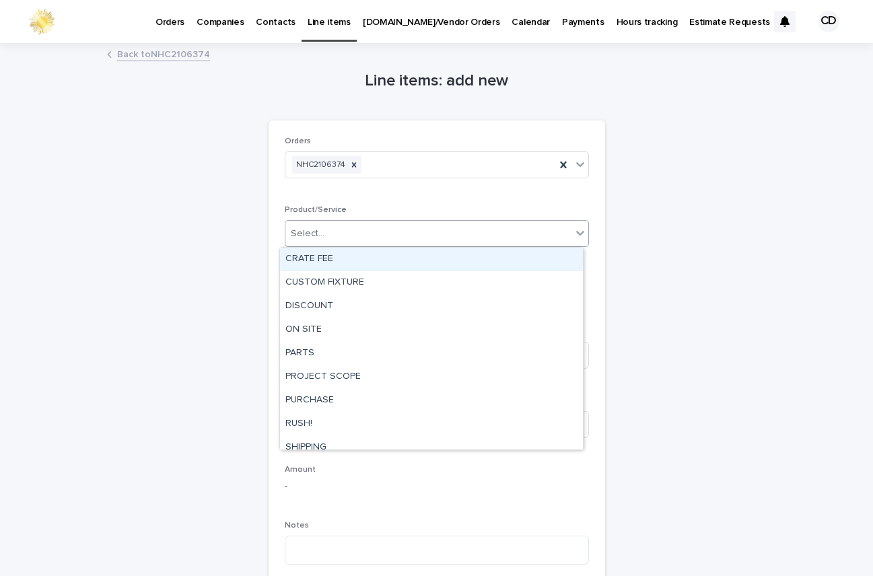
click at [574, 231] on icon at bounding box center [579, 232] width 13 height 13
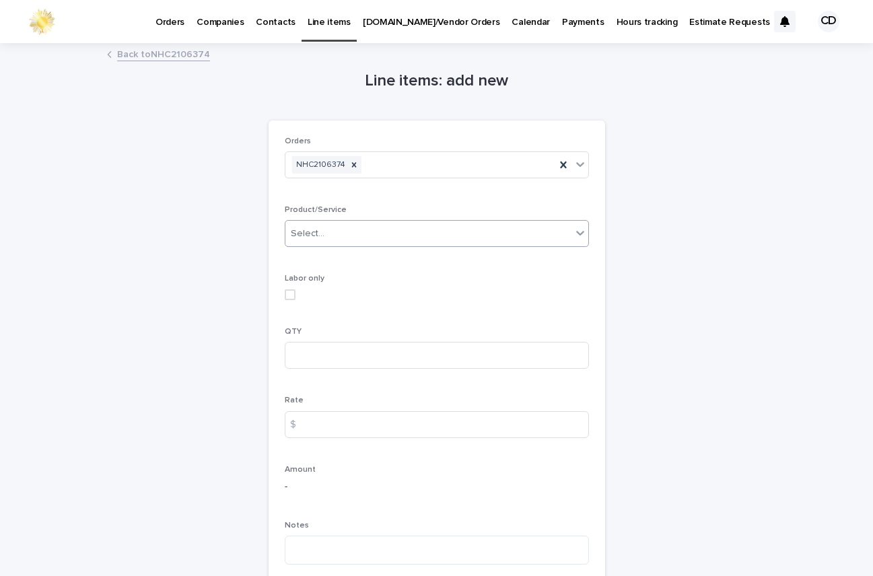
click at [574, 227] on icon at bounding box center [579, 232] width 13 height 13
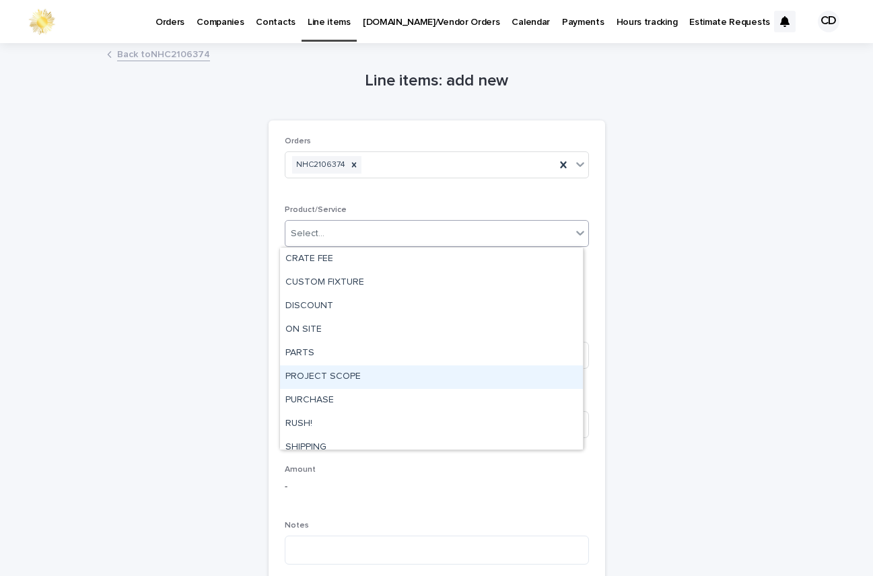
click at [365, 375] on div "PROJECT SCOPE" at bounding box center [431, 377] width 303 height 24
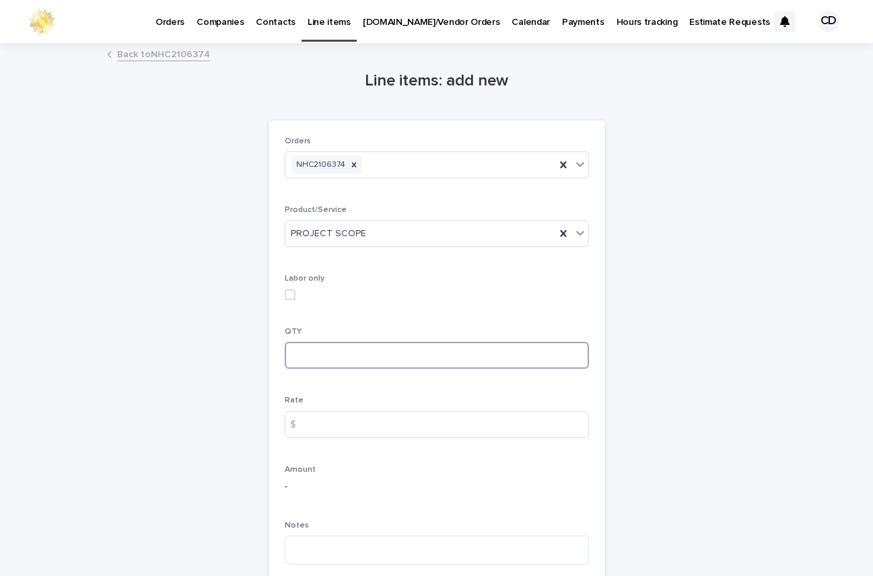
click at [309, 348] on input at bounding box center [437, 355] width 304 height 27
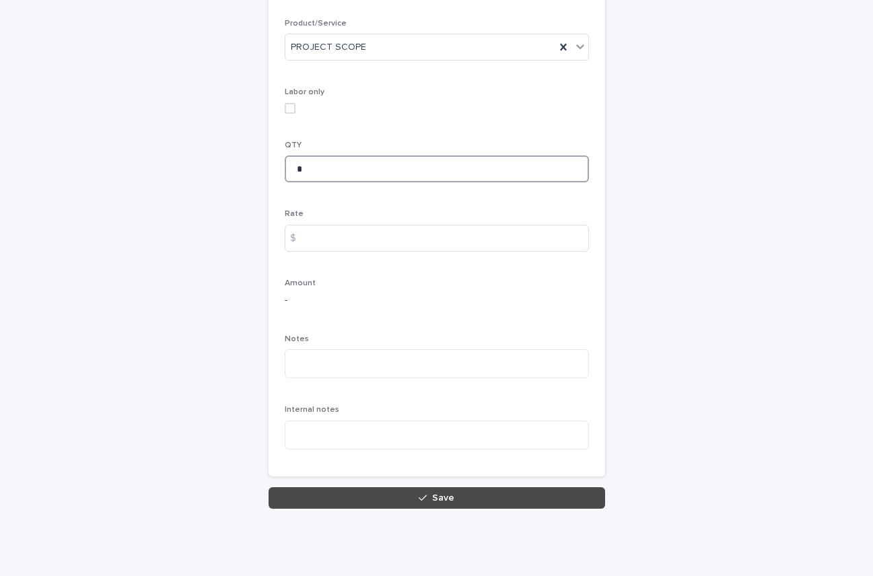
type input "*"
click at [528, 501] on button "Save" at bounding box center [436, 498] width 336 height 22
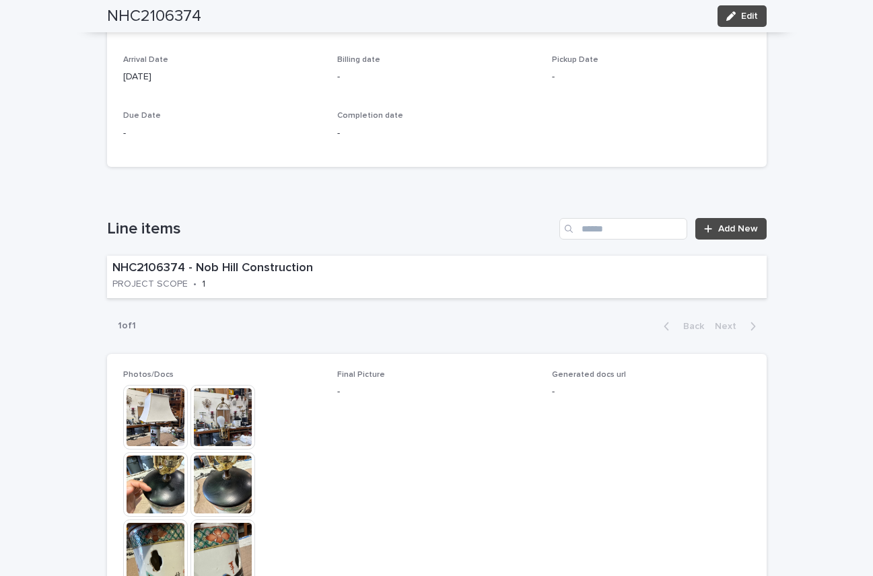
scroll to position [569, 0]
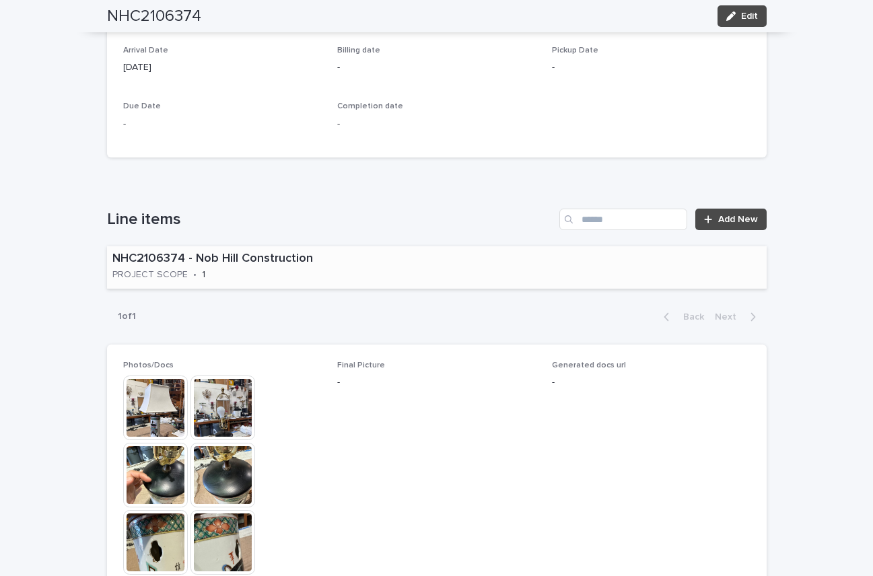
click at [447, 276] on div "NHC2106374 - Nob Hill Construction PROJECT SCOPE • 1" at bounding box center [436, 267] width 659 height 42
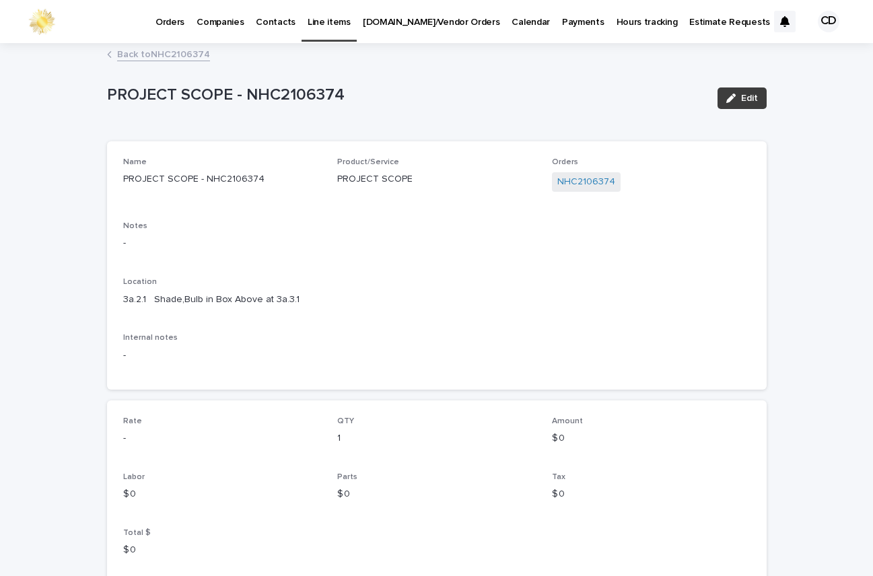
click at [743, 96] on span "Edit" at bounding box center [749, 98] width 17 height 9
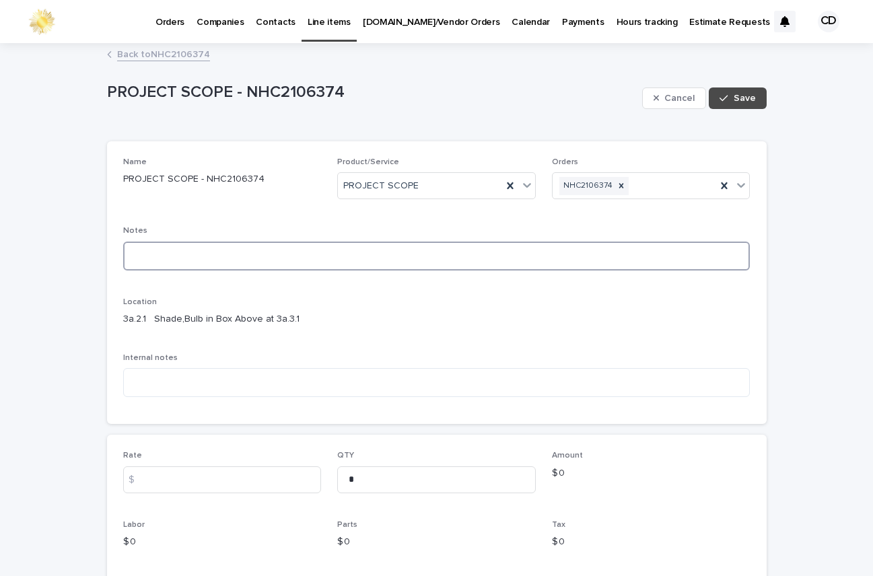
click at [182, 254] on textarea at bounding box center [436, 256] width 627 height 29
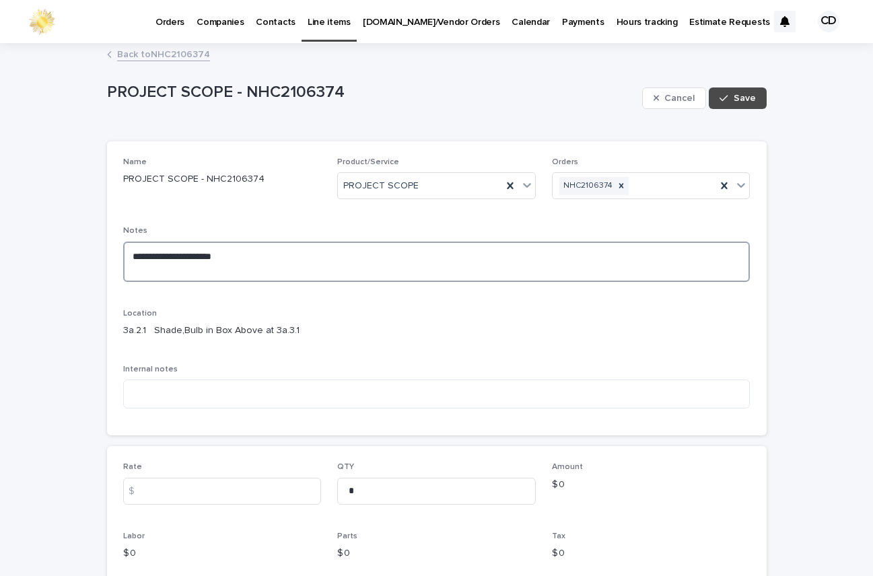
paste textarea "**********"
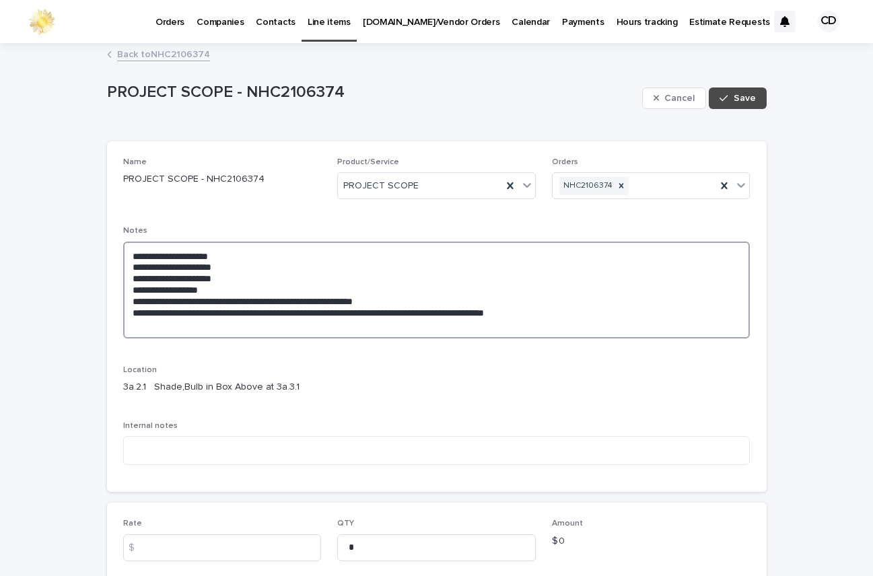
click at [127, 264] on textarea "**********" at bounding box center [436, 290] width 627 height 97
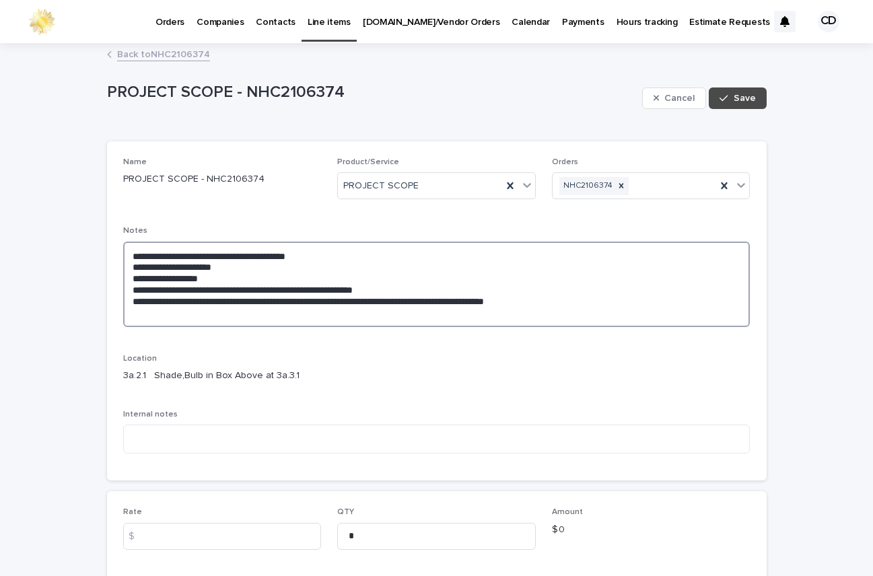
click at [367, 256] on textarea "**********" at bounding box center [436, 284] width 627 height 85
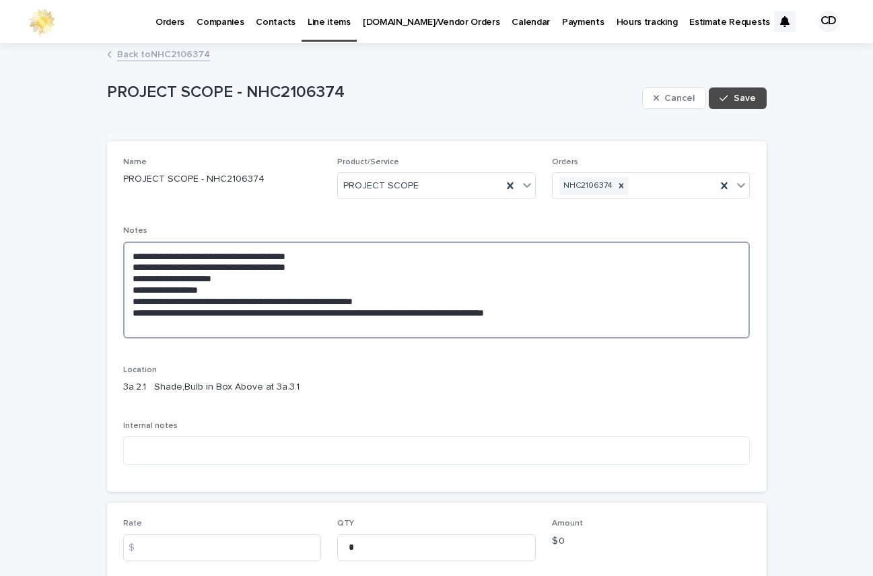
drag, startPoint x: 288, startPoint y: 266, endPoint x: 324, endPoint y: 291, distance: 43.1
click at [324, 291] on textarea "**********" at bounding box center [436, 290] width 627 height 97
click at [313, 265] on textarea "**********" at bounding box center [436, 290] width 627 height 97
click at [311, 268] on textarea "**********" at bounding box center [436, 290] width 627 height 97
click at [542, 311] on textarea "**********" at bounding box center [436, 290] width 627 height 97
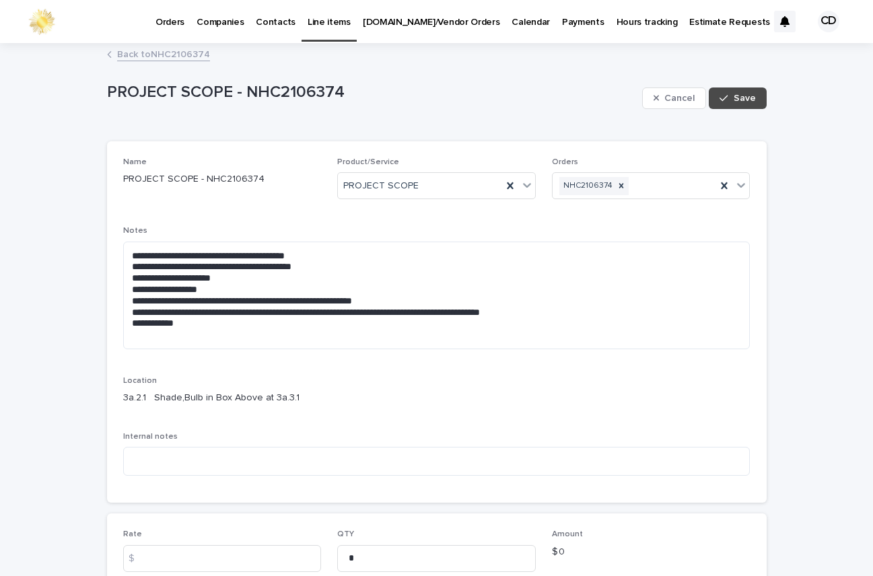
click at [728, 385] on div "**********" at bounding box center [436, 321] width 627 height 329
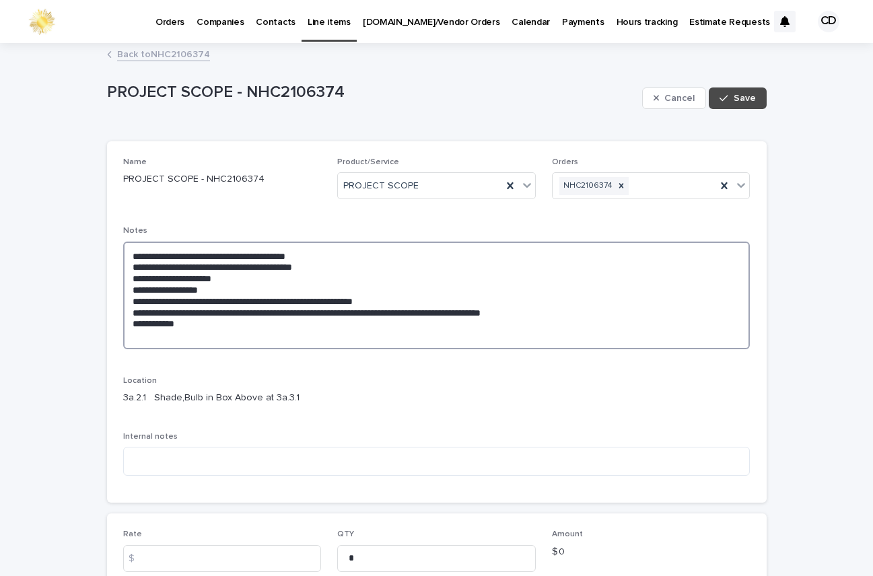
click at [172, 339] on textarea "**********" at bounding box center [436, 296] width 627 height 108
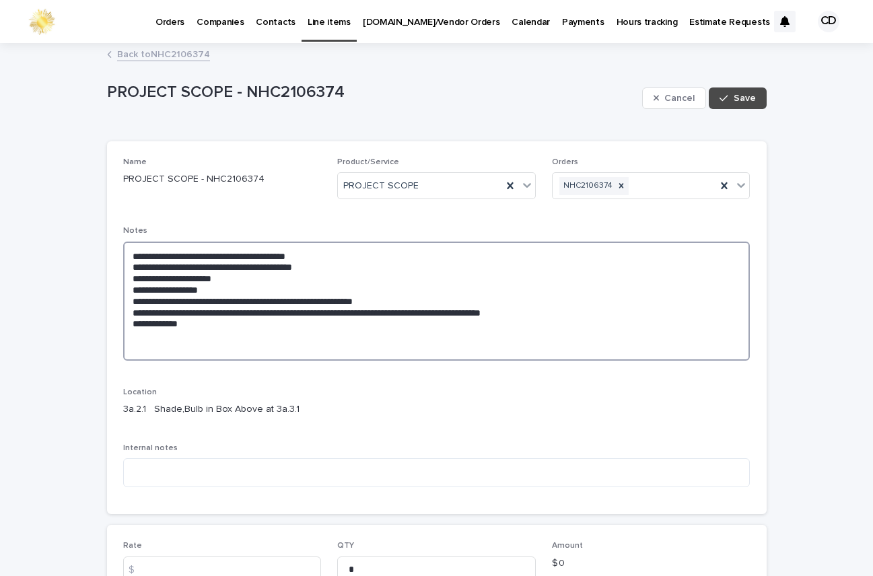
paste textarea "**********"
drag, startPoint x: 668, startPoint y: 341, endPoint x: 660, endPoint y: 343, distance: 8.3
click at [665, 342] on textarea "**********" at bounding box center [436, 301] width 627 height 119
click at [476, 346] on textarea "**********" at bounding box center [436, 301] width 627 height 119
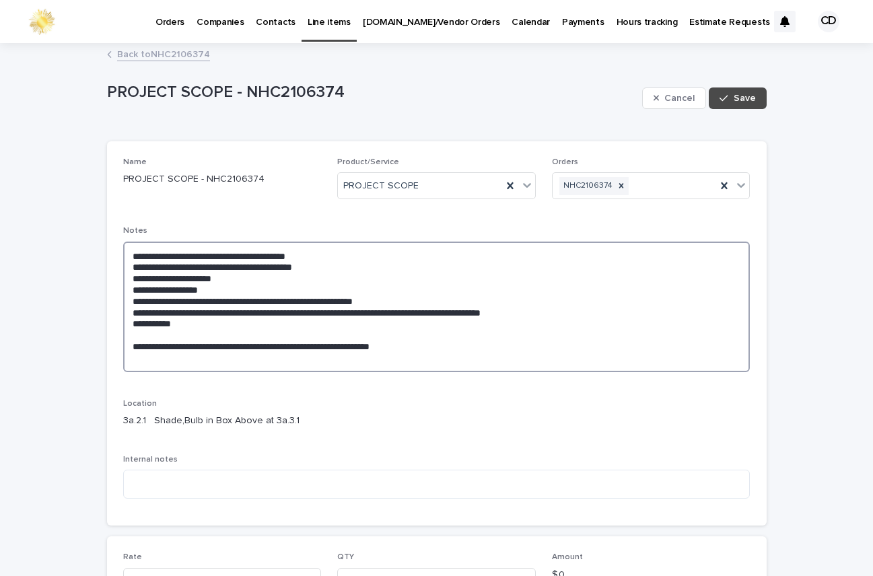
paste textarea "**********"
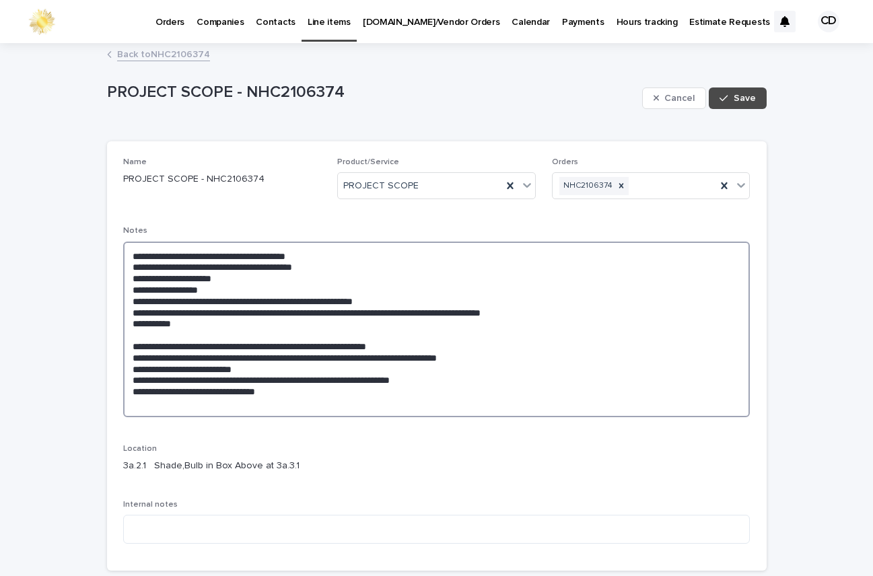
click at [671, 408] on textarea "**********" at bounding box center [436, 330] width 627 height 176
paste textarea "**********"
click at [620, 389] on textarea "**********" at bounding box center [436, 330] width 627 height 176
click at [504, 406] on textarea "**********" at bounding box center [436, 330] width 627 height 176
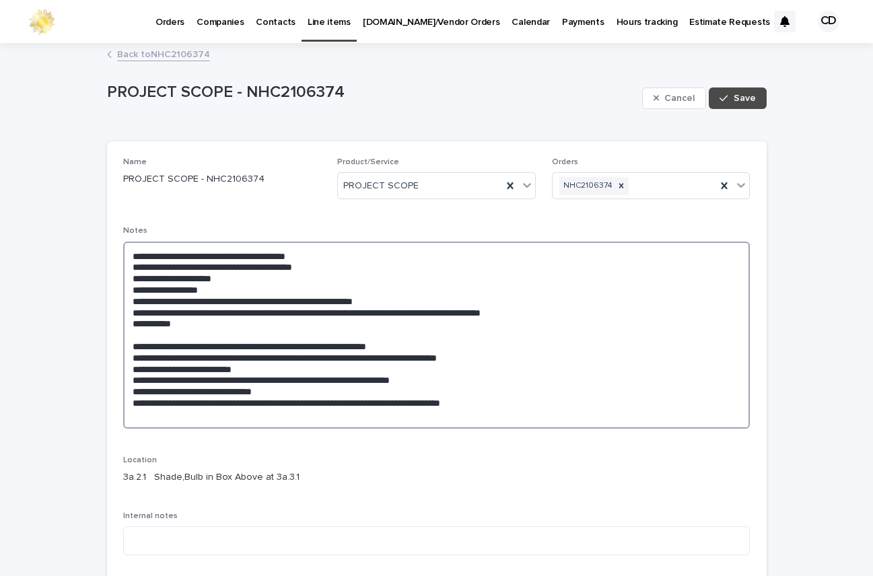
paste textarea "**********"
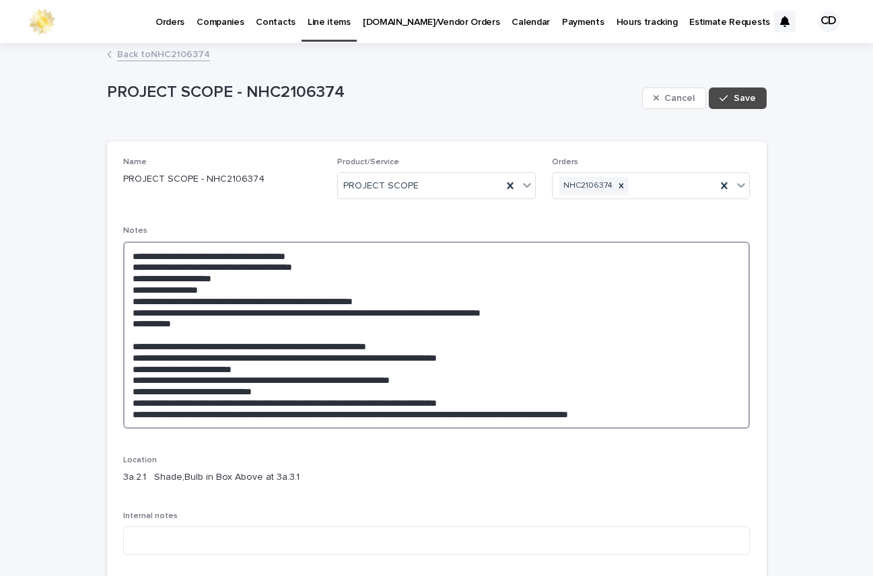
click at [202, 287] on textarea "**********" at bounding box center [436, 335] width 627 height 187
type textarea "**********"
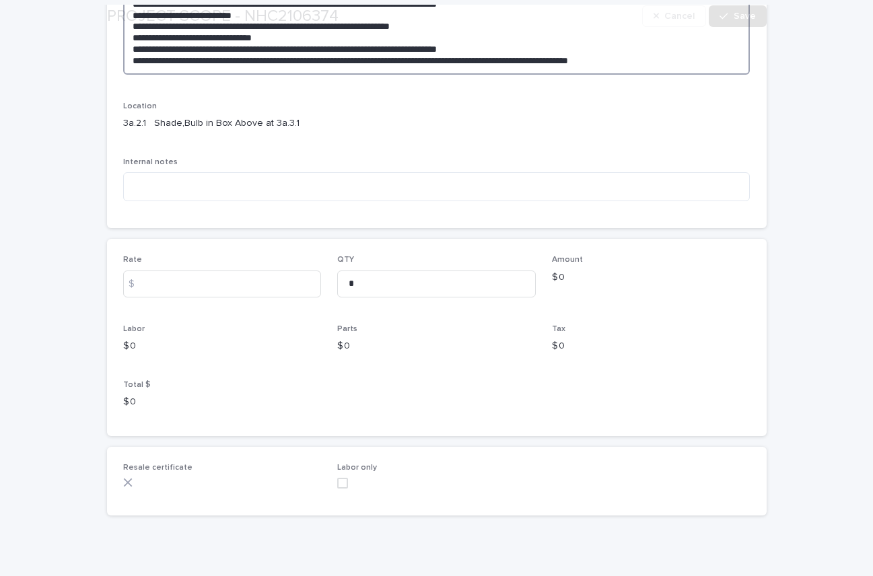
scroll to position [371, 0]
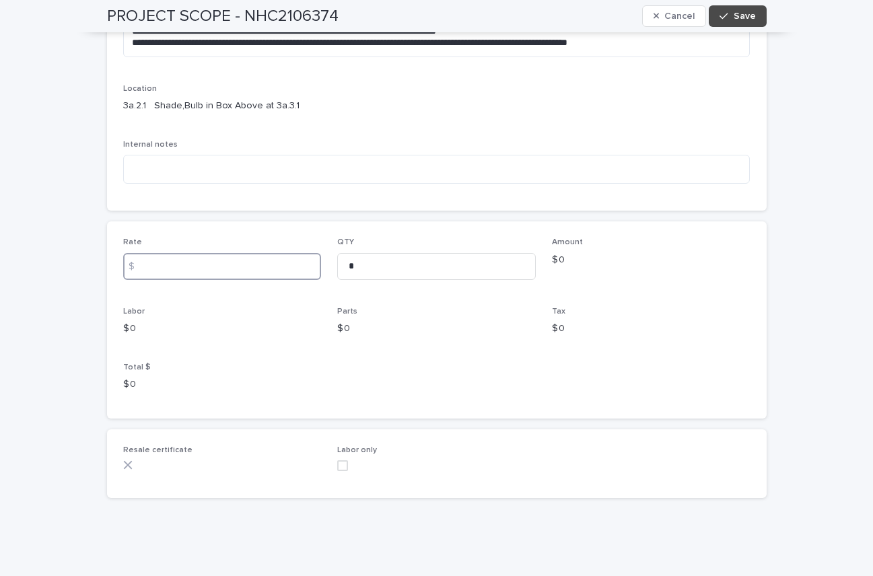
click at [193, 266] on input at bounding box center [222, 266] width 198 height 27
type input "******"
click at [748, 17] on span "Save" at bounding box center [744, 15] width 22 height 9
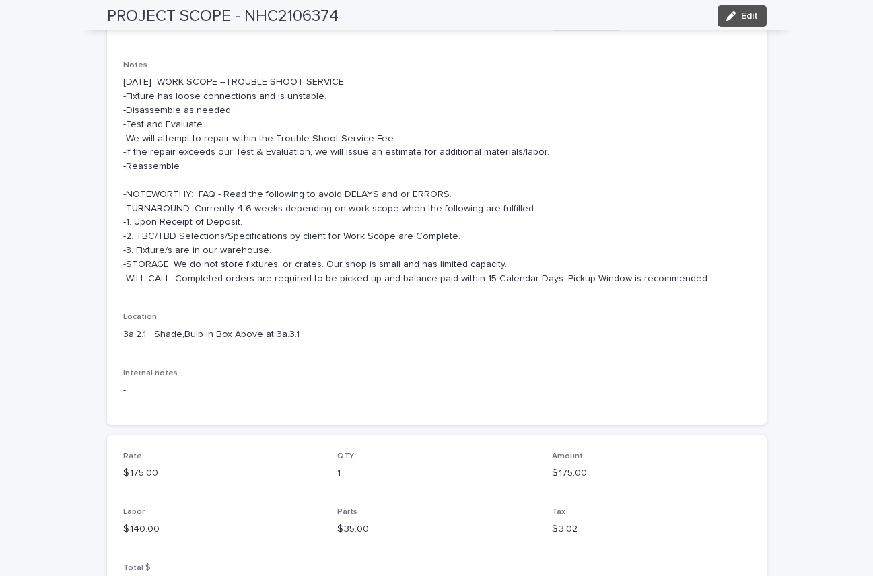
scroll to position [0, 0]
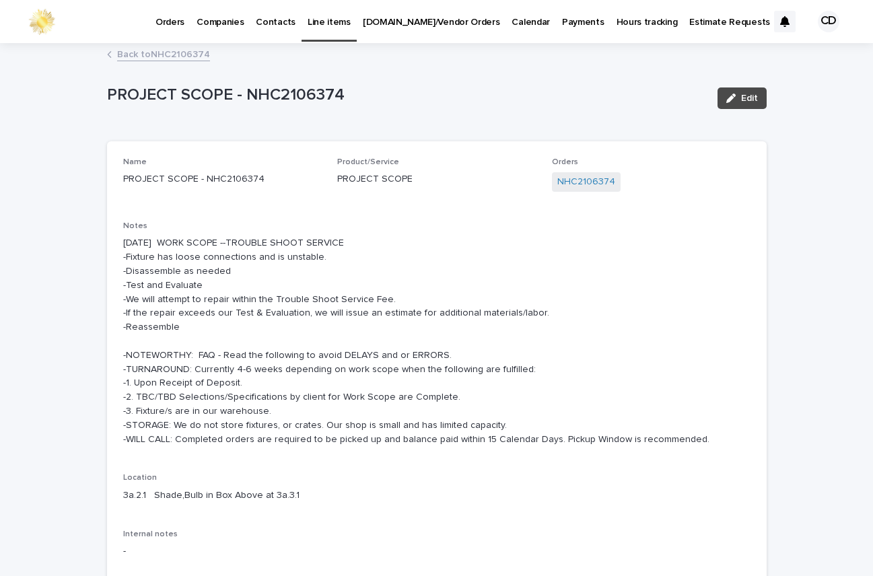
click at [626, 249] on p "[DATE] WORK SCOPE --TROUBLE SHOOT SERVICE -Fixture has loose connections and is…" at bounding box center [436, 341] width 627 height 210
click at [182, 52] on link "Back to NHC2106374" at bounding box center [163, 53] width 93 height 15
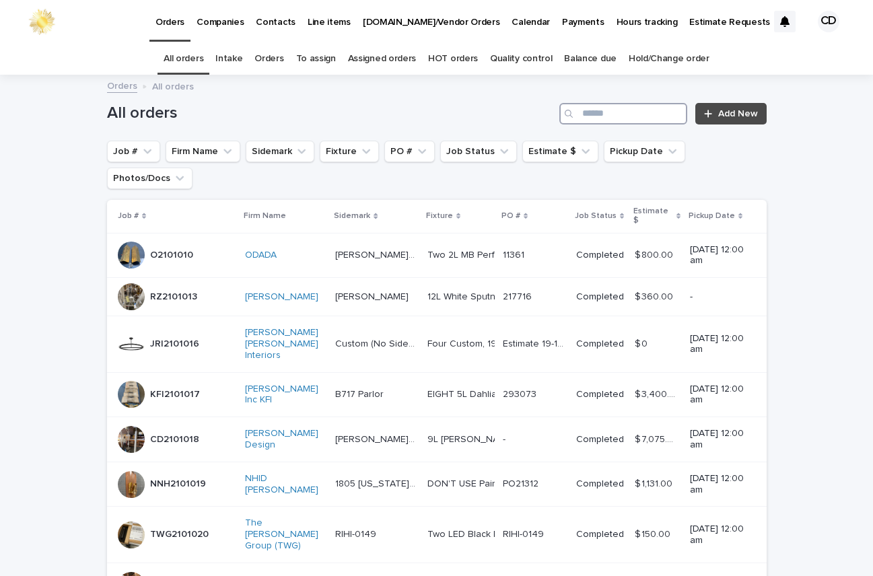
click at [602, 112] on input "Search" at bounding box center [623, 114] width 128 height 22
click at [271, 57] on link "Orders" at bounding box center [268, 59] width 29 height 32
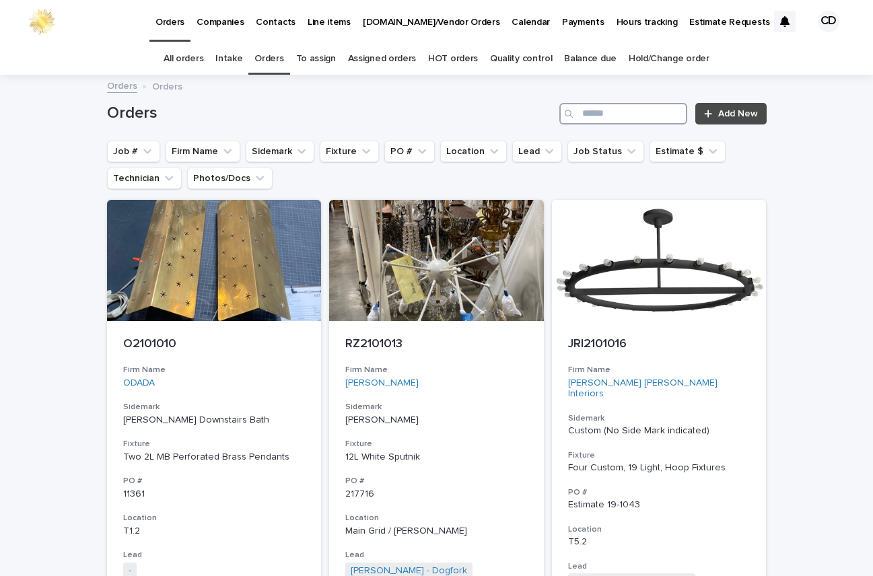
click at [647, 114] on input "Search" at bounding box center [623, 114] width 128 height 22
click at [642, 112] on input "Search" at bounding box center [623, 114] width 128 height 22
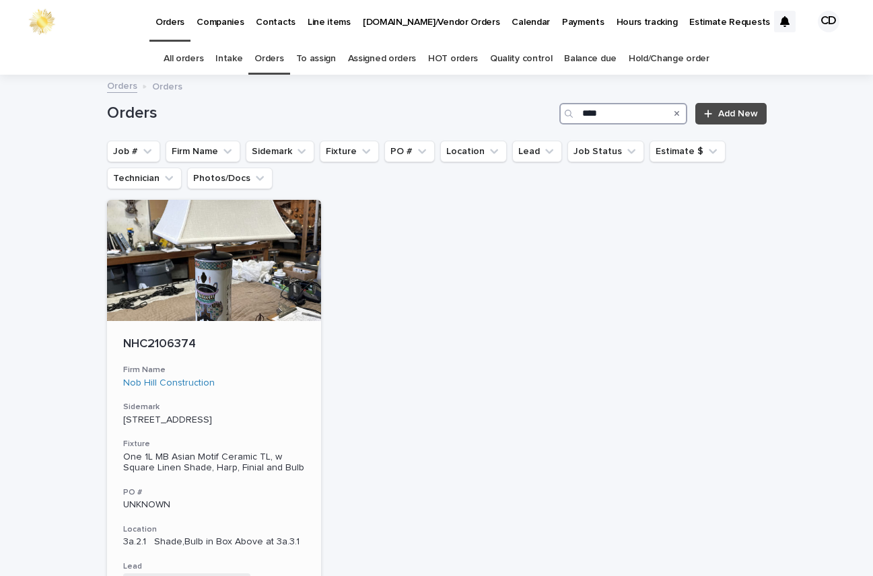
type input "****"
click at [263, 436] on div "NHC2106374 Firm Name Nob Hill Construction Sidemark [STREET_ADDRESS][GEOGRAPHIC…" at bounding box center [214, 519] width 215 height 396
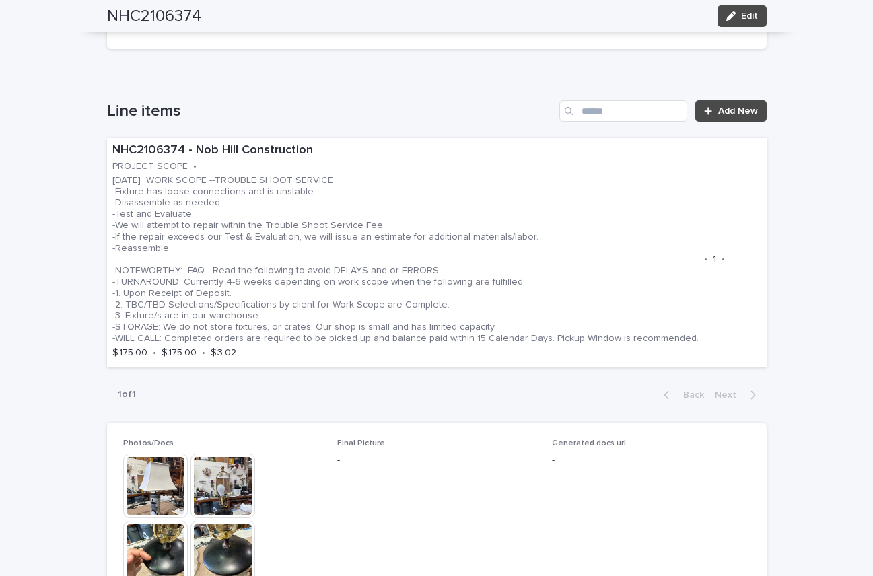
scroll to position [1079, 0]
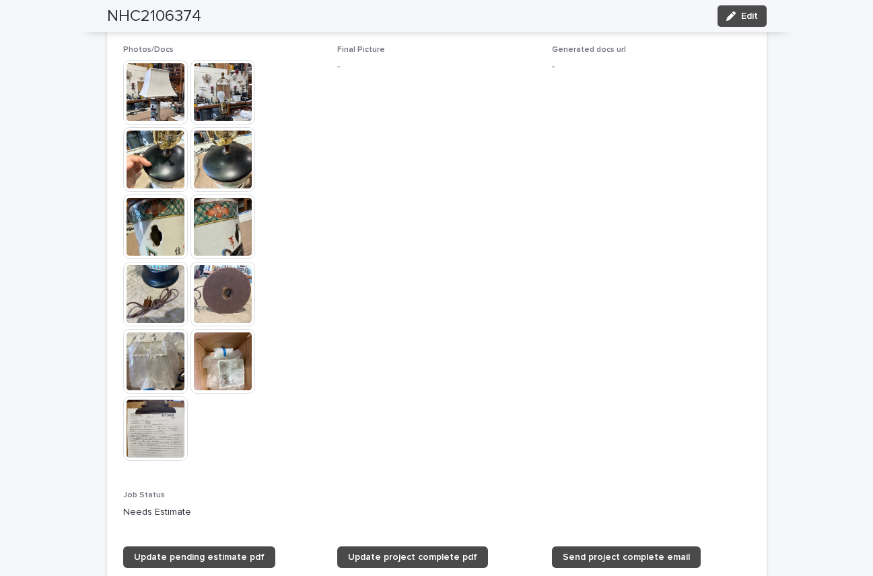
click at [157, 100] on img at bounding box center [155, 92] width 65 height 65
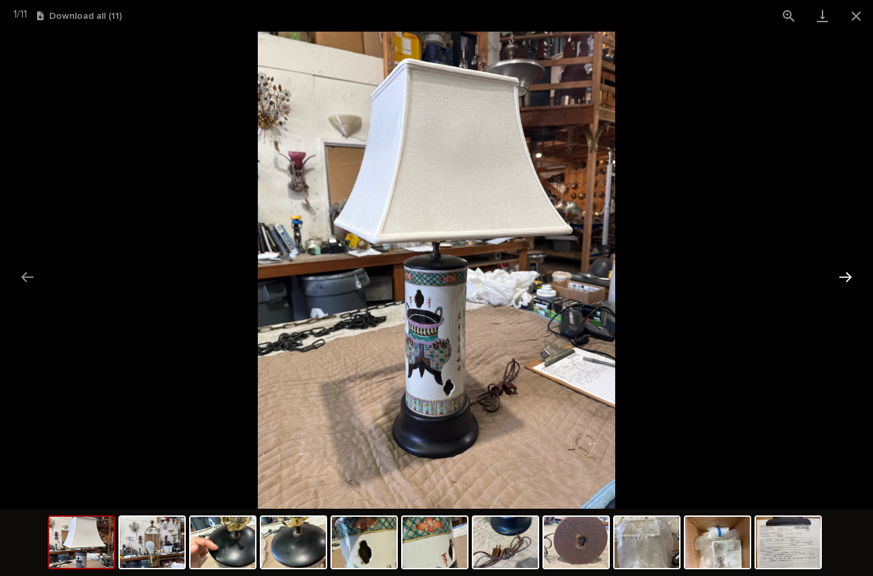
click at [845, 276] on button "Next slide" at bounding box center [845, 277] width 28 height 26
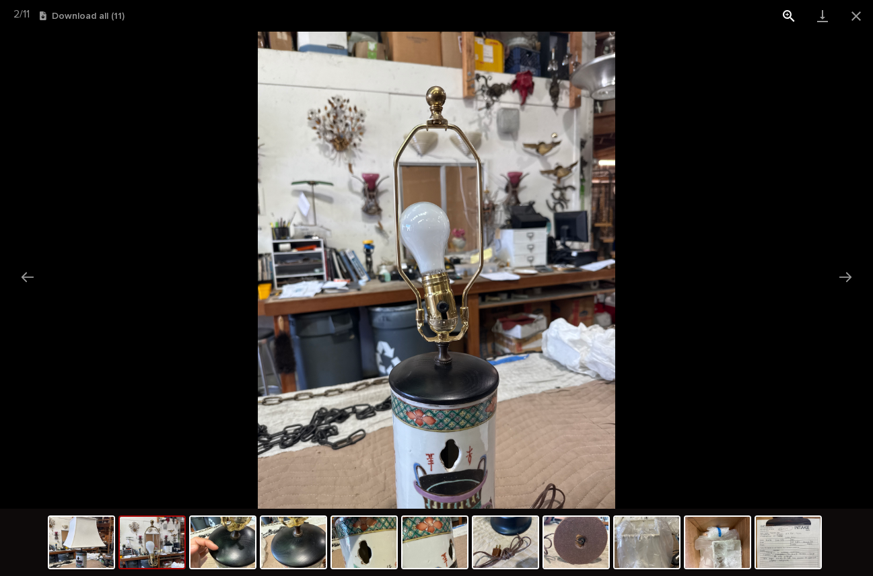
click at [788, 15] on button "View actual size" at bounding box center [789, 16] width 34 height 32
click at [786, 13] on button "View actual size" at bounding box center [789, 16] width 34 height 32
click at [786, 11] on button "View actual size" at bounding box center [789, 16] width 34 height 32
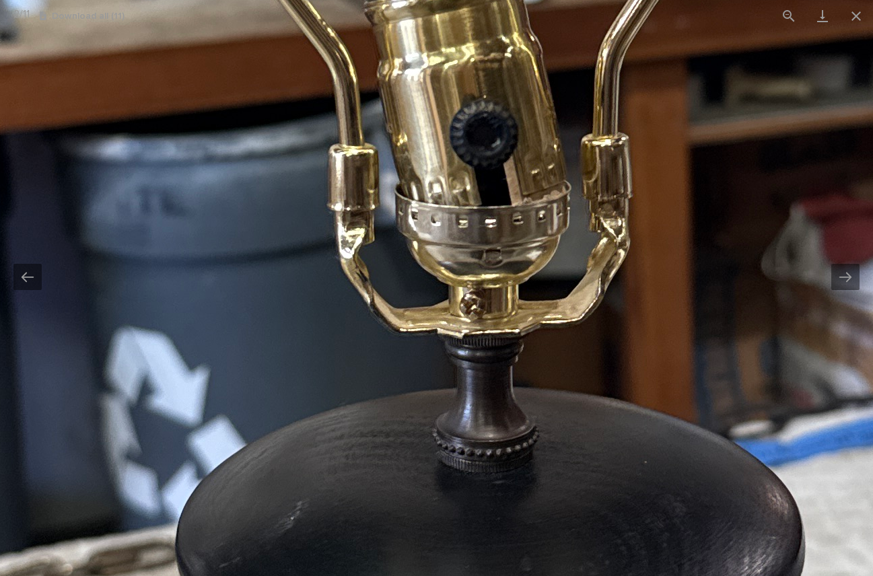
drag, startPoint x: 770, startPoint y: 274, endPoint x: 778, endPoint y: -36, distance: 309.6
click at [778, 0] on html "**********" at bounding box center [436, 288] width 873 height 576
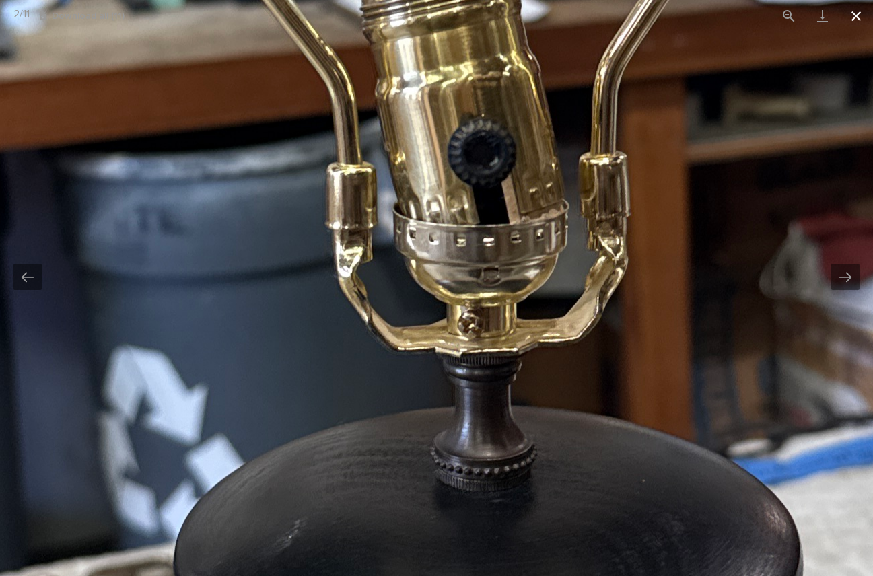
click at [856, 11] on button "Close gallery" at bounding box center [856, 16] width 34 height 32
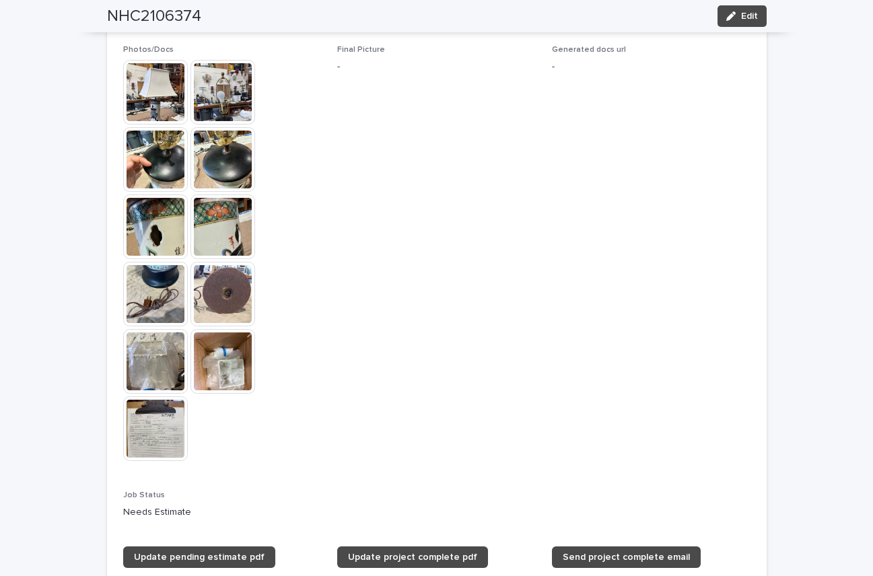
click at [453, 176] on span "Final Picture -" at bounding box center [436, 259] width 198 height 429
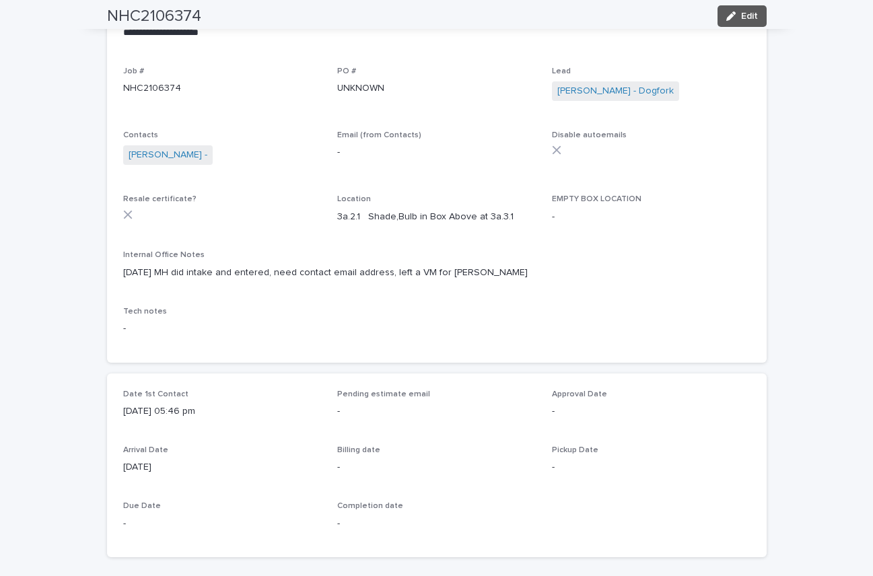
scroll to position [0, 0]
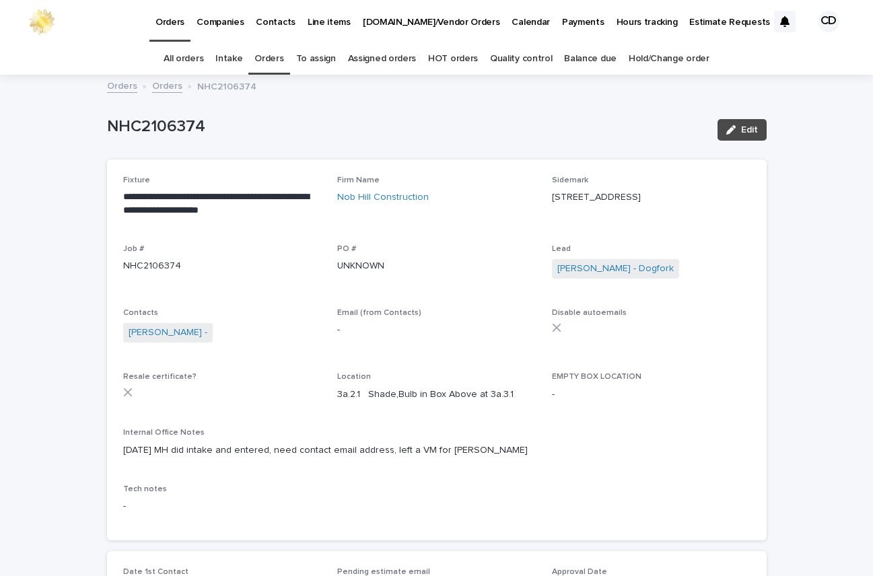
click at [272, 57] on link "Orders" at bounding box center [268, 59] width 29 height 32
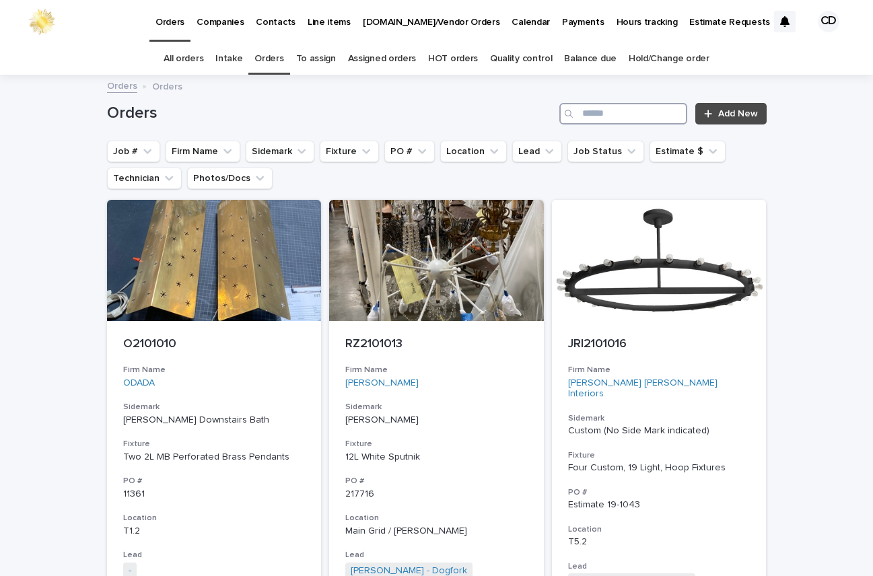
click at [647, 108] on input "Search" at bounding box center [623, 114] width 128 height 22
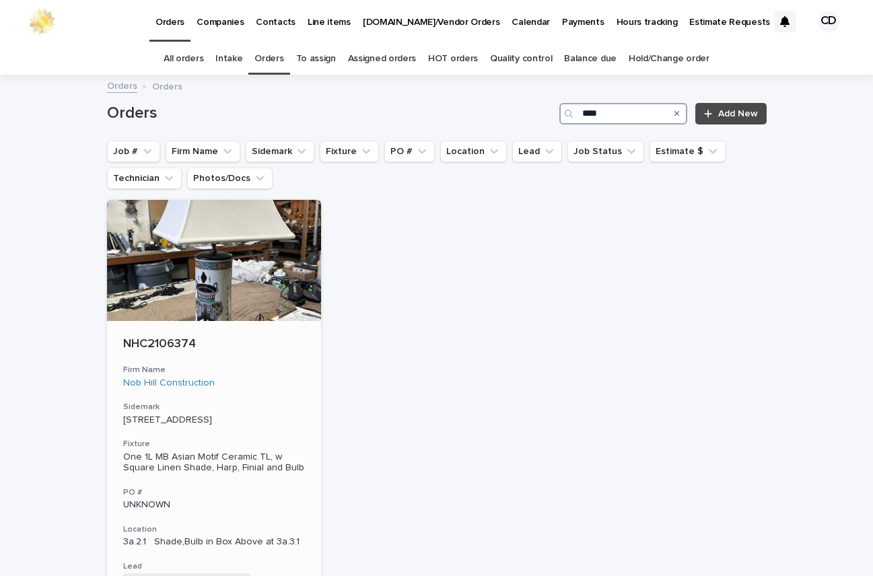
type input "****"
click at [272, 366] on h3 "Firm Name" at bounding box center [214, 370] width 182 height 11
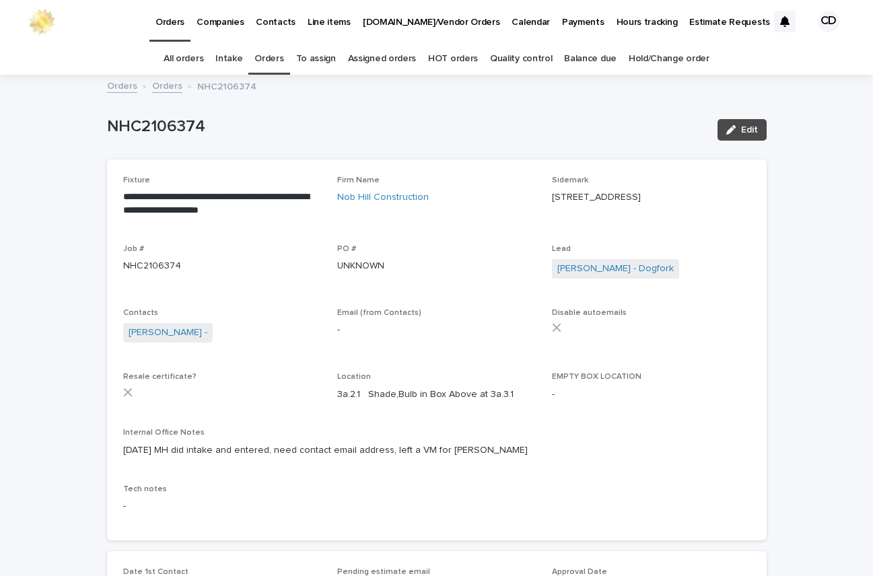
scroll to position [43, 0]
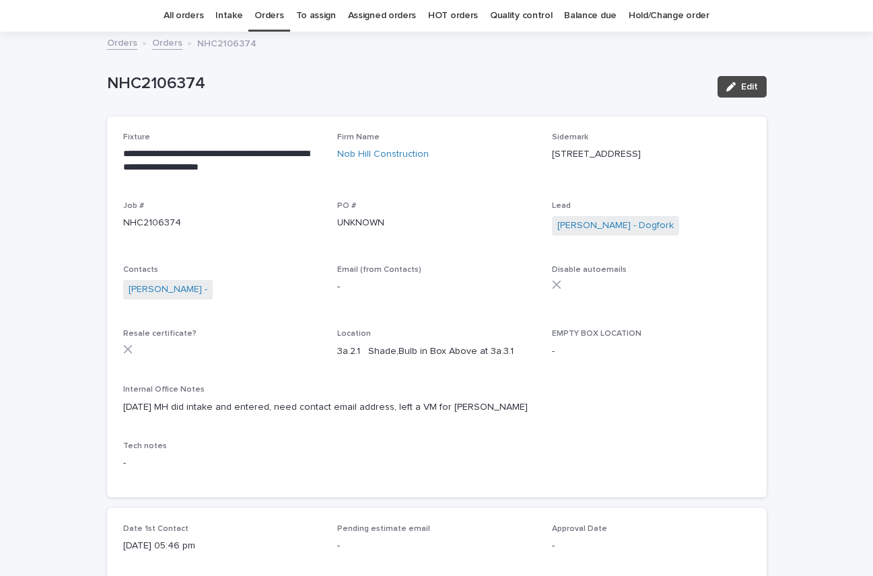
click at [270, 14] on link "Orders" at bounding box center [268, 16] width 29 height 32
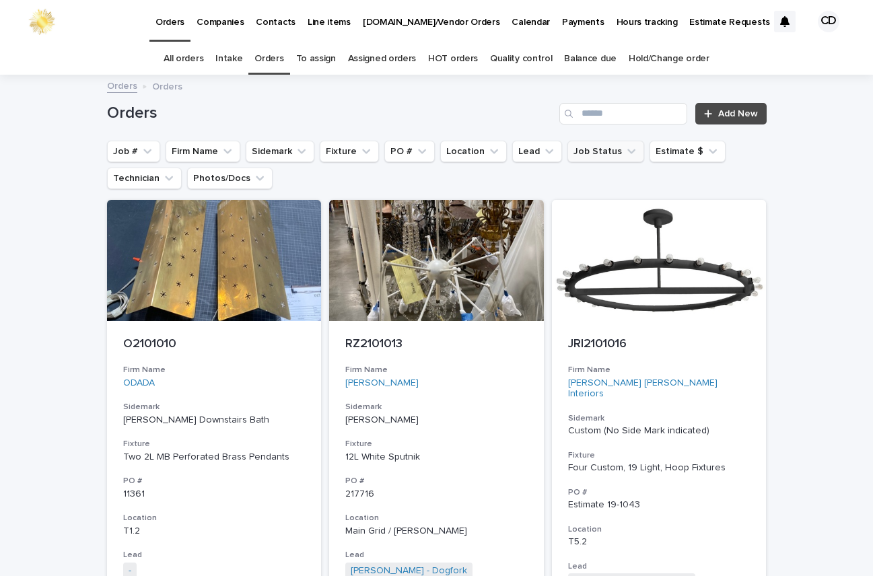
click at [624, 148] on icon "Job Status" at bounding box center [630, 151] width 13 height 13
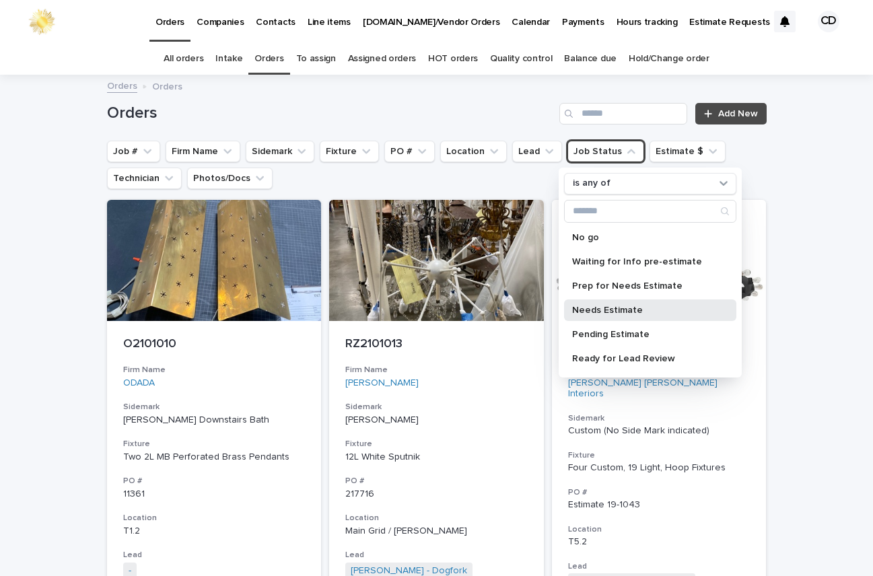
click at [620, 309] on p "Needs Estimate" at bounding box center [643, 309] width 143 height 9
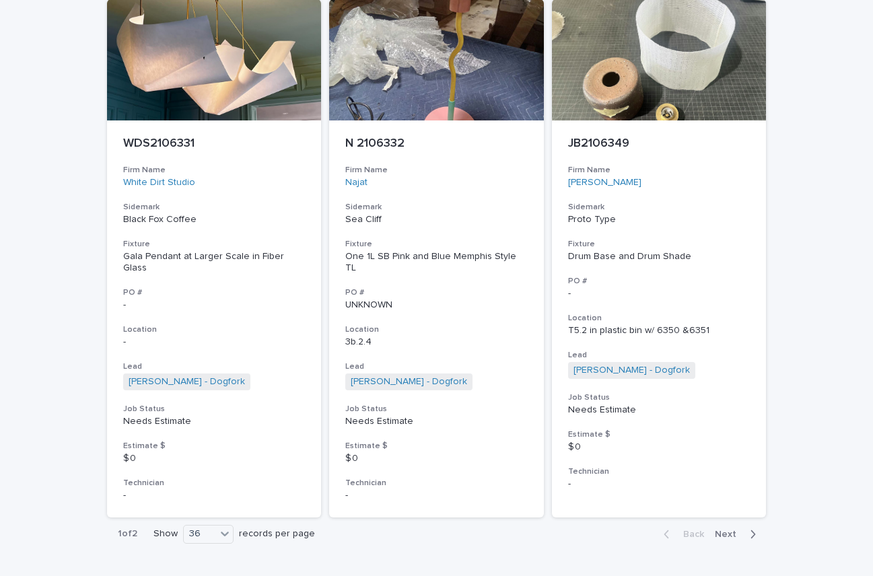
scroll to position [6143, 0]
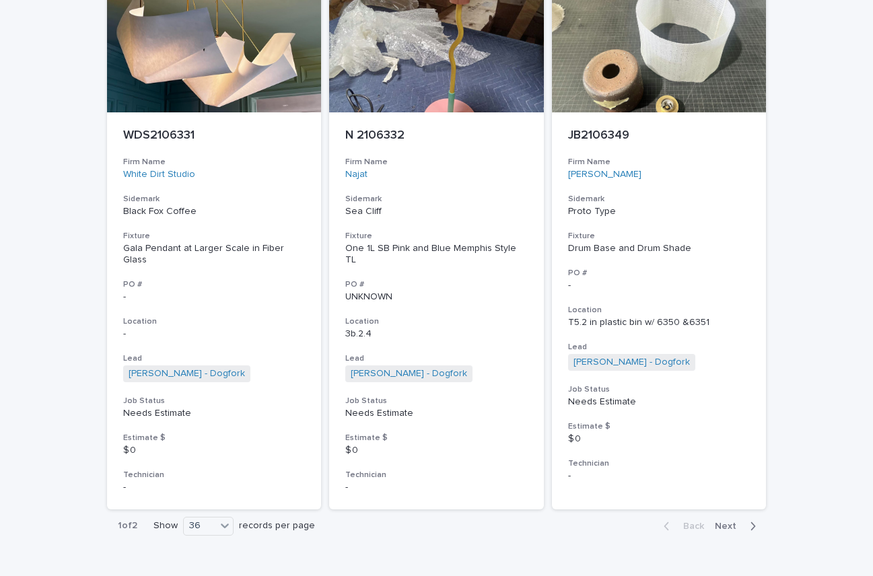
click at [718, 521] on span "Next" at bounding box center [729, 525] width 30 height 9
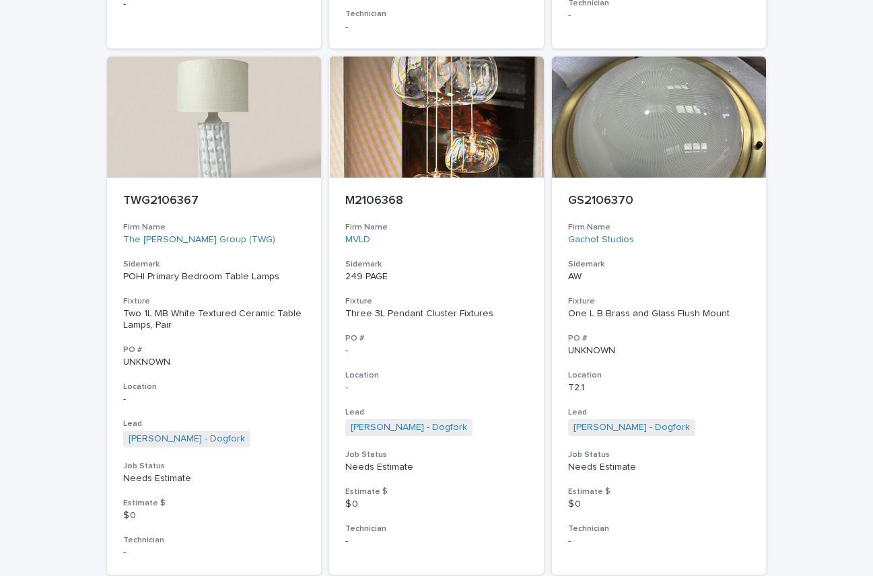
scroll to position [1230, 0]
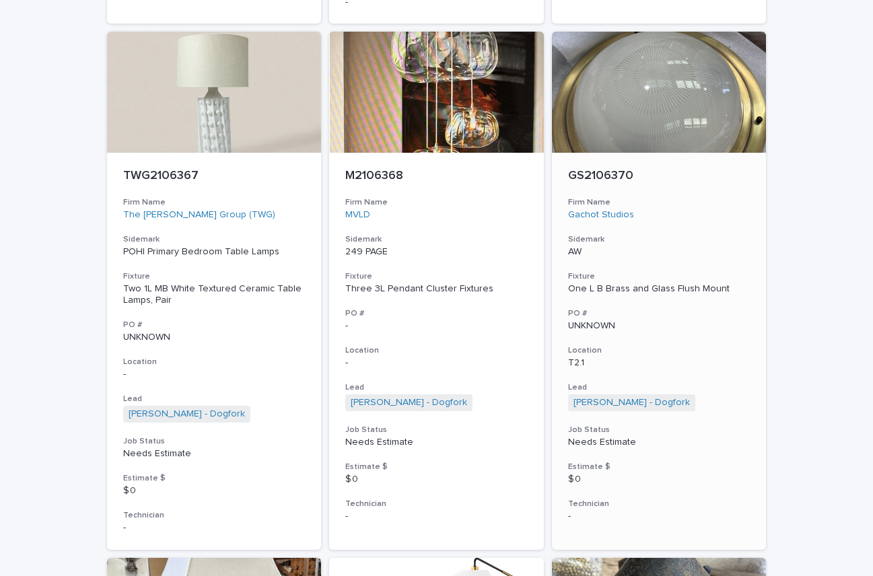
click at [674, 234] on h3 "Sidemark" at bounding box center [659, 239] width 182 height 11
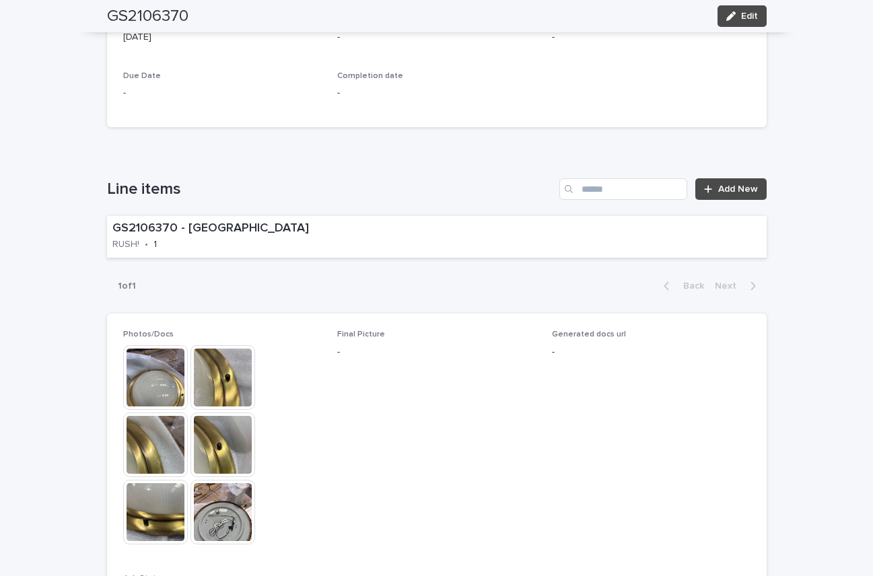
scroll to position [680, 0]
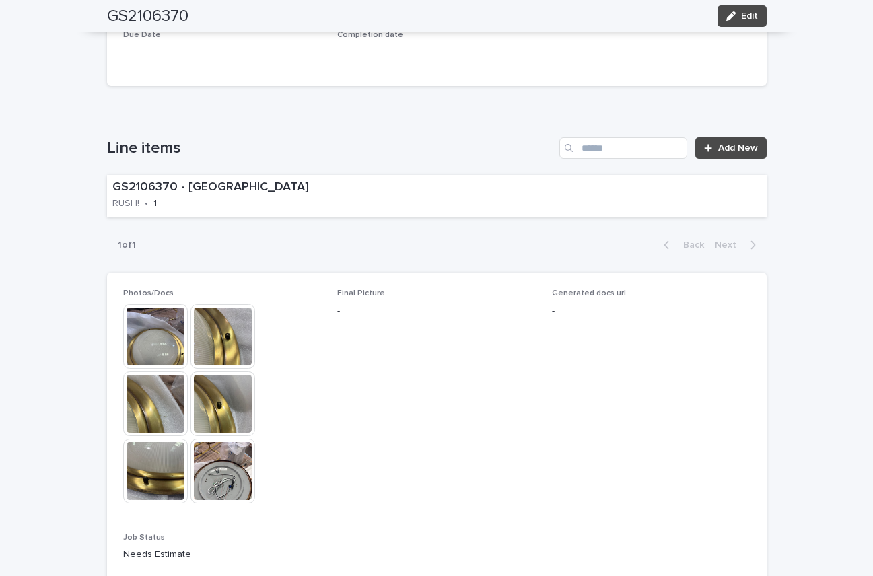
click at [840, 206] on div "**********" at bounding box center [436, 559] width 873 height 2327
click at [144, 339] on img at bounding box center [155, 336] width 65 height 65
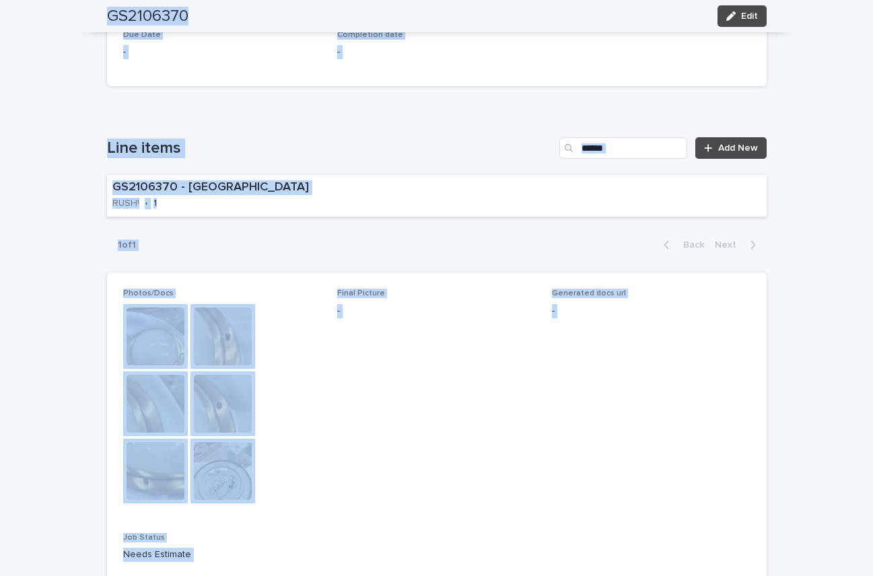
click at [151, 326] on img at bounding box center [155, 336] width 65 height 65
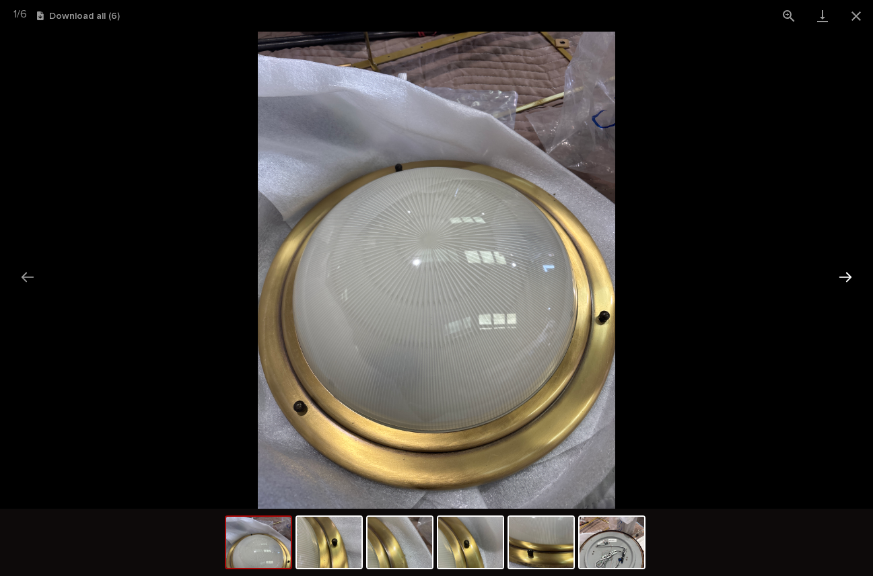
click at [844, 274] on button "Next slide" at bounding box center [845, 277] width 28 height 26
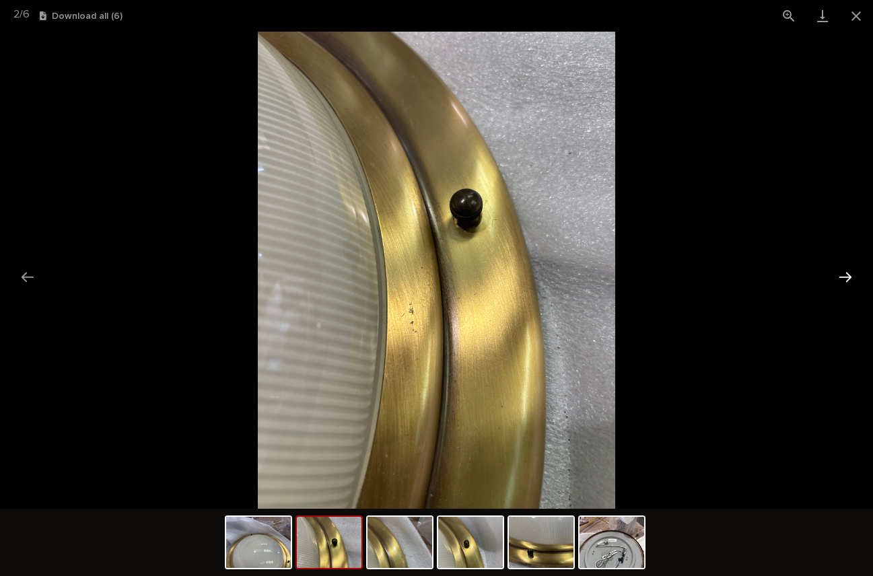
click at [844, 274] on button "Next slide" at bounding box center [845, 277] width 28 height 26
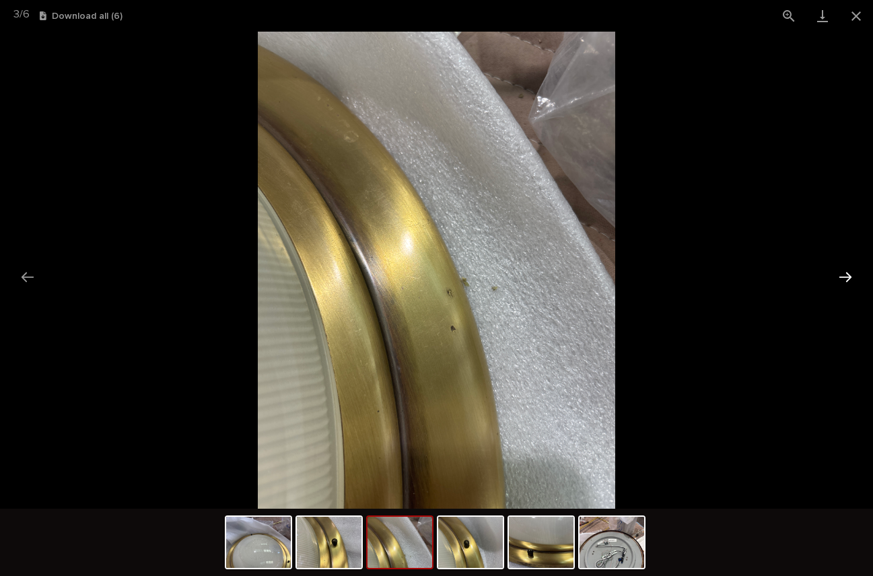
click at [844, 274] on button "Next slide" at bounding box center [845, 277] width 28 height 26
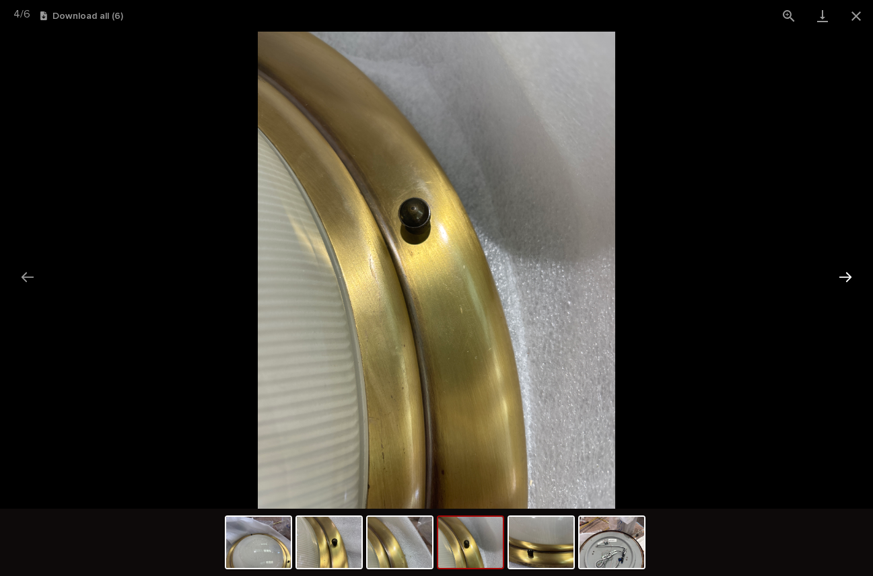
click at [844, 274] on button "Next slide" at bounding box center [845, 277] width 28 height 26
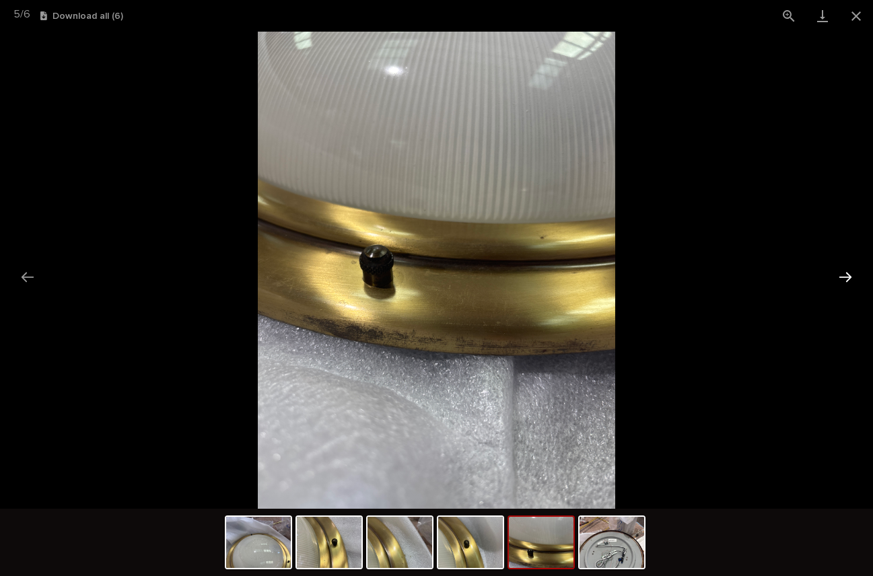
click at [844, 274] on button "Next slide" at bounding box center [845, 277] width 28 height 26
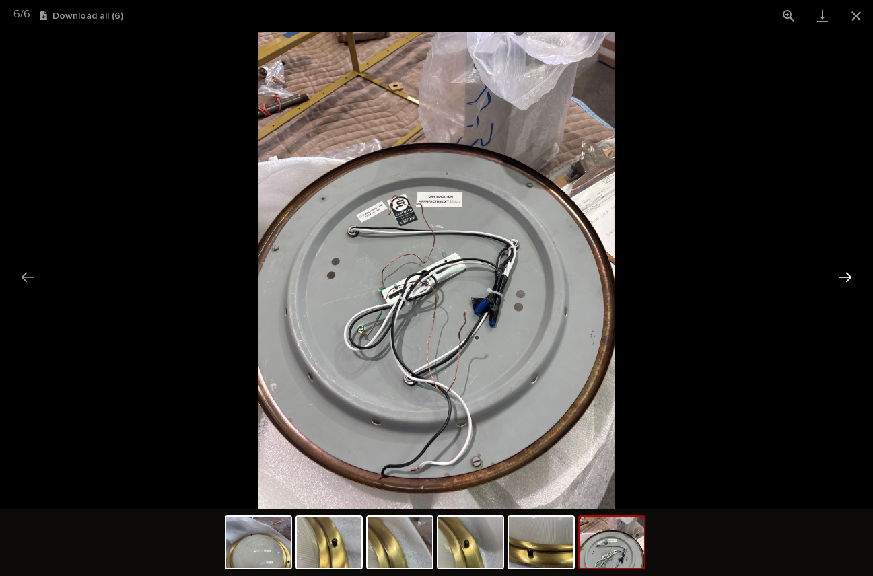
click at [844, 274] on button "Next slide" at bounding box center [845, 277] width 28 height 26
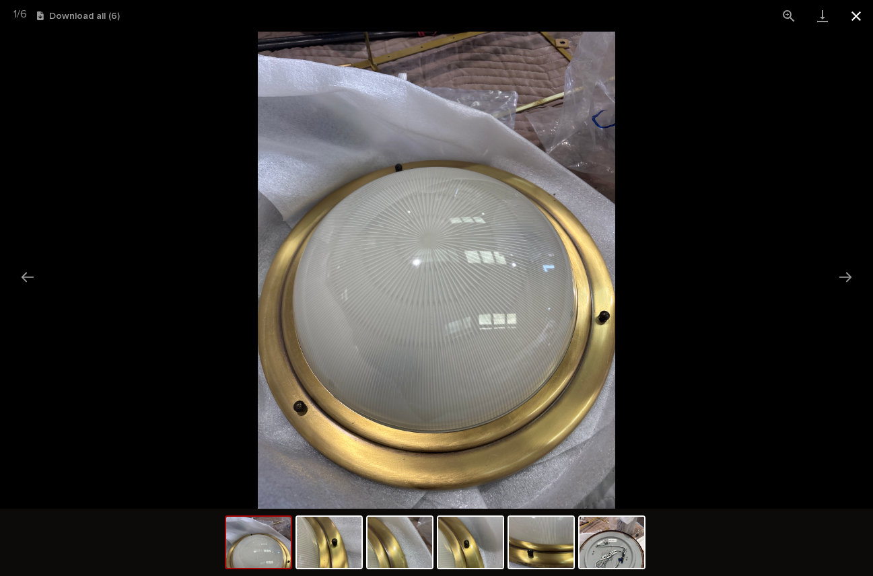
click at [857, 13] on button "Close gallery" at bounding box center [856, 16] width 34 height 32
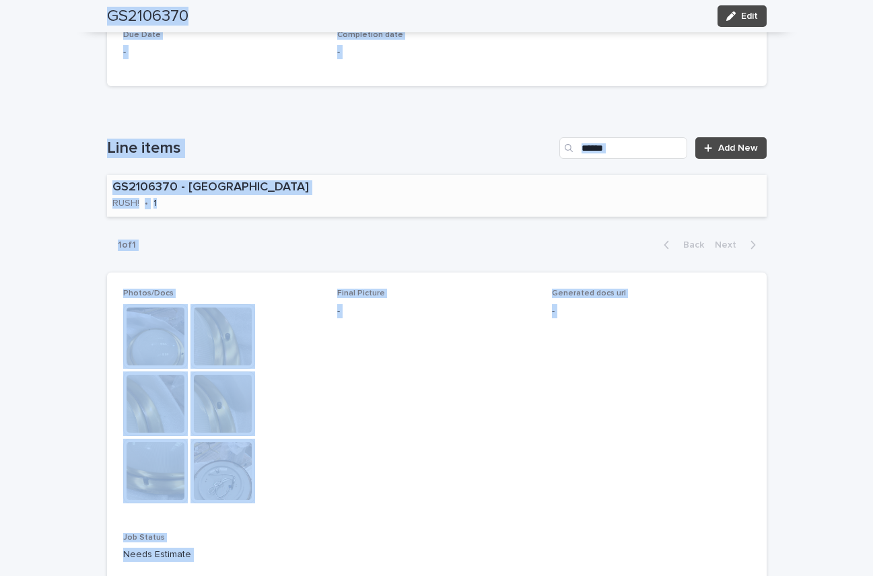
click at [297, 195] on div "GS2106370 - Gachot Studios RUSH! • 1" at bounding box center [233, 196] width 252 height 42
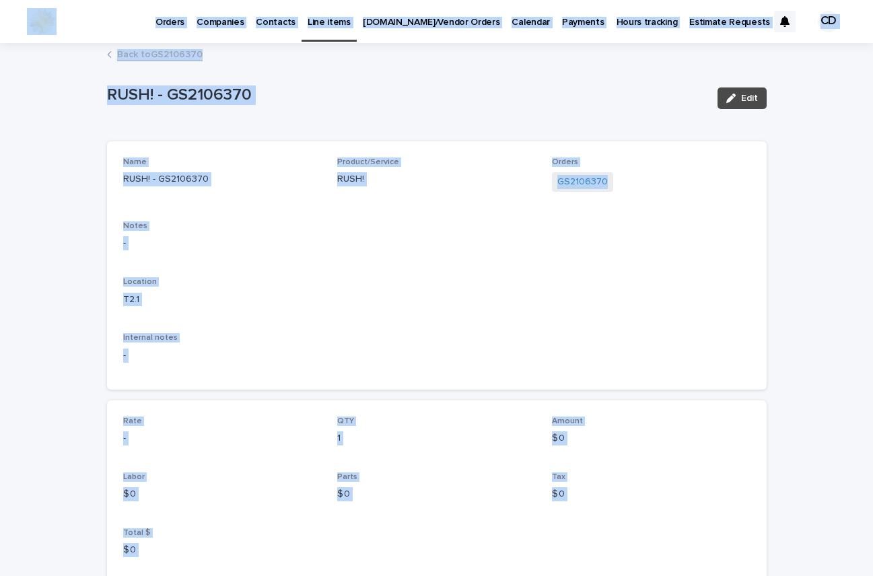
click at [161, 52] on link "Back to GS2106370" at bounding box center [159, 53] width 85 height 15
